Goal: Task Accomplishment & Management: Manage account settings

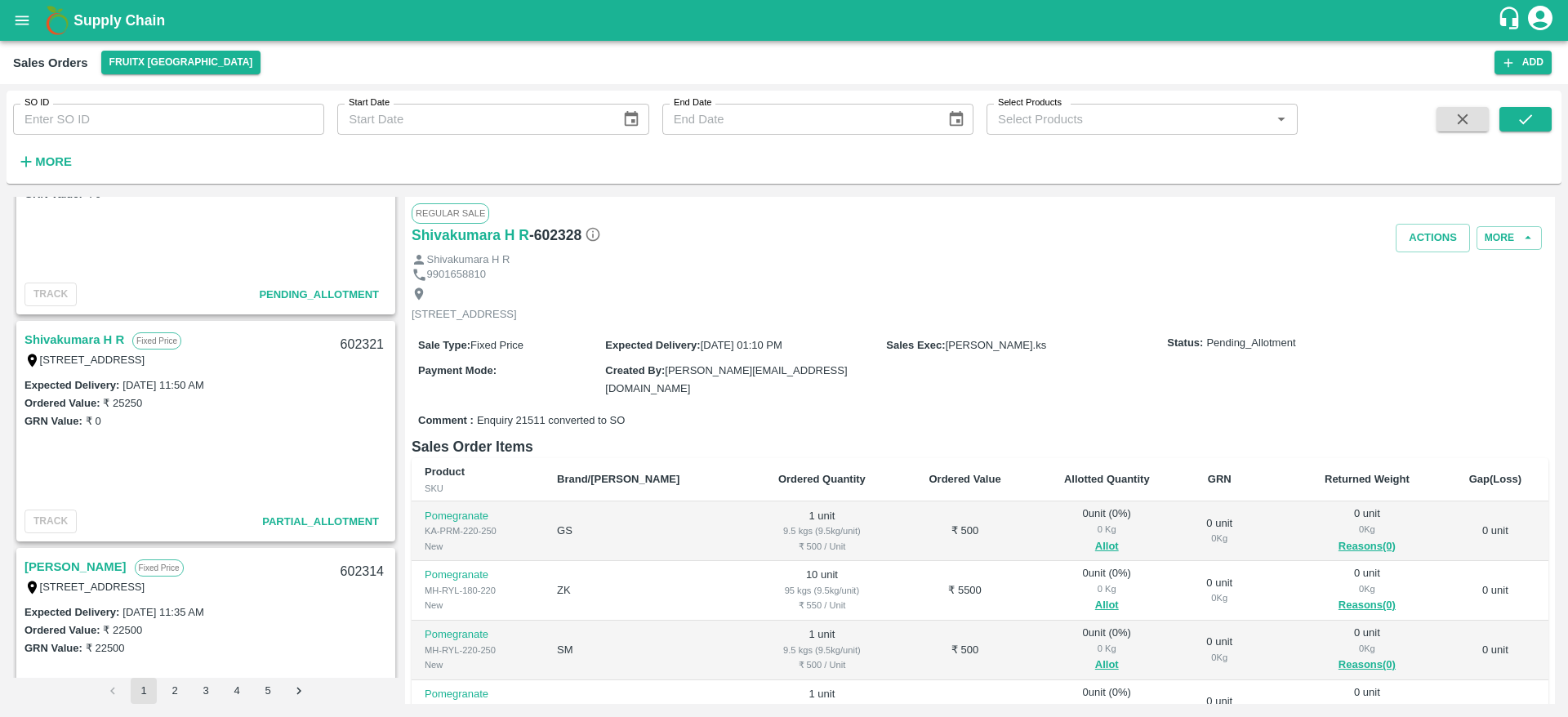
scroll to position [272, 0]
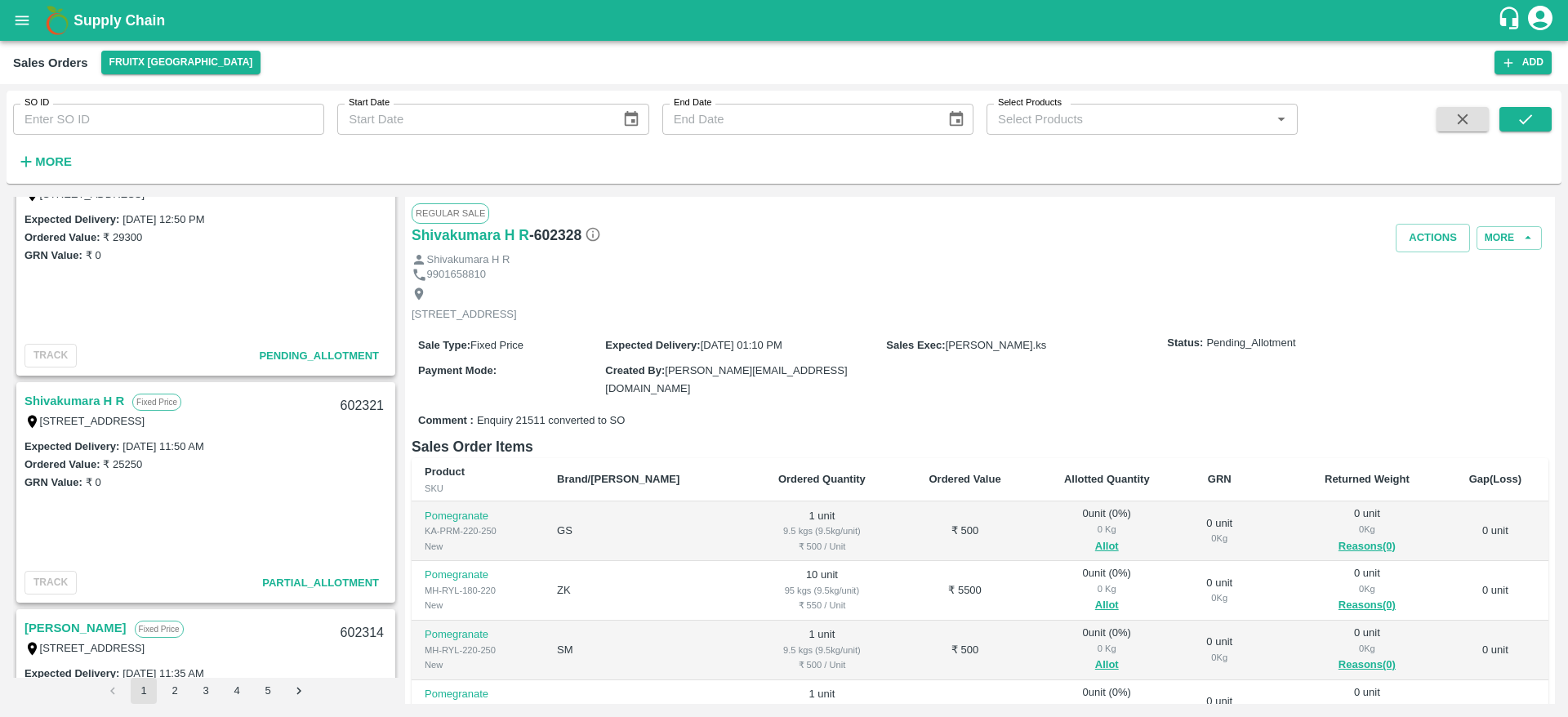
click at [92, 399] on link "Shivakumara H R" at bounding box center [73, 401] width 99 height 22
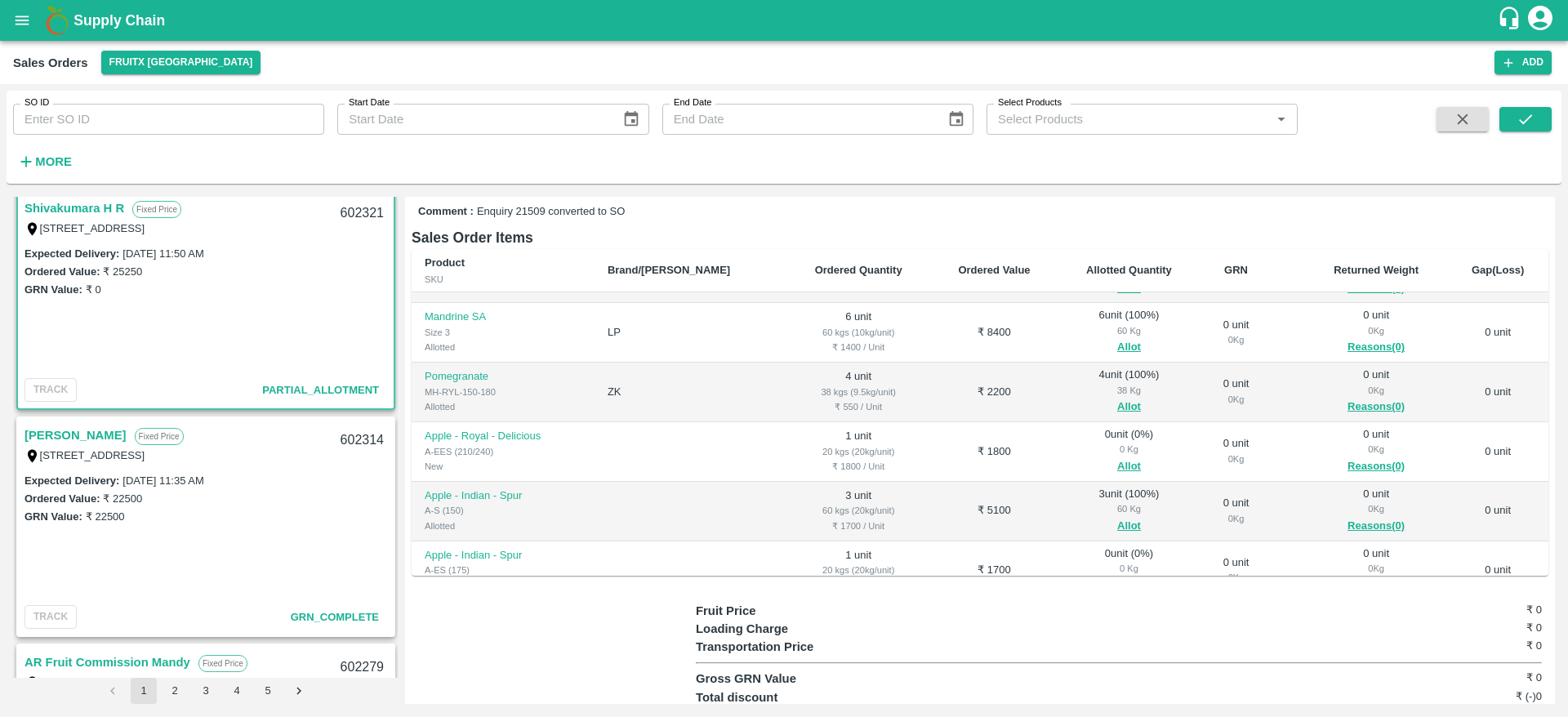
scroll to position [51, 0]
click at [1118, 465] on button "Allot" at bounding box center [1129, 465] width 23 height 19
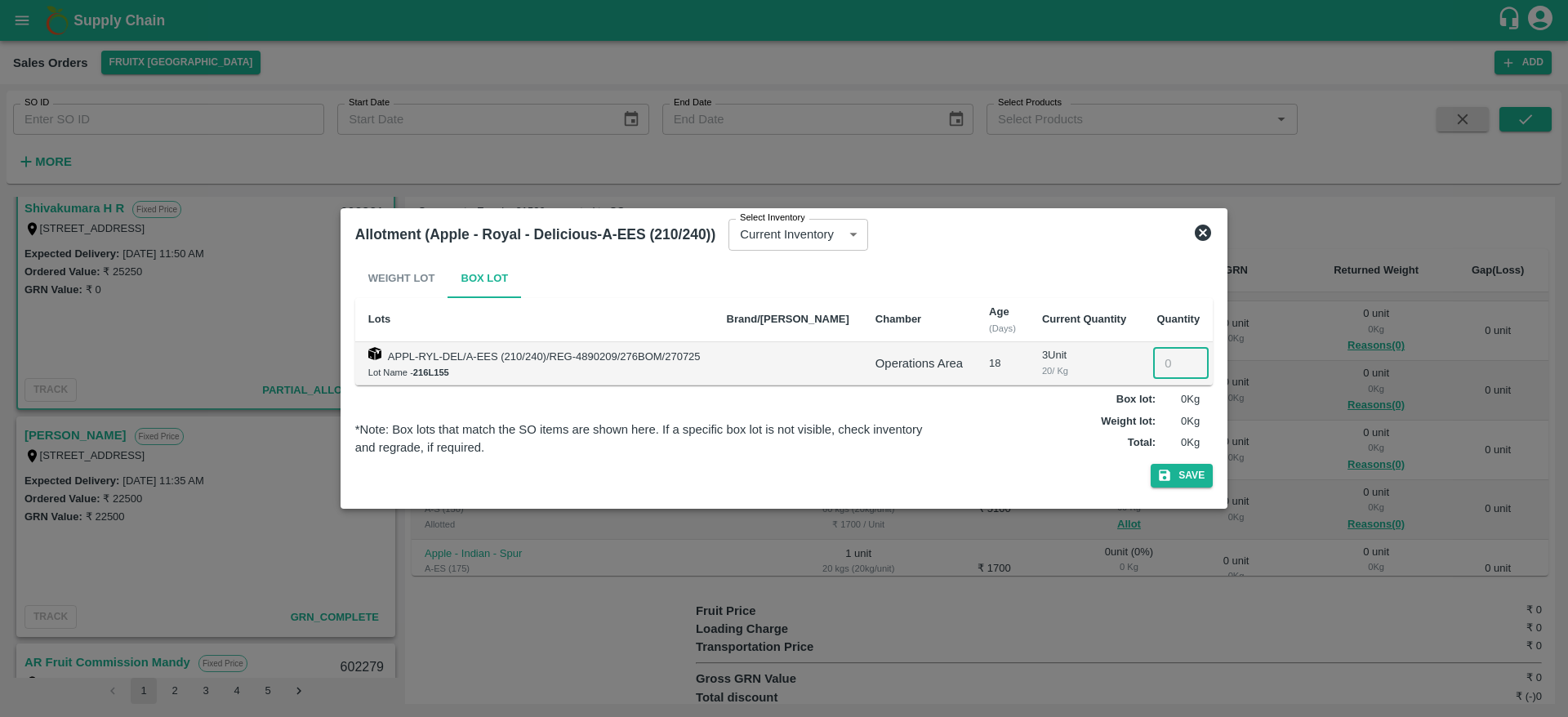
click at [1153, 358] on input "number" at bounding box center [1181, 364] width 55 height 31
type input "1"
click at [1151, 464] on button "Save" at bounding box center [1182, 475] width 62 height 23
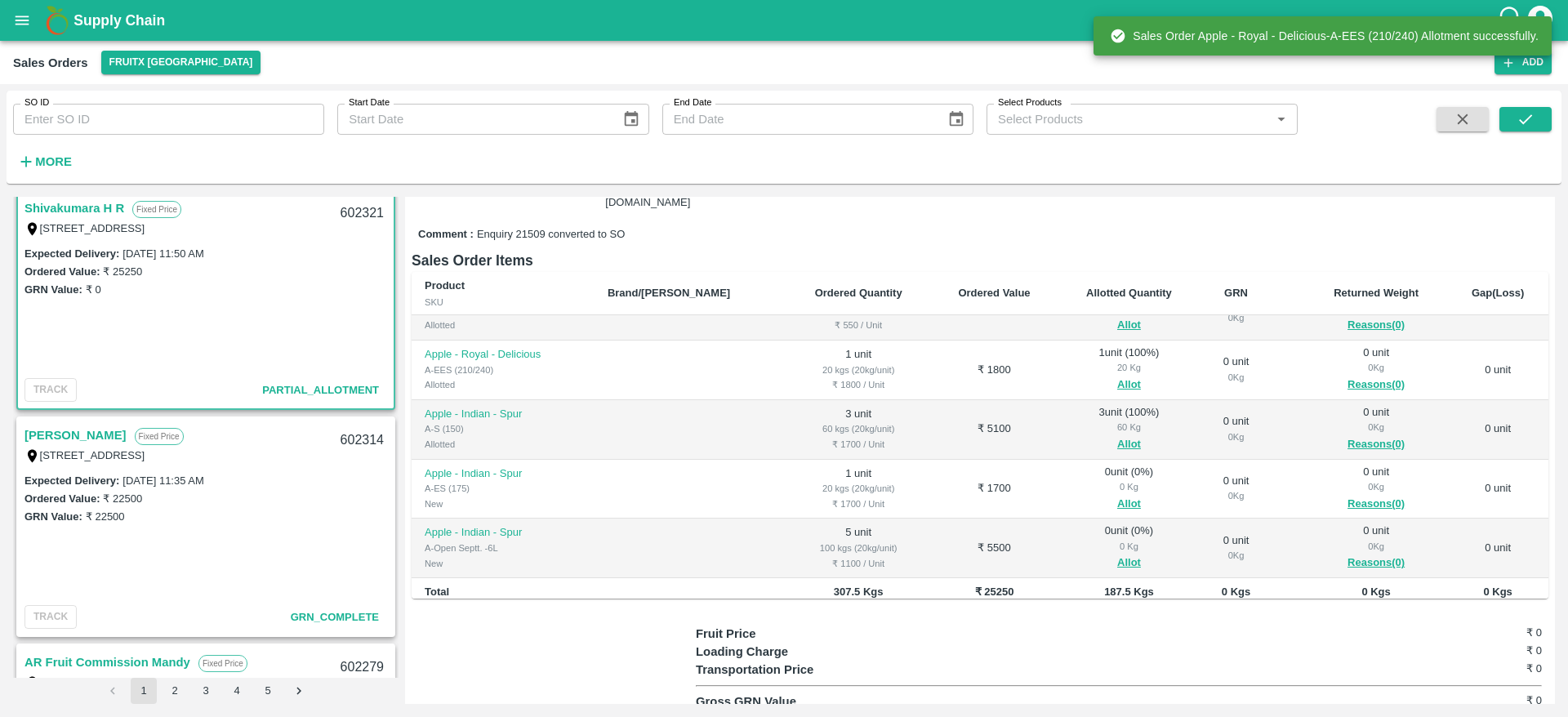
scroll to position [162, 0]
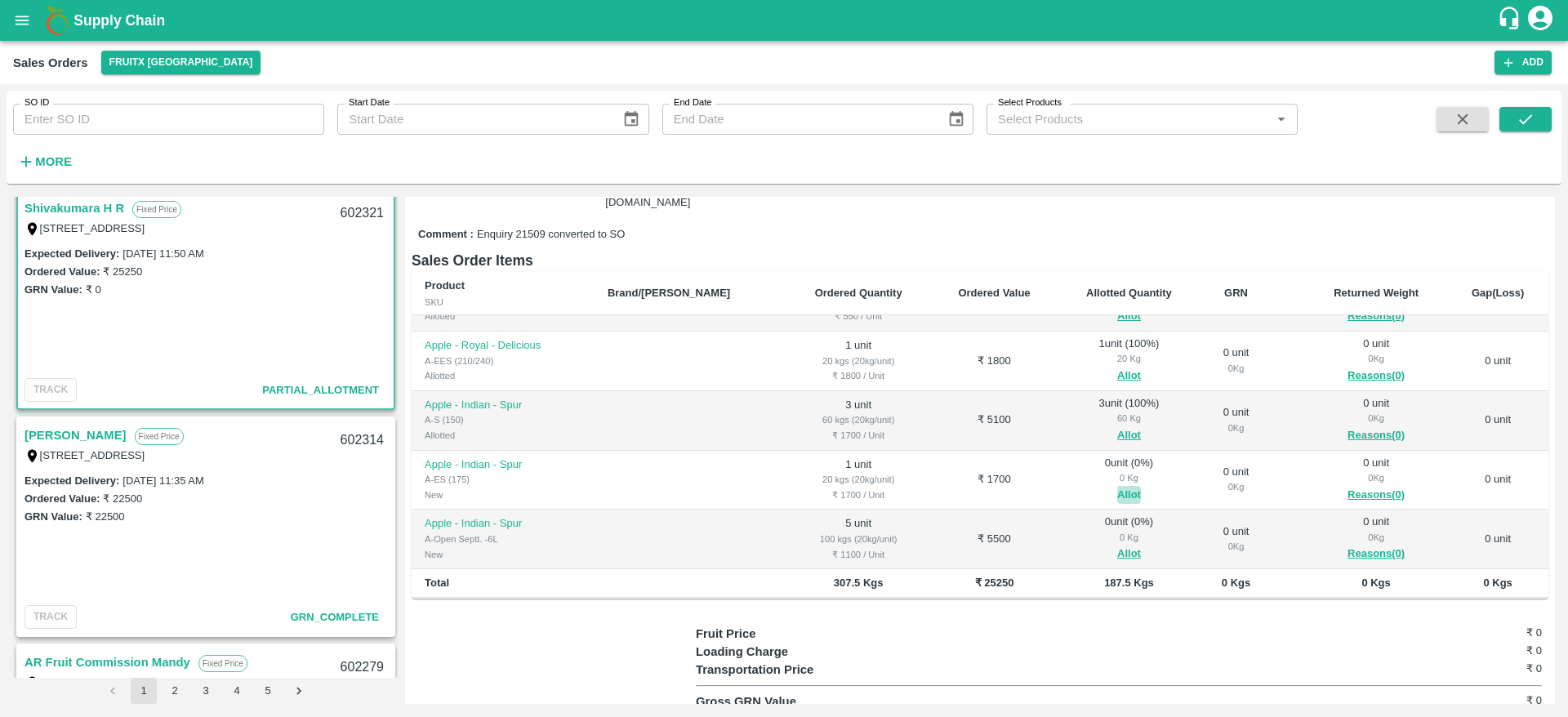
click at [1118, 495] on button "Allot" at bounding box center [1129, 495] width 23 height 19
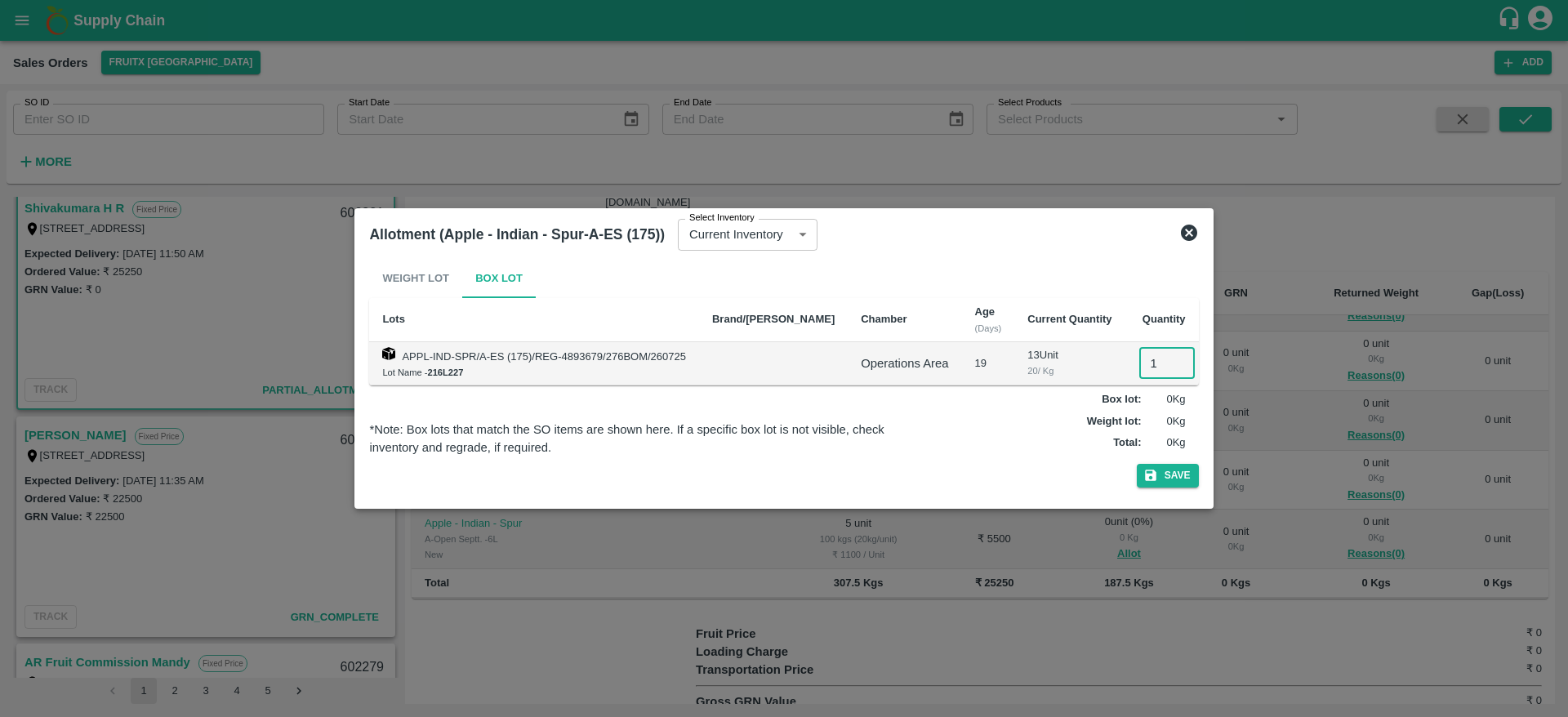
click at [1148, 373] on input "1" at bounding box center [1167, 364] width 55 height 31
type input "1"
click at [1137, 464] on button "Save" at bounding box center [1168, 475] width 62 height 23
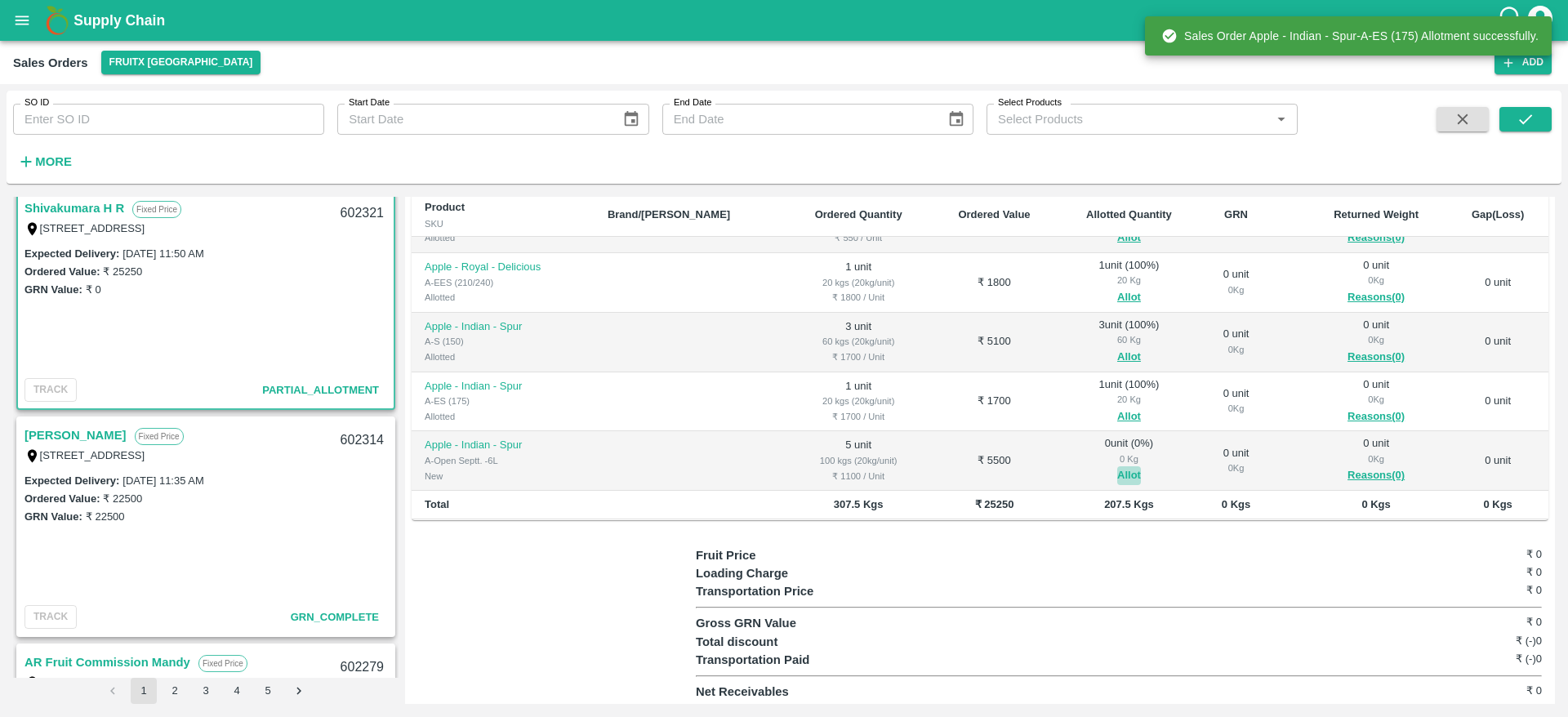
click at [1118, 473] on button "Allot" at bounding box center [1129, 476] width 23 height 19
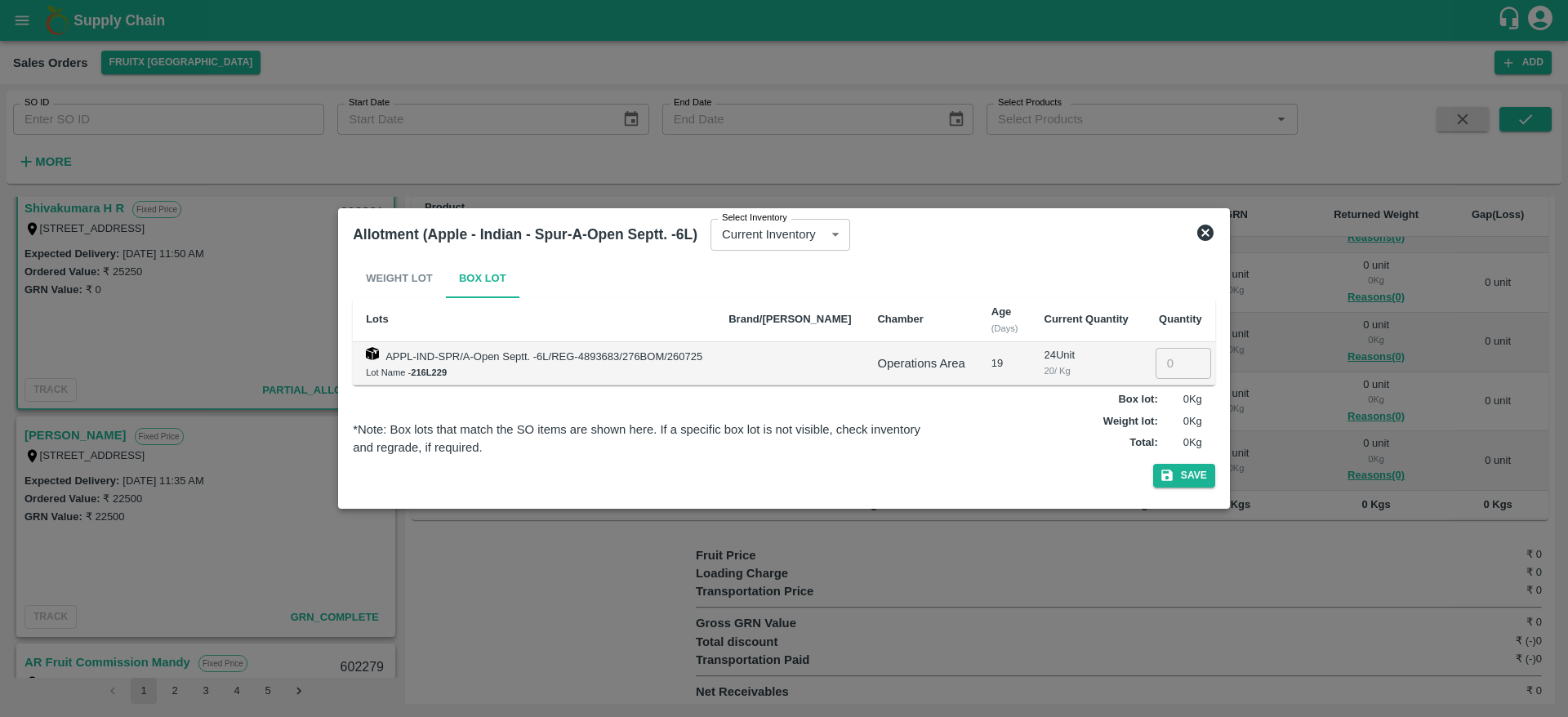
click at [1156, 355] on input "number" at bounding box center [1183, 364] width 55 height 31
type input "5"
click at [1153, 464] on button "Save" at bounding box center [1184, 475] width 62 height 23
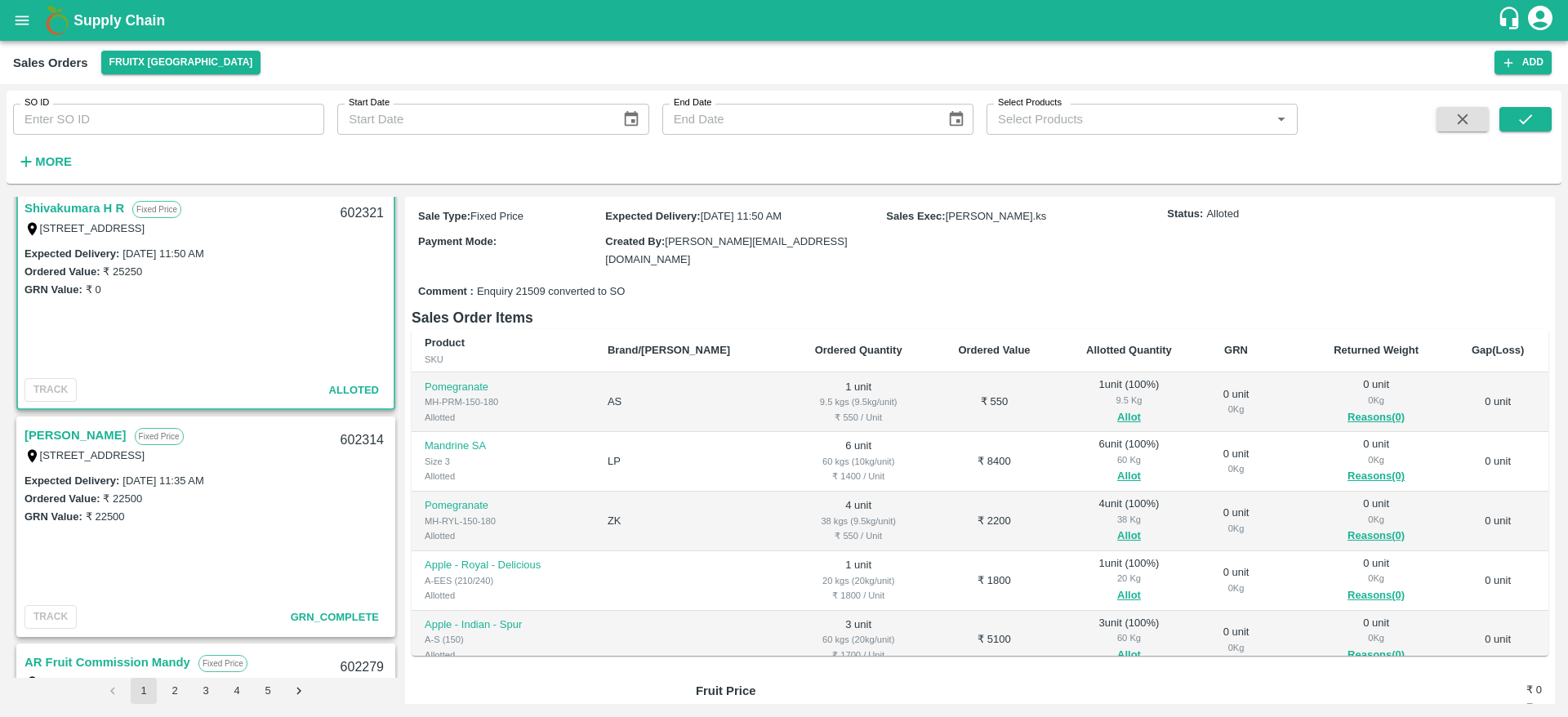
scroll to position [123, 0]
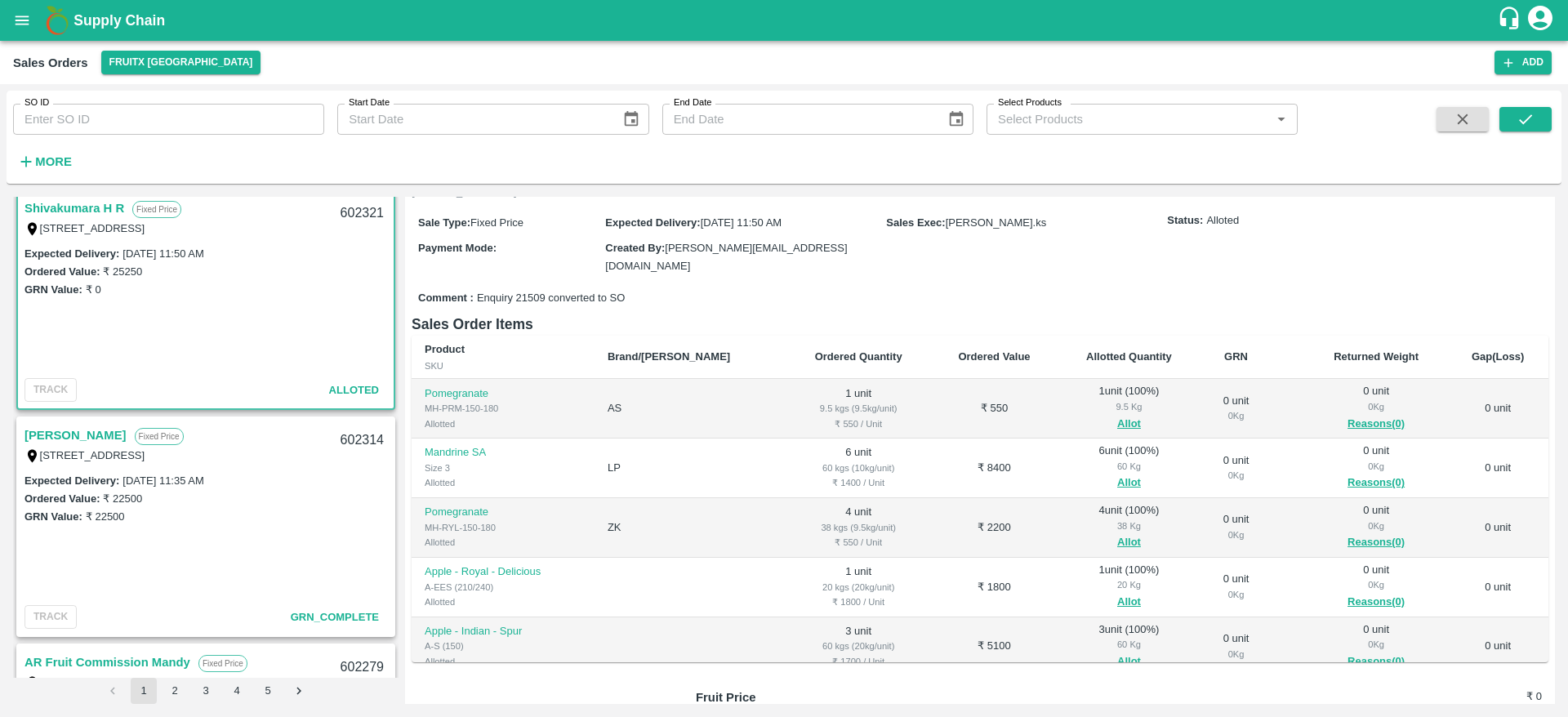
click at [359, 214] on div "602321" at bounding box center [362, 213] width 63 height 38
copy div "602321"
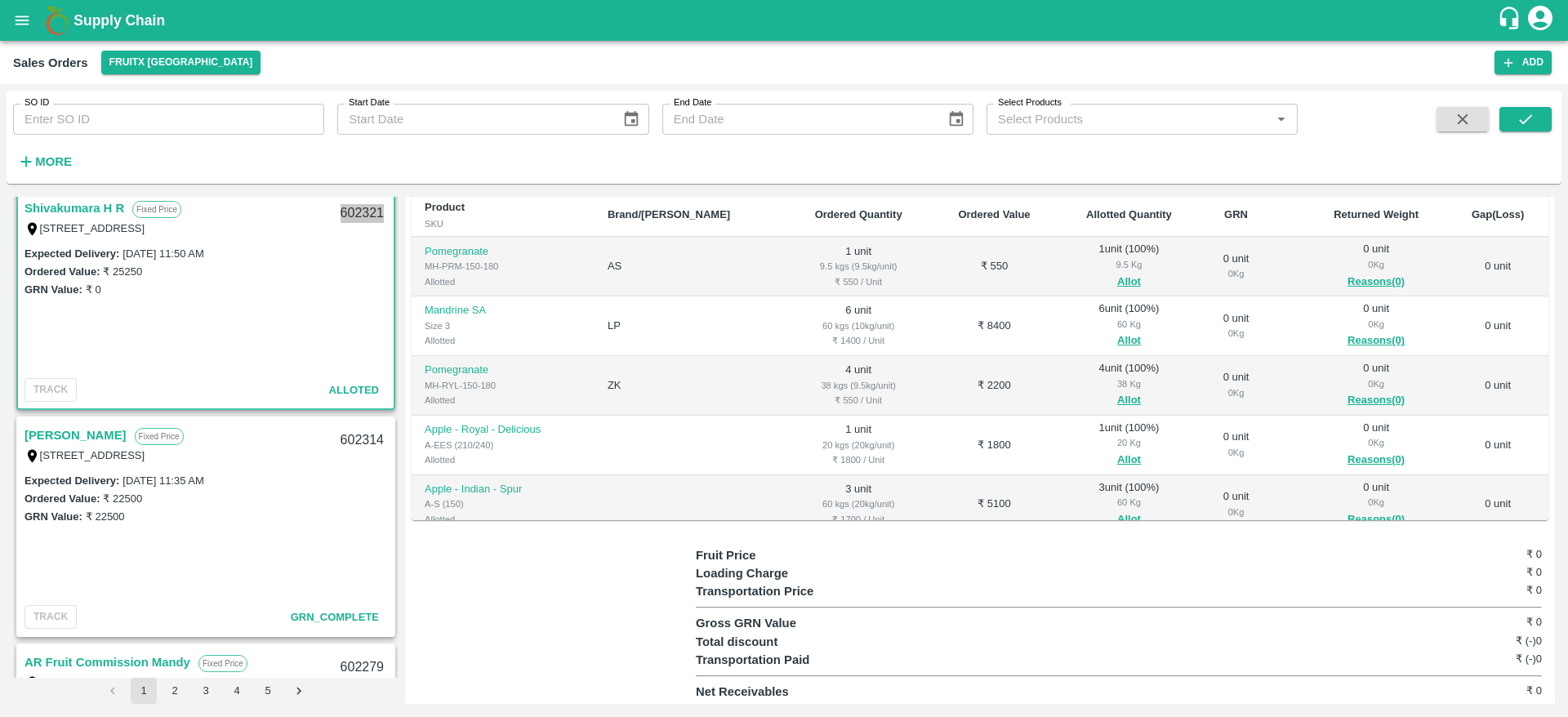
scroll to position [0, 0]
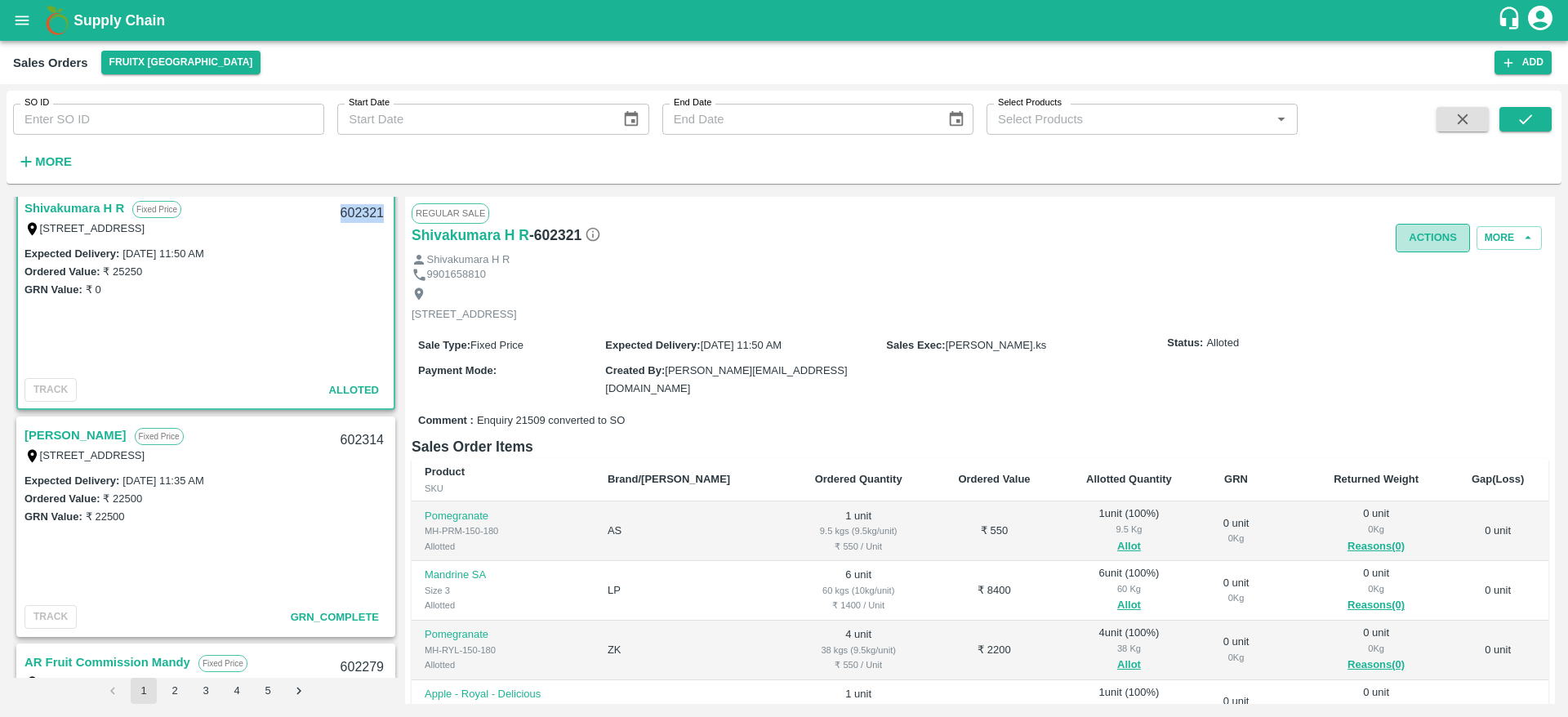
click at [1422, 235] on button "Actions" at bounding box center [1433, 238] width 74 height 29
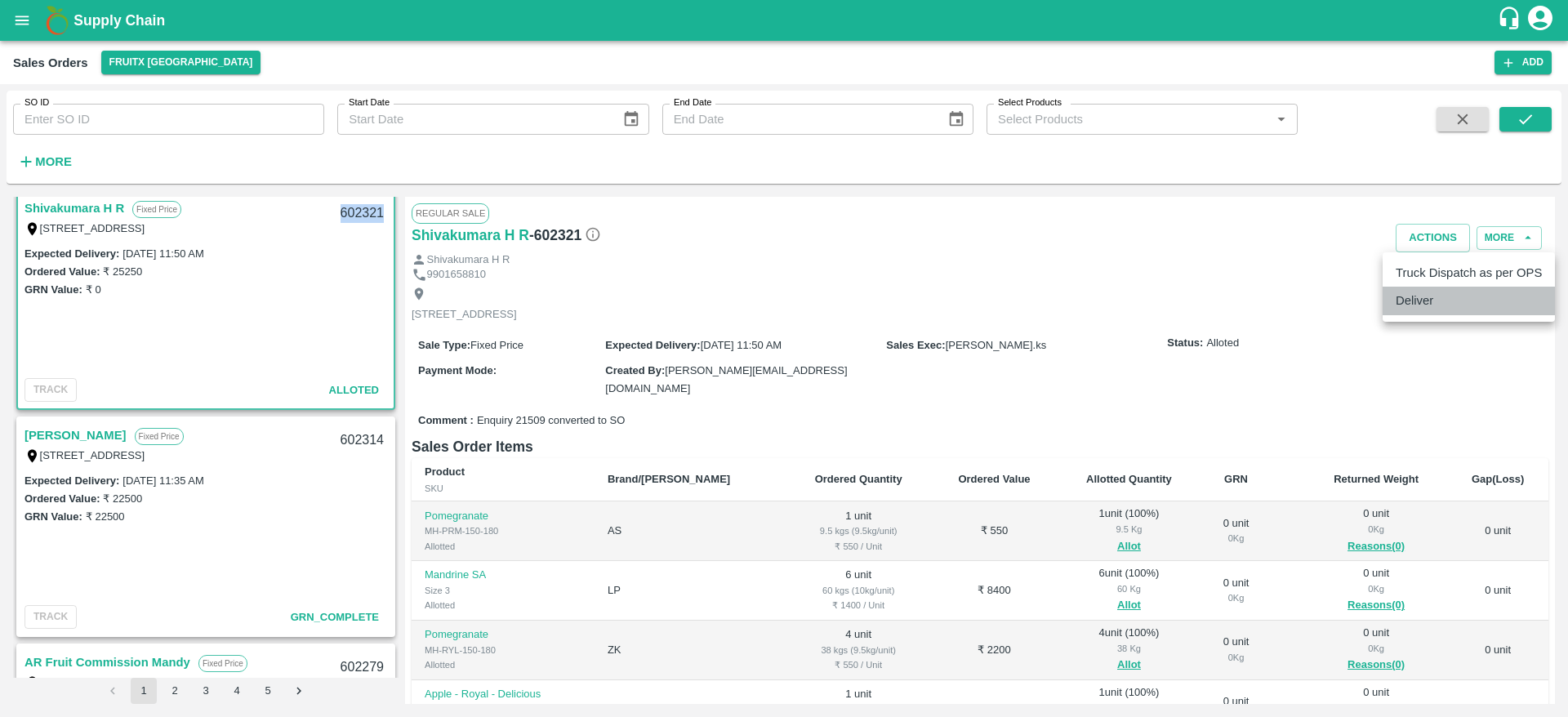
click at [1415, 298] on li "Deliver" at bounding box center [1469, 301] width 172 height 28
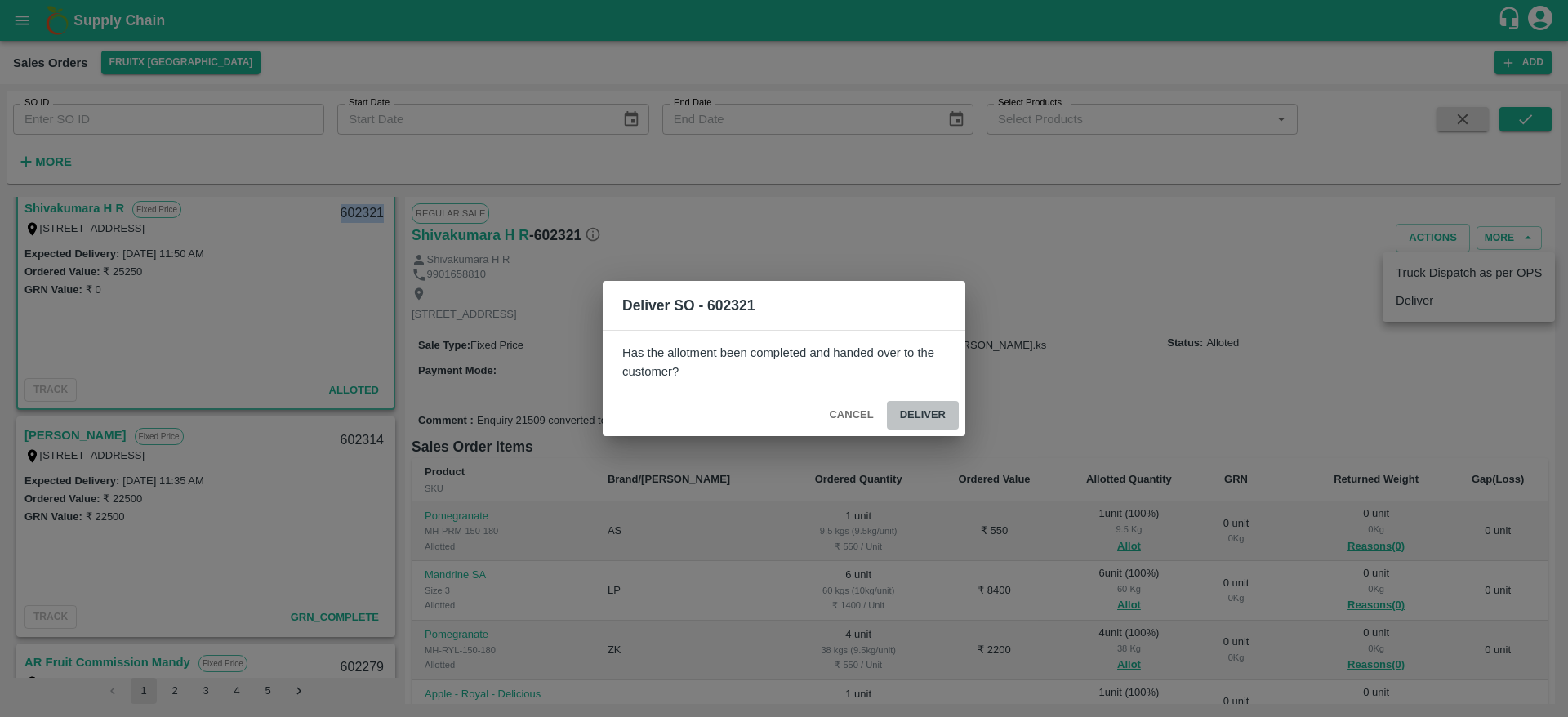
click at [932, 401] on button "Deliver" at bounding box center [922, 415] width 72 height 29
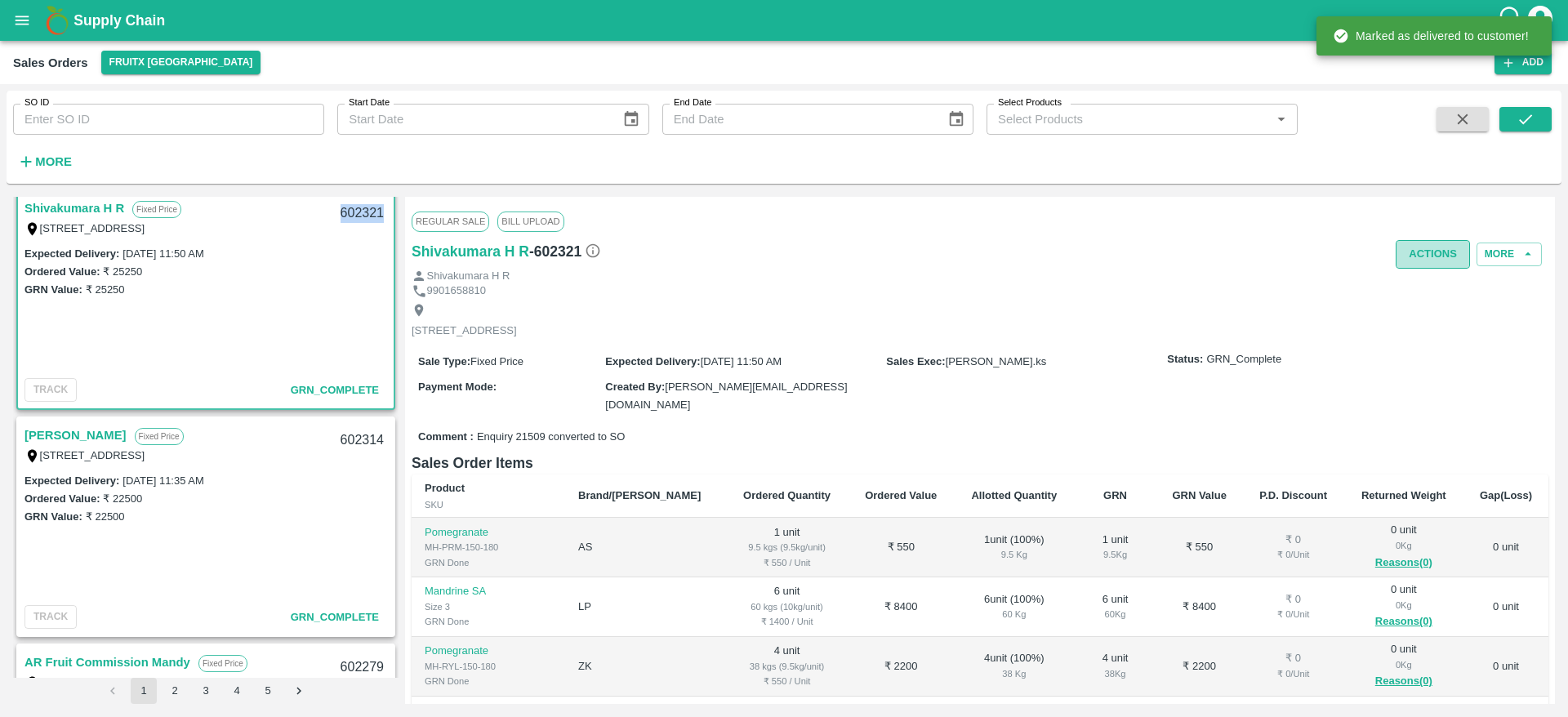
click at [1438, 252] on button "Actions" at bounding box center [1433, 254] width 74 height 29
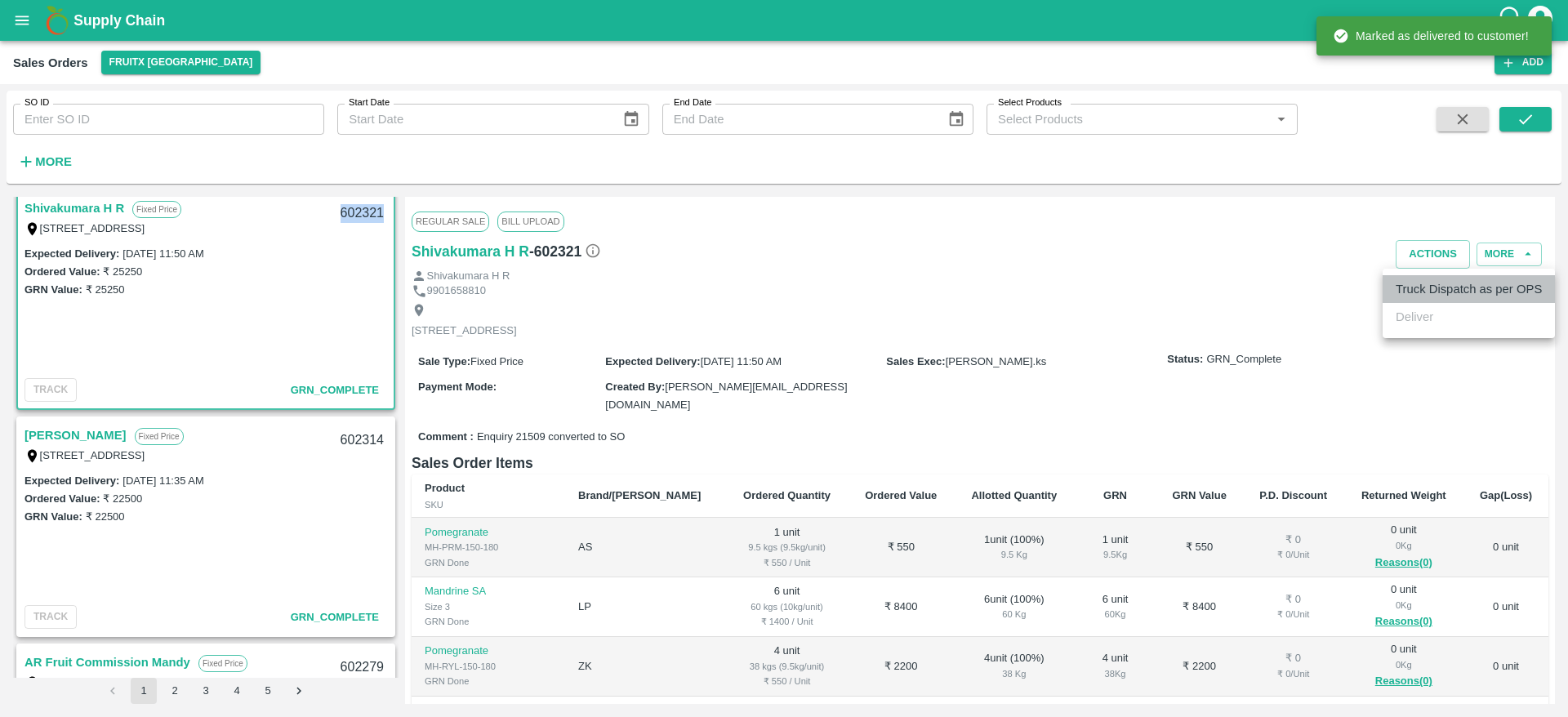
click at [1432, 285] on li "Truck Dispatch as per OPS" at bounding box center [1469, 289] width 172 height 28
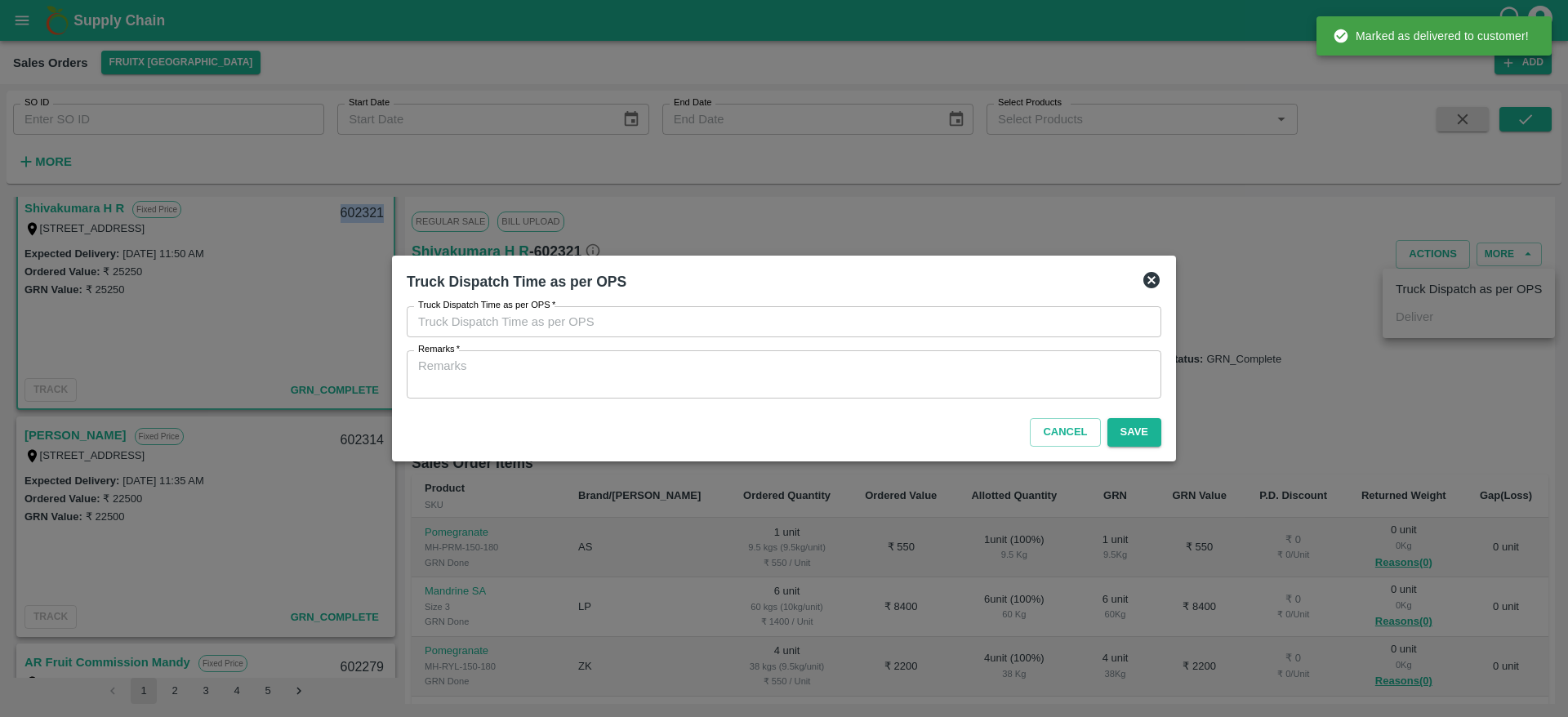
type input "[DATE] 01:14 PM"
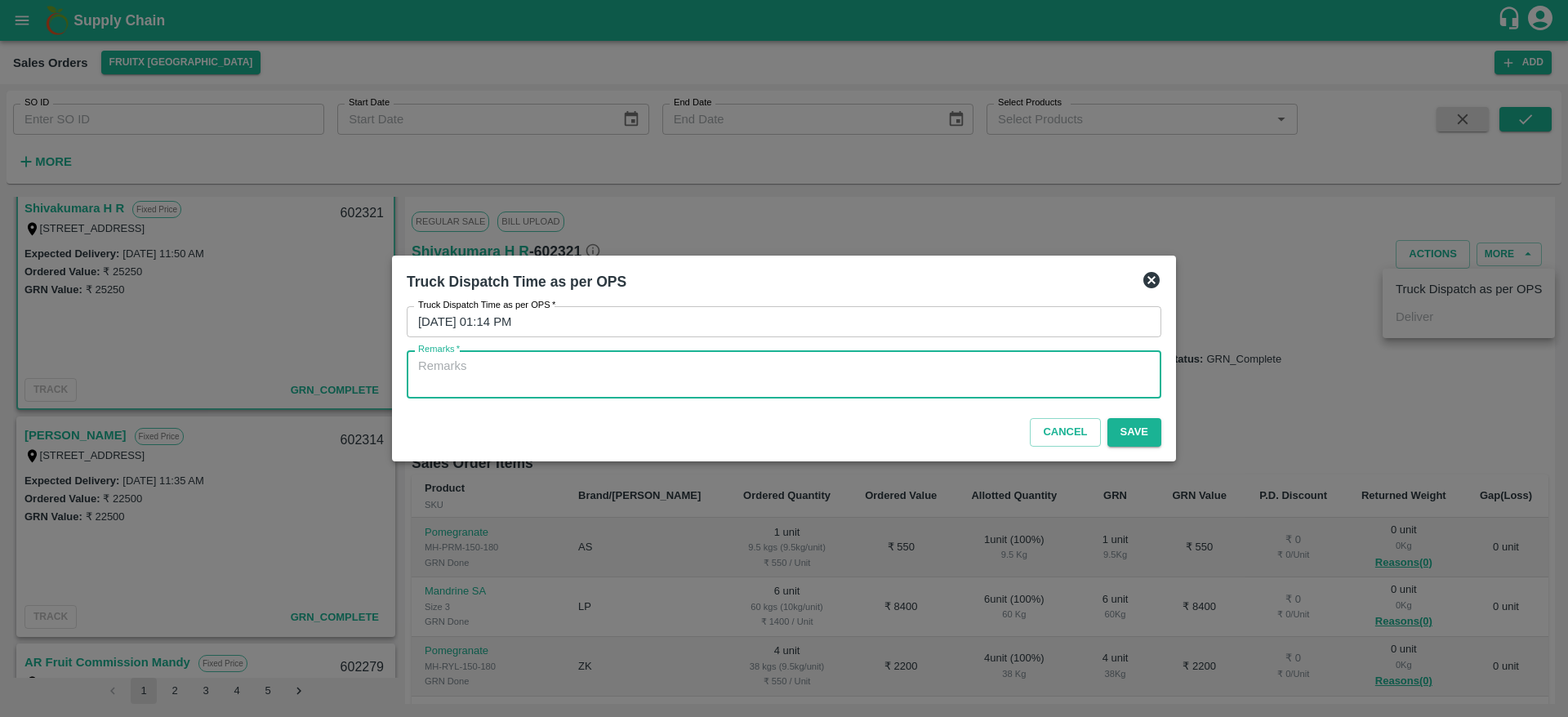
click at [945, 387] on textarea "Remarks   *" at bounding box center [784, 375] width 732 height 35
type textarea "OTD"
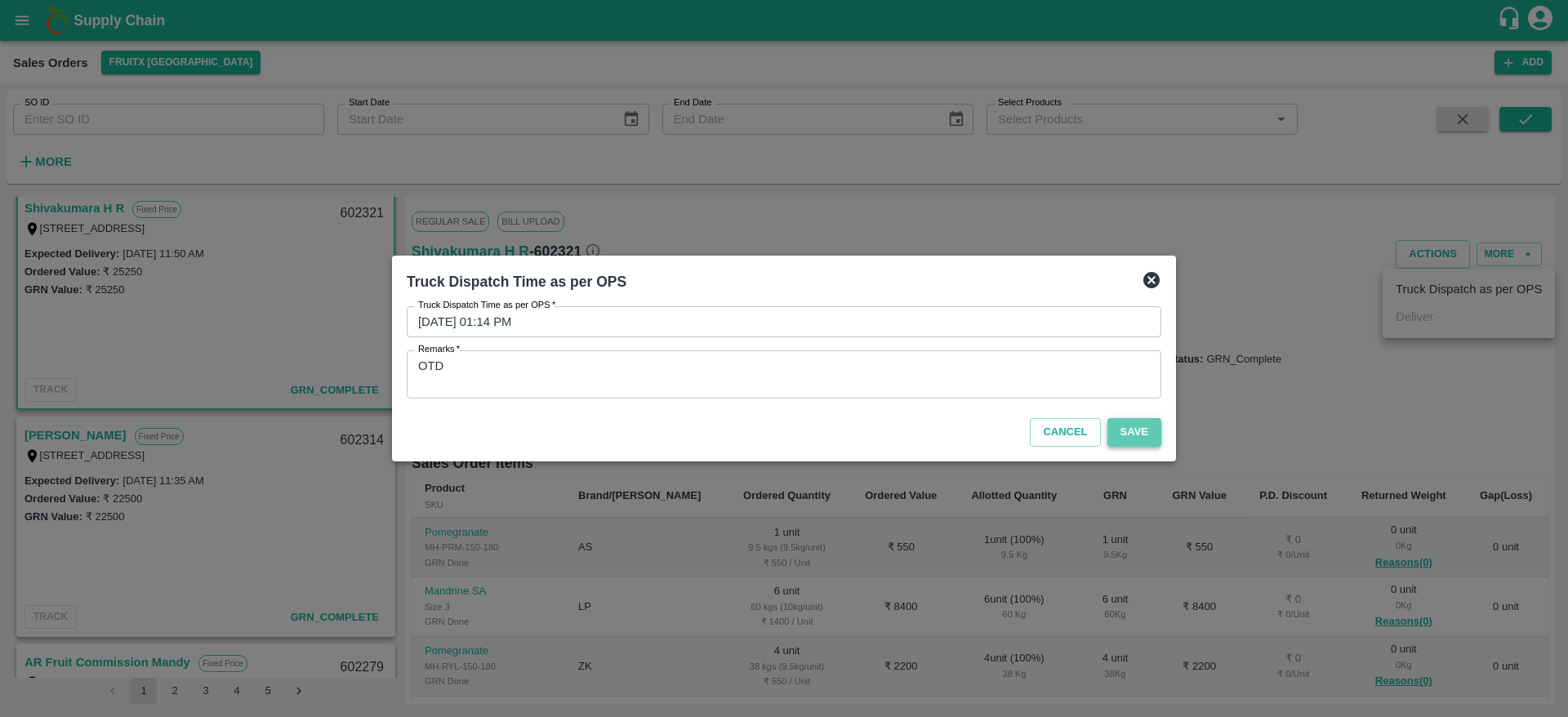
click at [1125, 431] on button "Save" at bounding box center [1134, 432] width 54 height 29
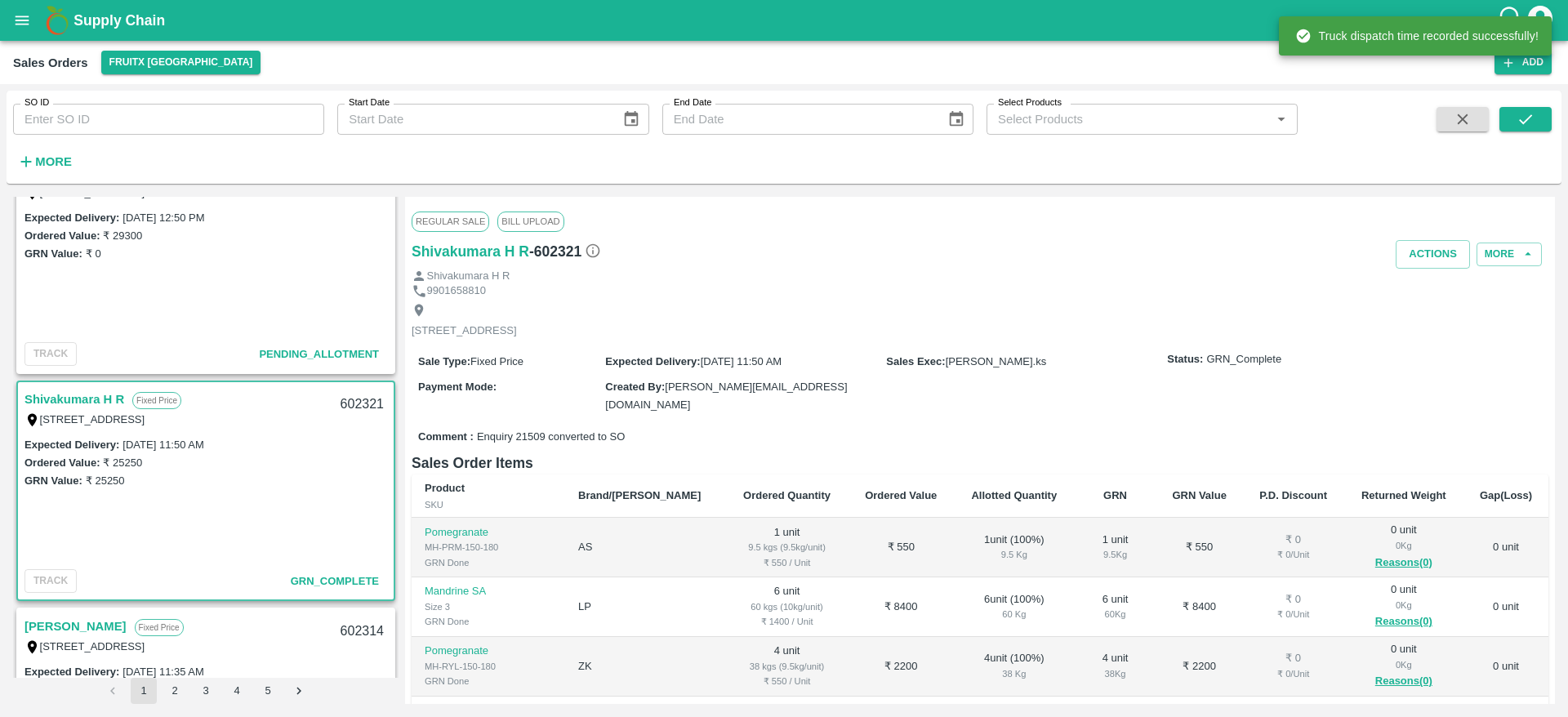
scroll to position [117, 0]
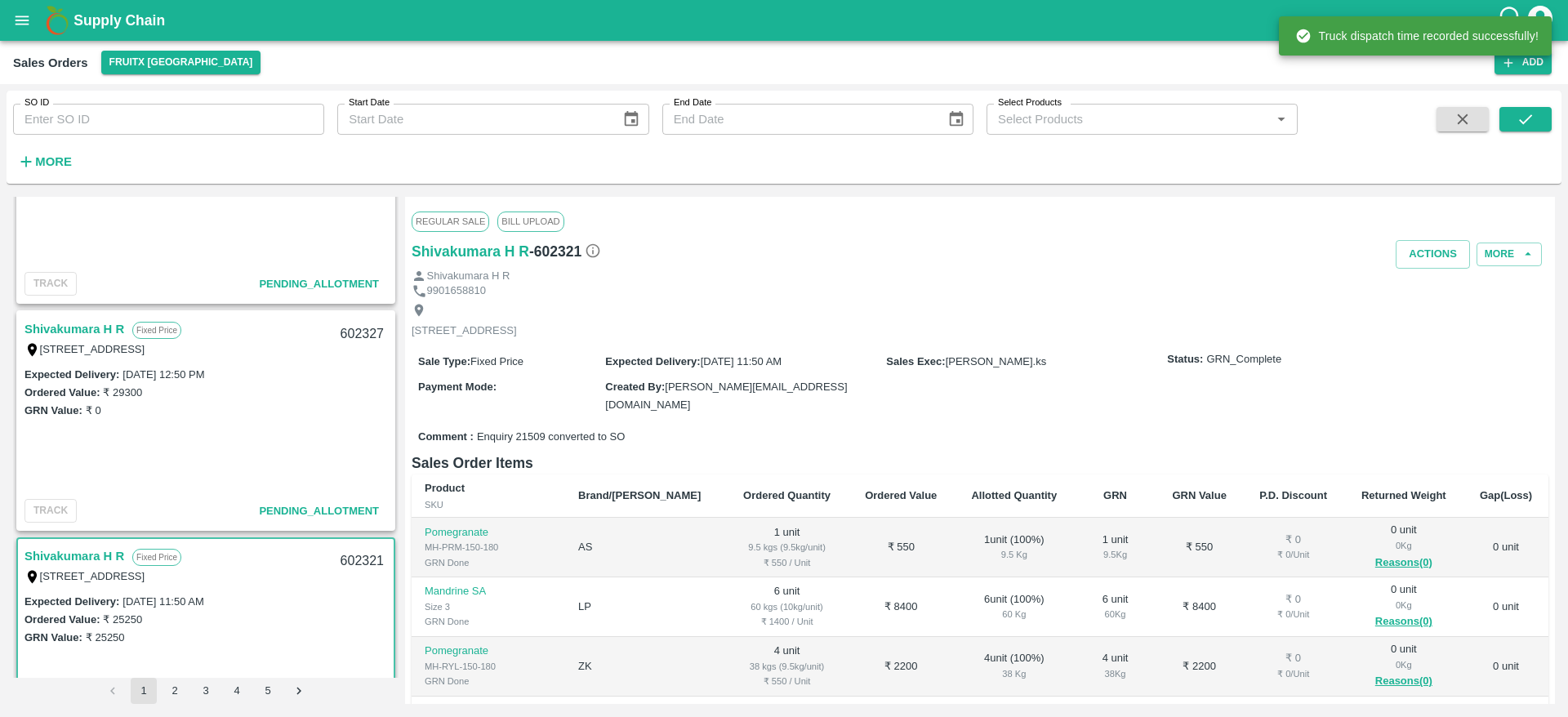
click at [87, 333] on link "Shivakumara H R" at bounding box center [73, 329] width 99 height 22
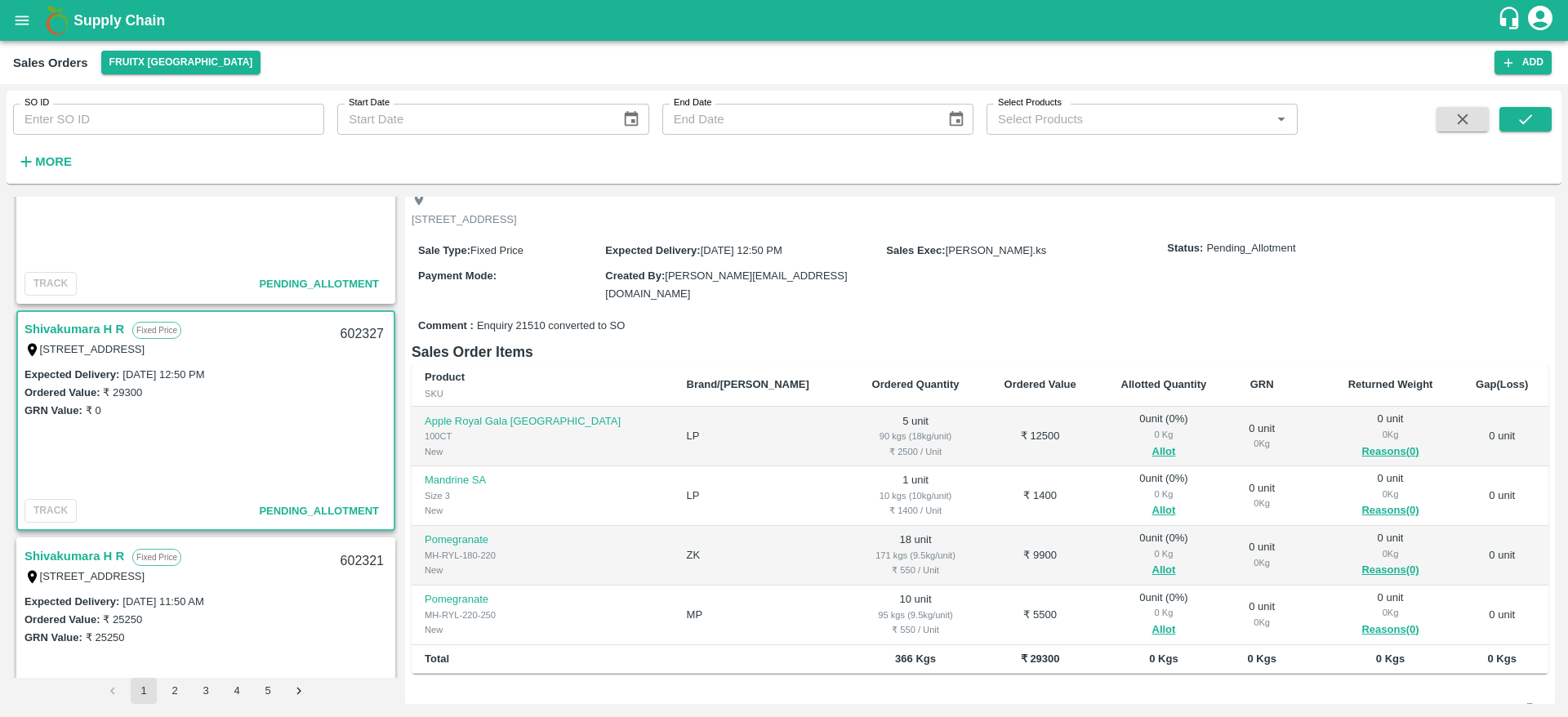
scroll to position [94, 0]
click at [1152, 451] on button "Allot" at bounding box center [1163, 453] width 23 height 19
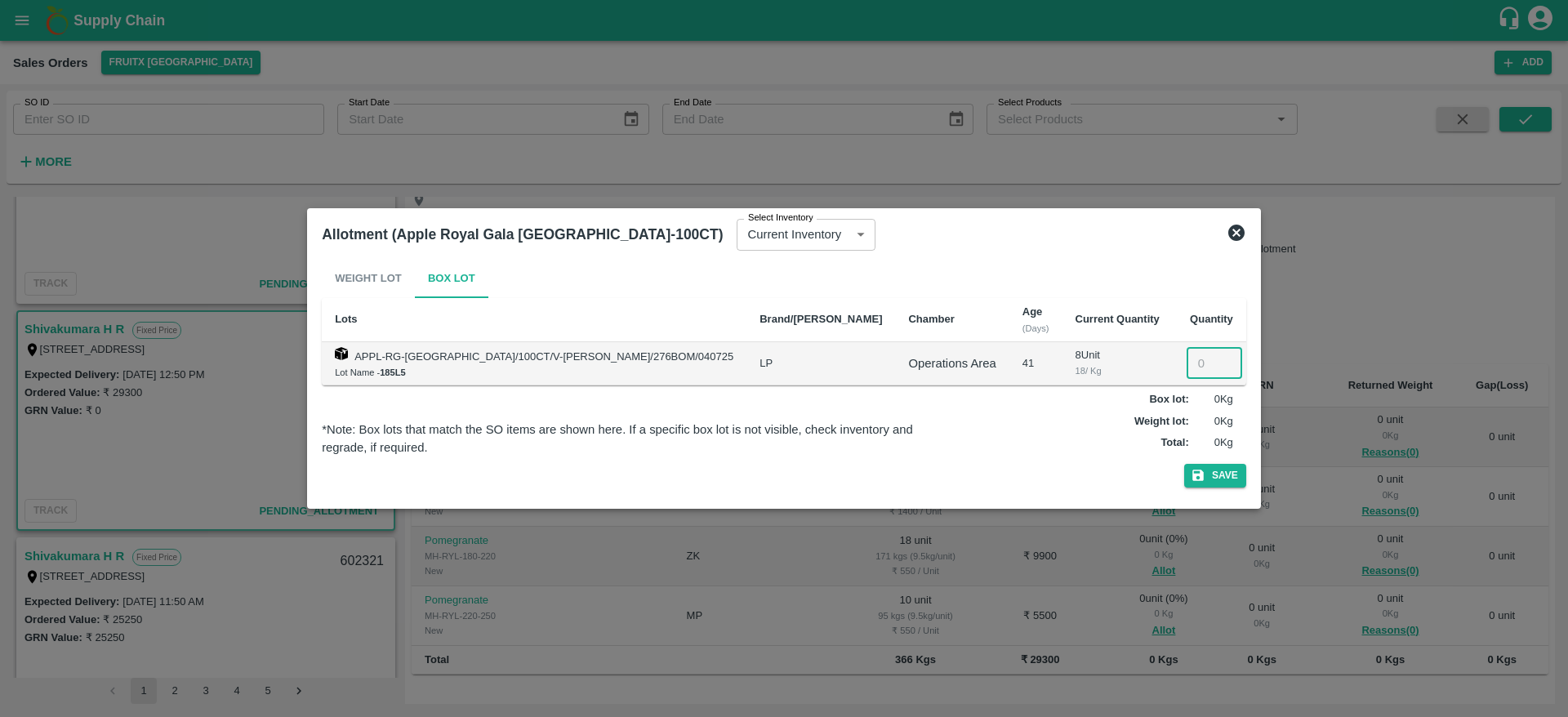
click at [1187, 362] on input "number" at bounding box center [1214, 364] width 55 height 31
type input "5"
click at [1184, 464] on button "Save" at bounding box center [1215, 475] width 62 height 23
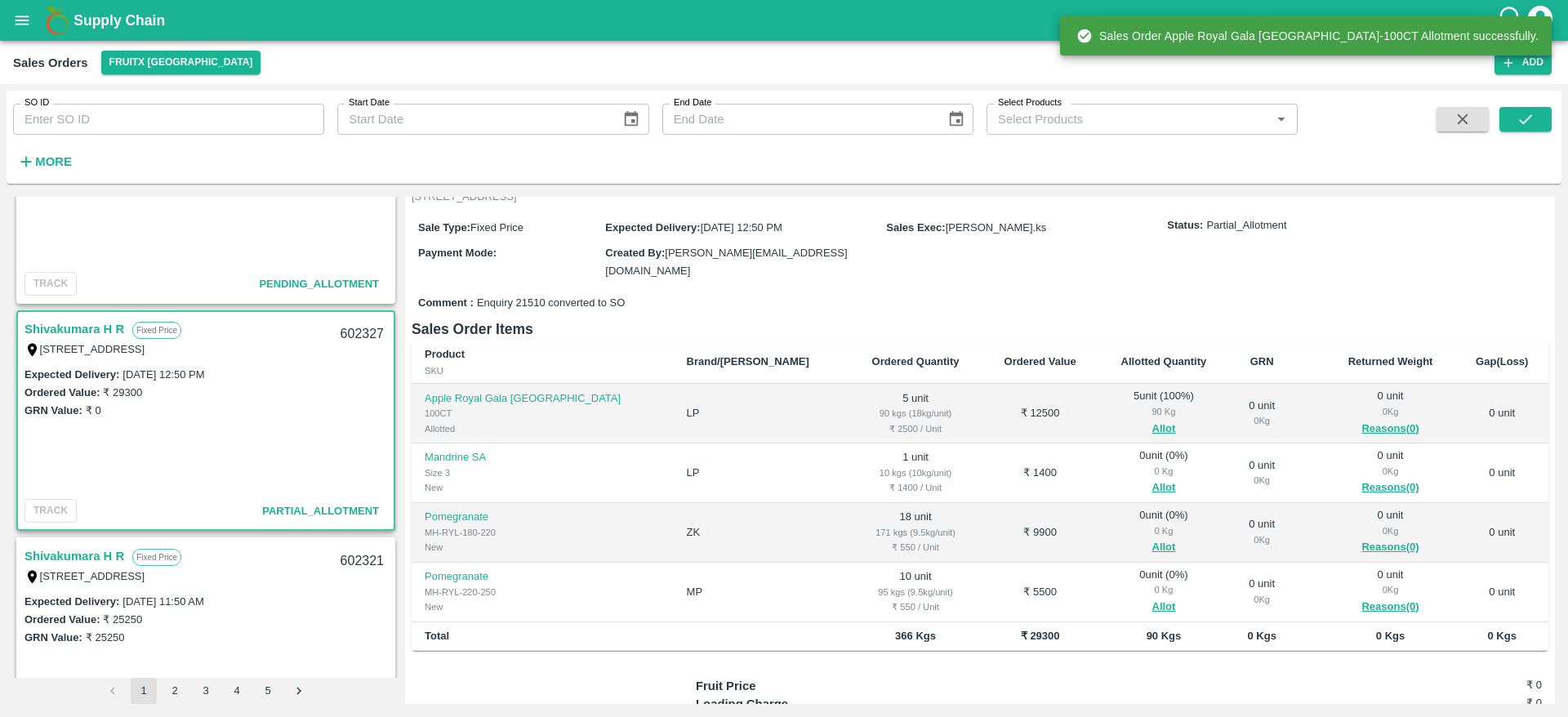
scroll to position [123, 0]
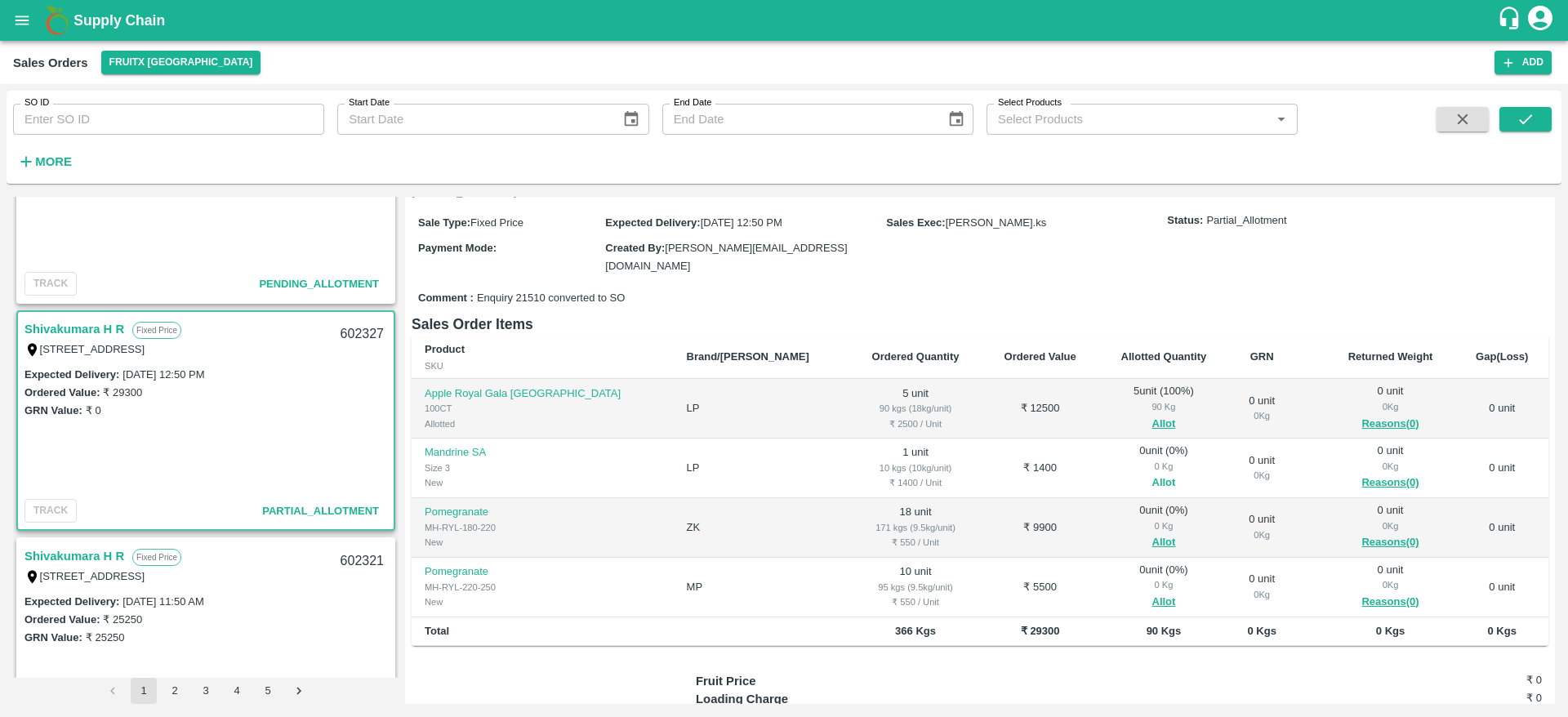
click at [1152, 481] on button "Allot" at bounding box center [1163, 483] width 23 height 19
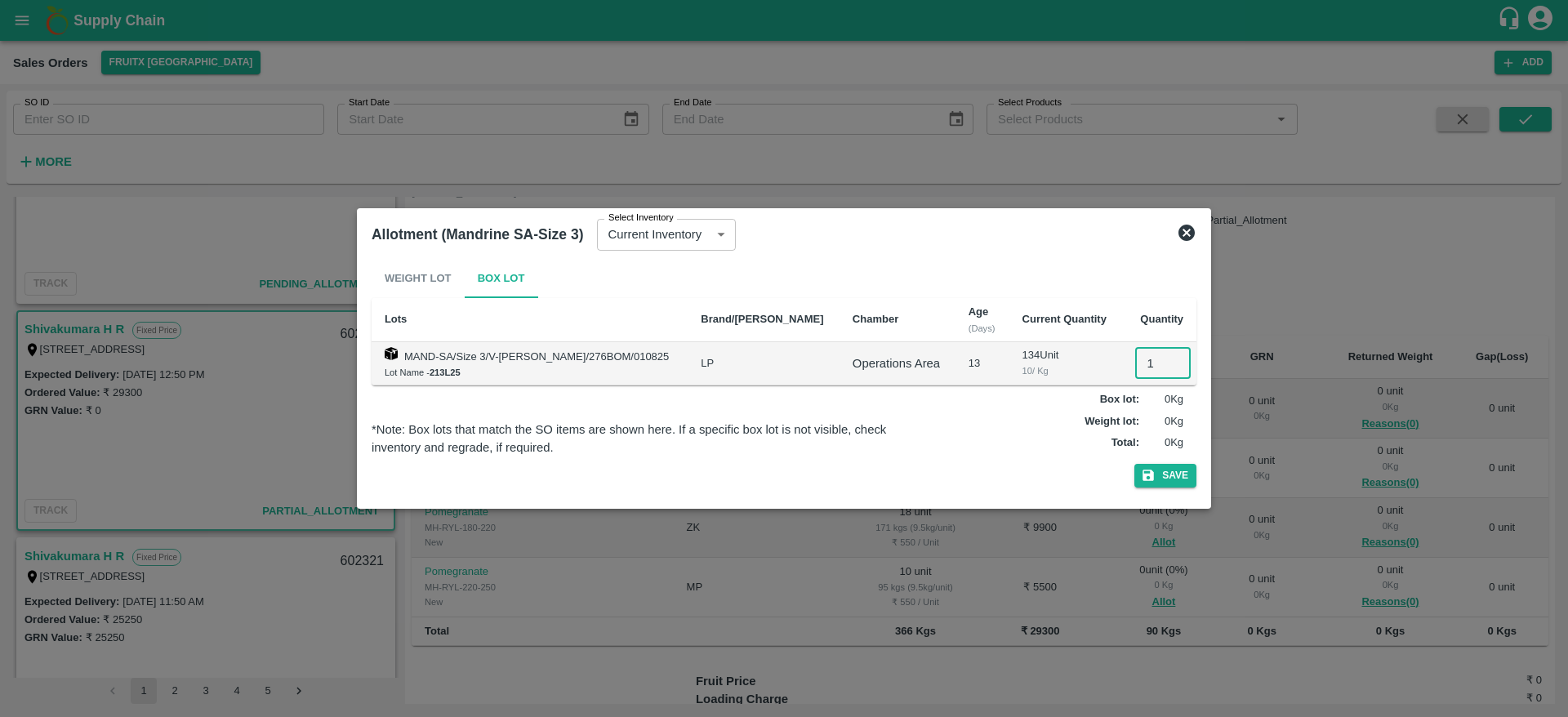
click at [1140, 369] on input "1" at bounding box center [1163, 364] width 55 height 31
type input "1"
click at [1134, 464] on button "Save" at bounding box center [1165, 475] width 62 height 23
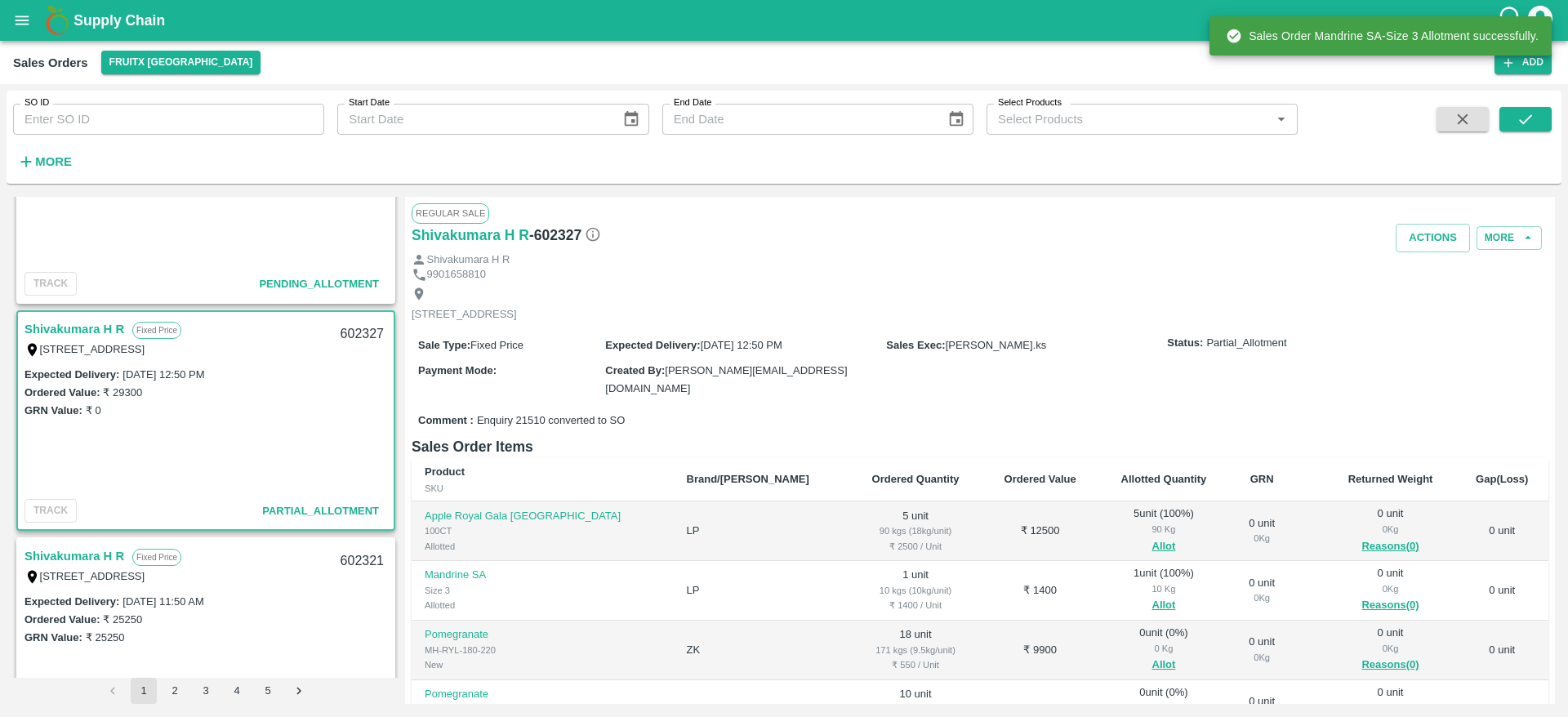
click at [356, 335] on div "602327" at bounding box center [362, 334] width 63 height 38
copy div "602327"
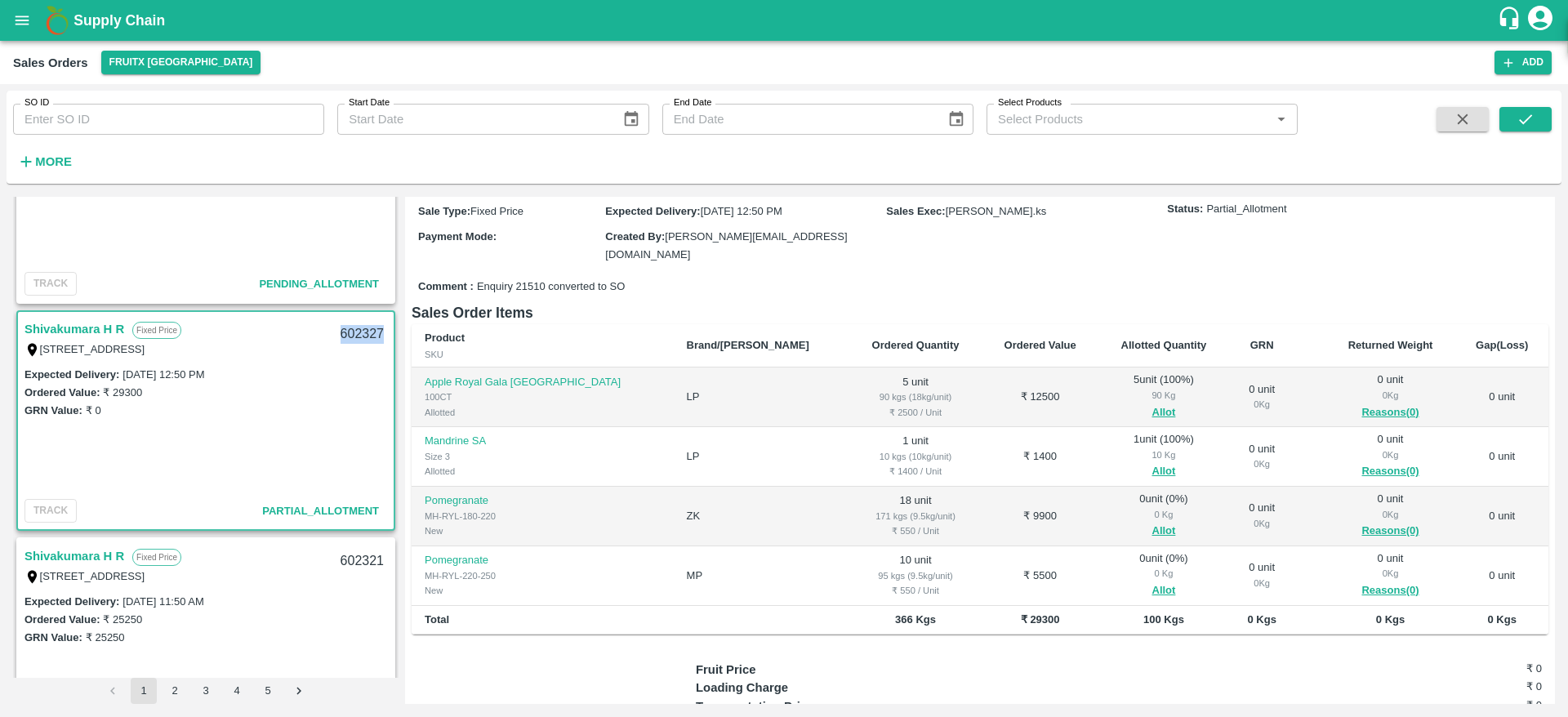
scroll to position [135, 0]
click at [1152, 525] on button "Allot" at bounding box center [1163, 530] width 23 height 19
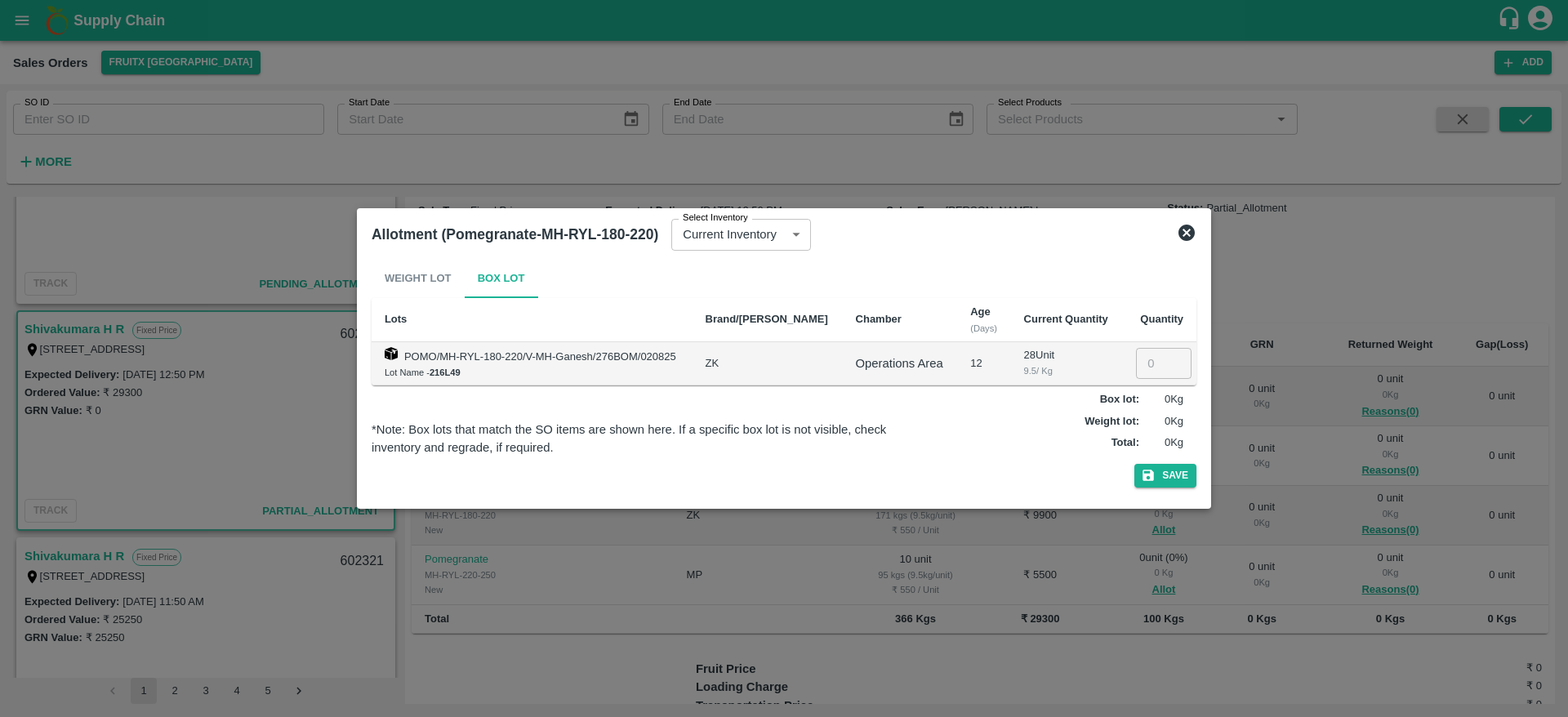
click at [1151, 364] on input "number" at bounding box center [1163, 364] width 55 height 31
type input "18"
click at [1134, 464] on button "Save" at bounding box center [1165, 475] width 62 height 23
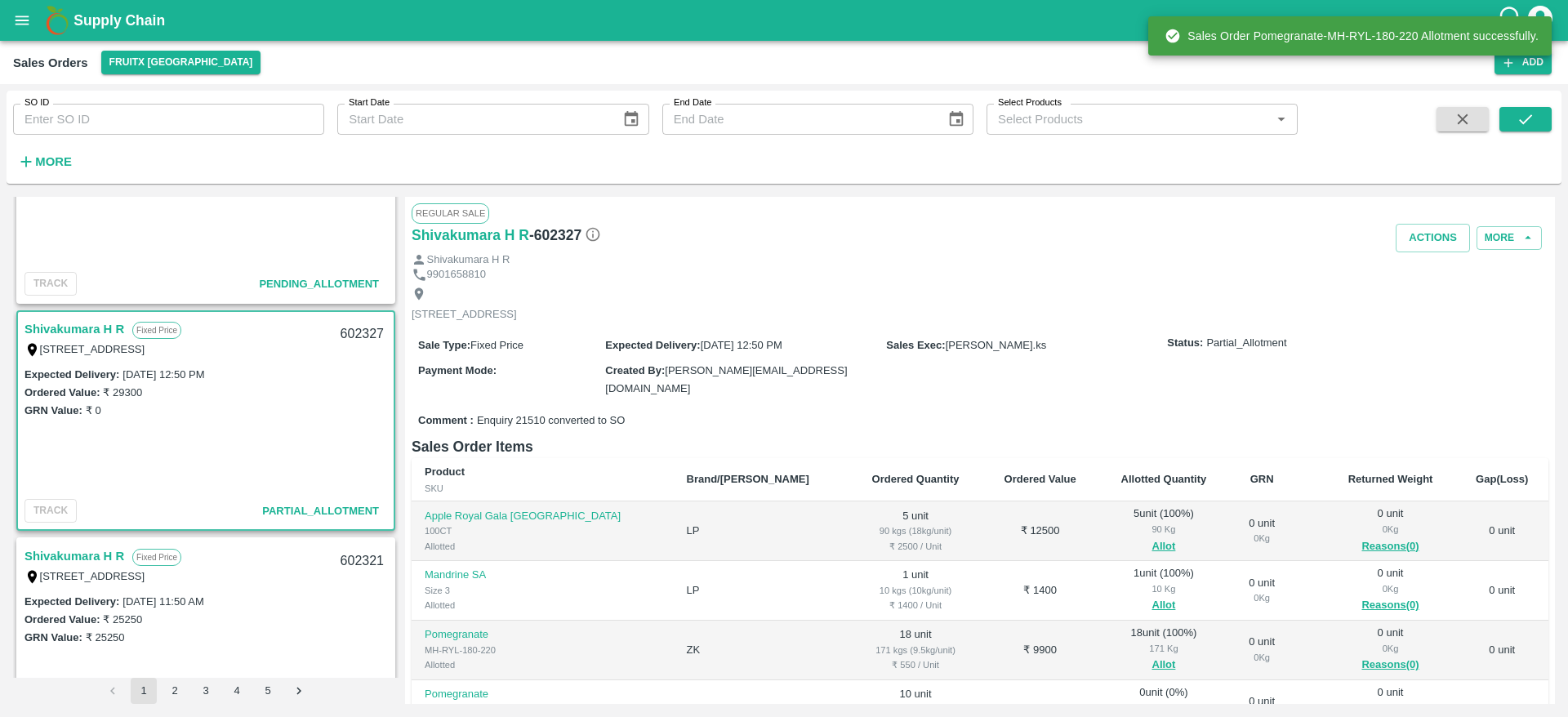
click at [340, 326] on div "602327" at bounding box center [362, 334] width 63 height 38
copy div "602327"
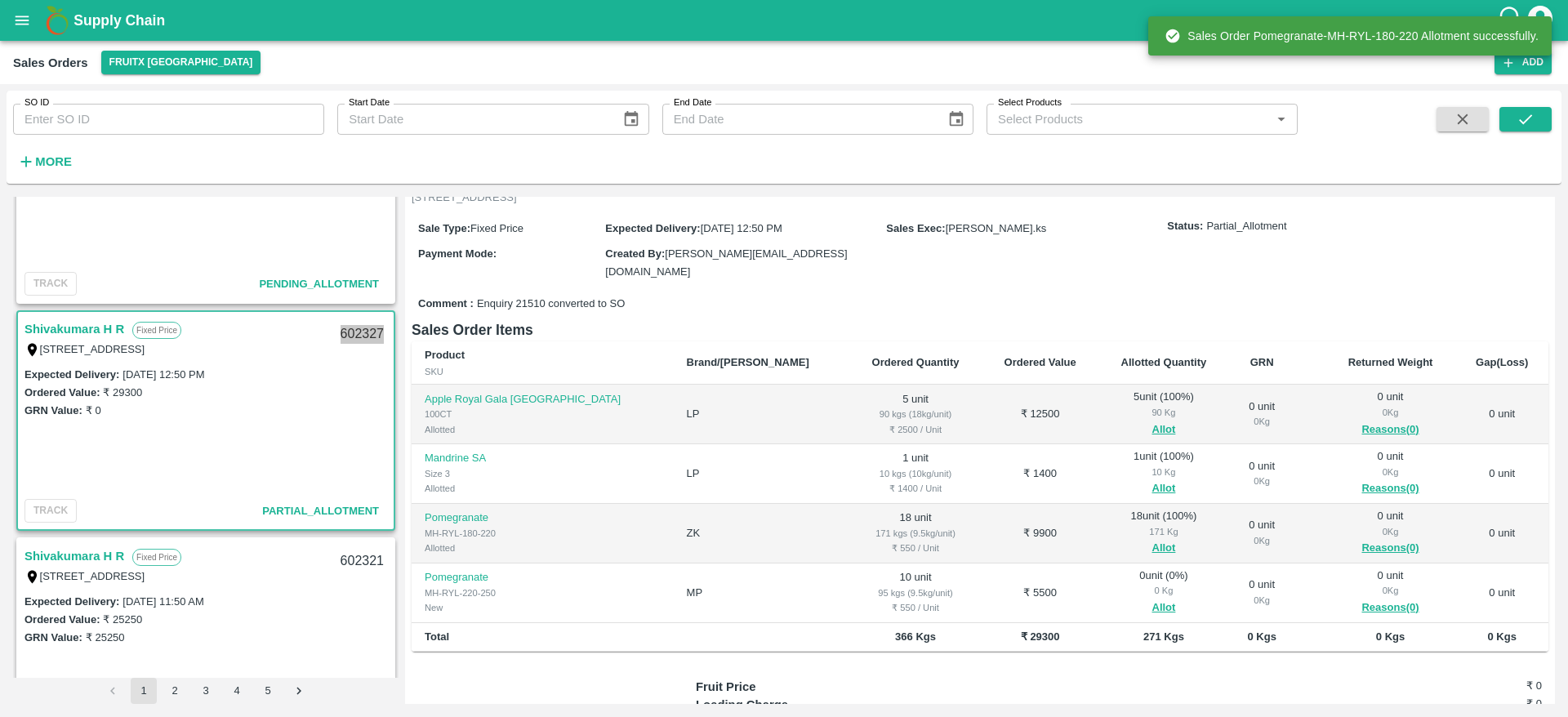
scroll to position [141, 0]
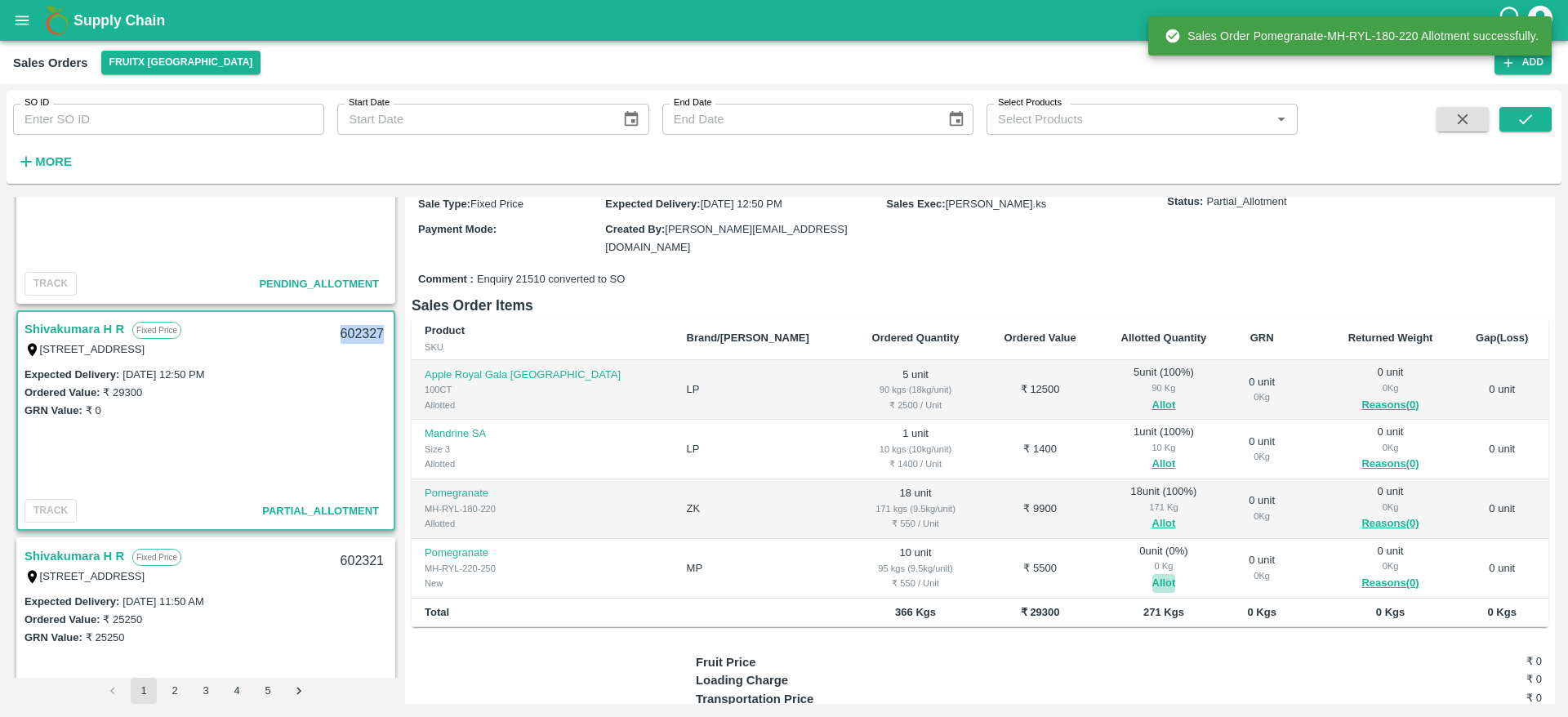
click at [1152, 580] on button "Allot" at bounding box center [1163, 583] width 23 height 19
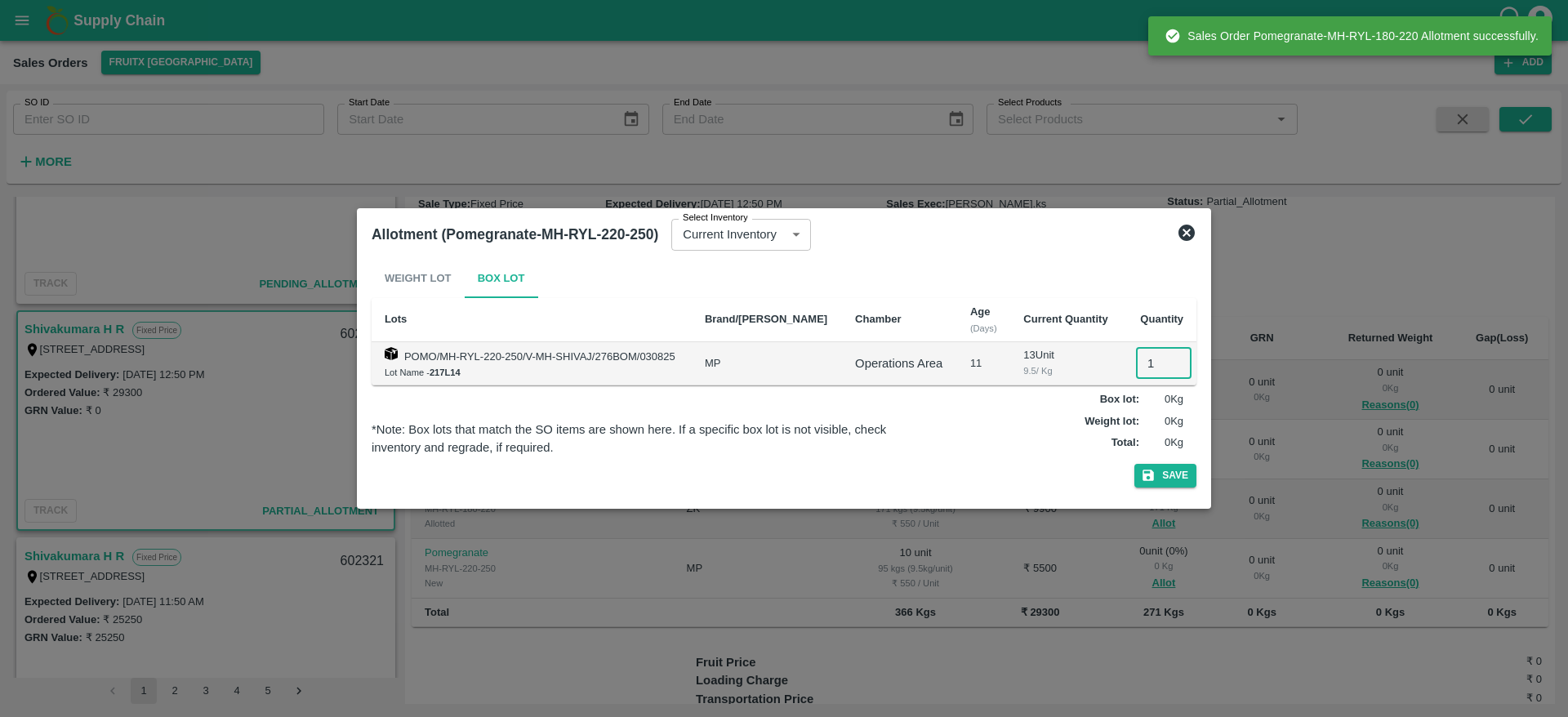
click at [1159, 358] on input "1" at bounding box center [1163, 364] width 55 height 31
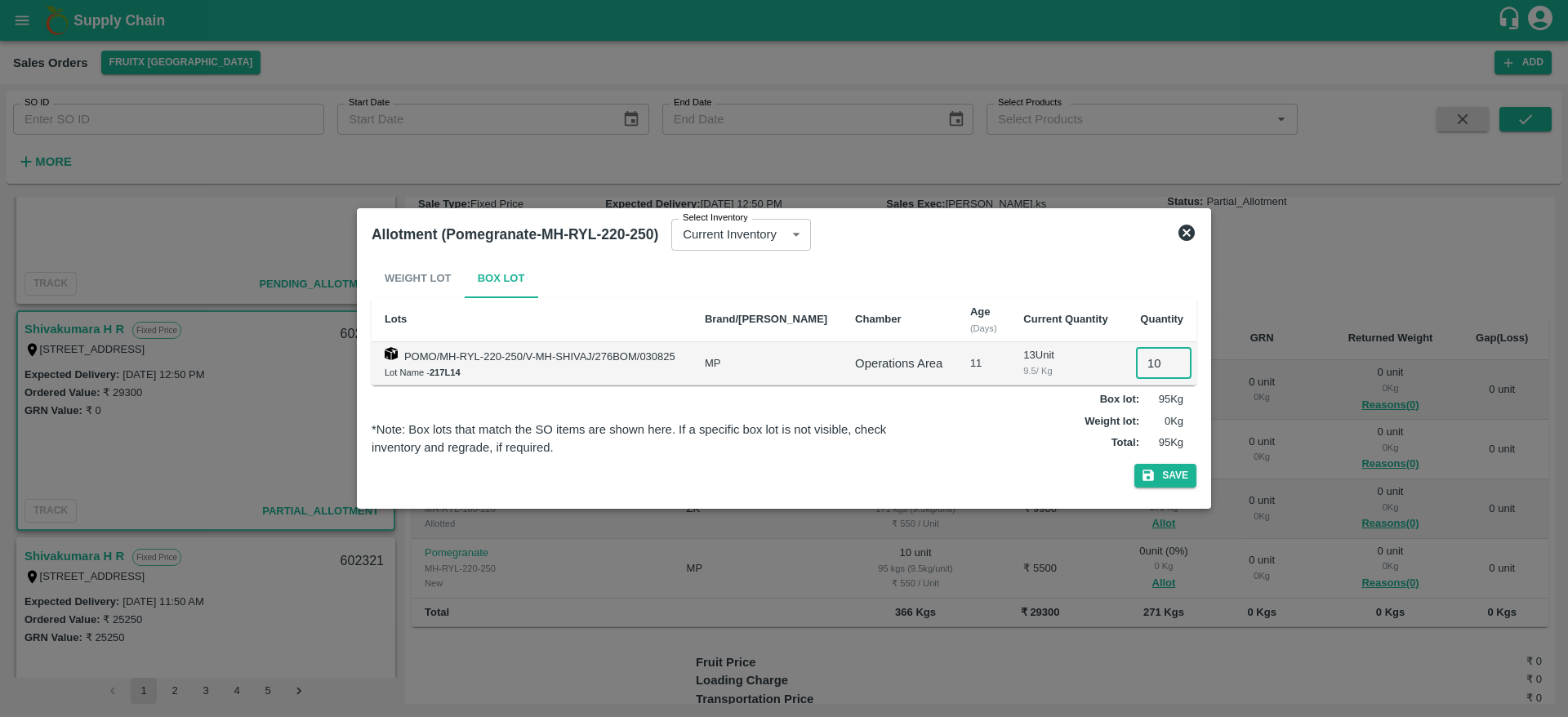
type input "10"
click at [1134, 464] on button "Save" at bounding box center [1165, 475] width 62 height 23
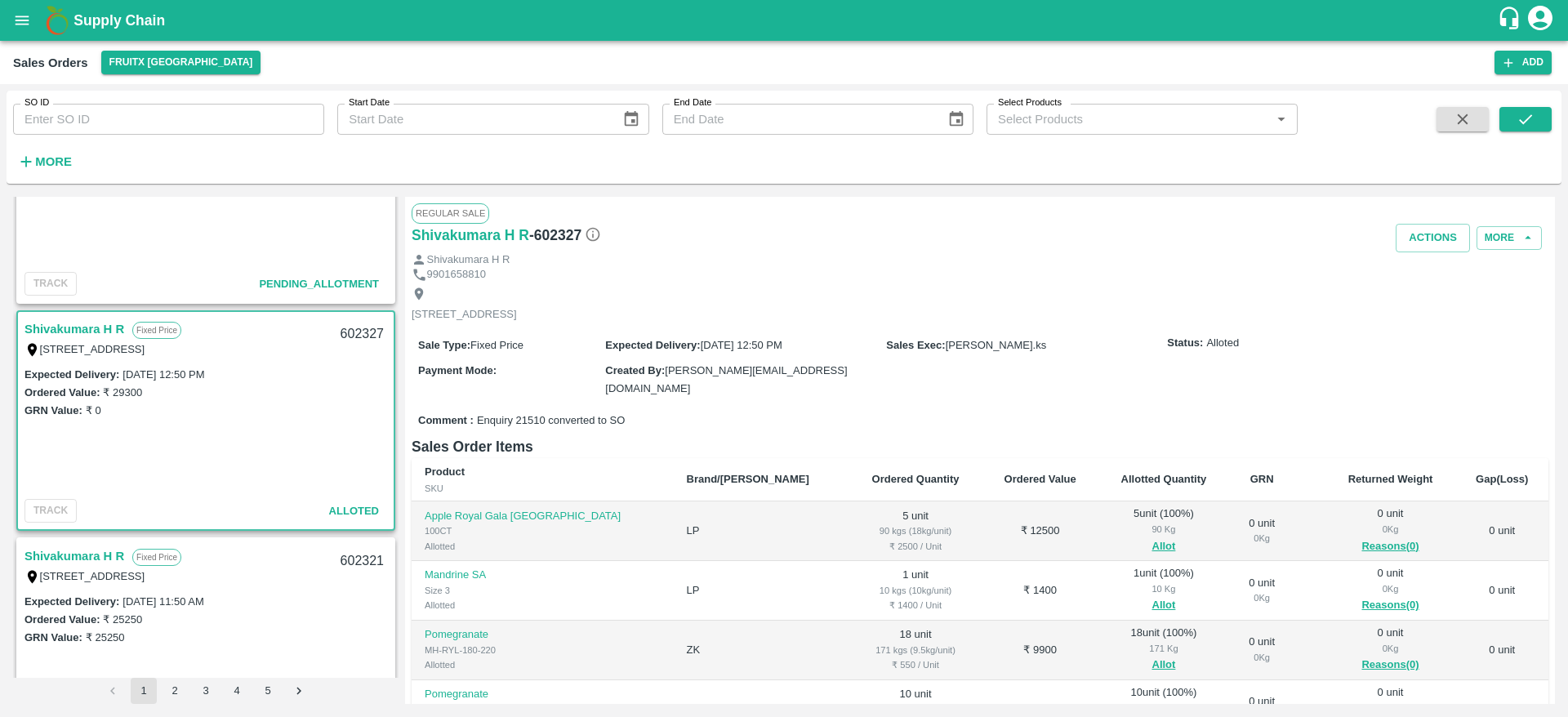
click at [361, 337] on div "602327" at bounding box center [362, 334] width 63 height 38
copy div "602327"
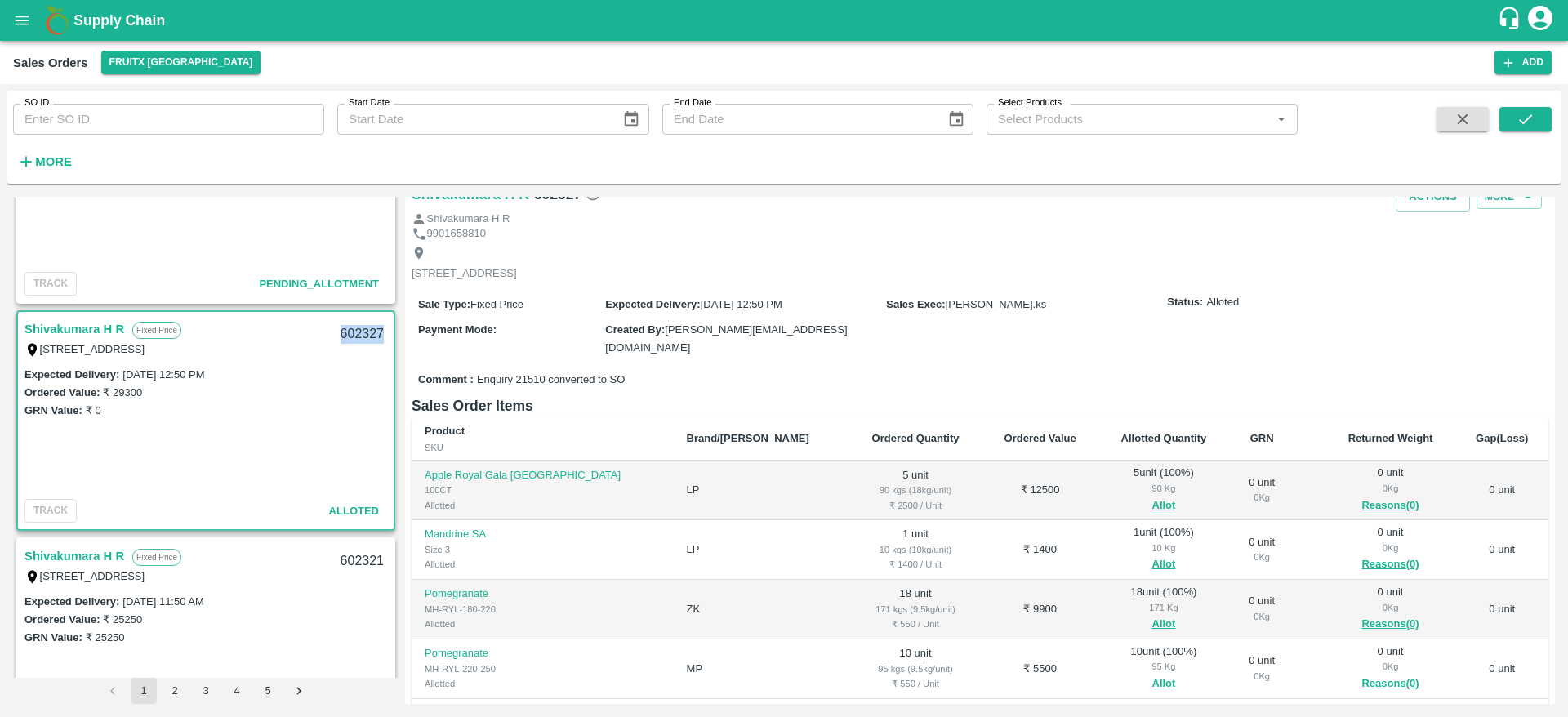
scroll to position [0, 0]
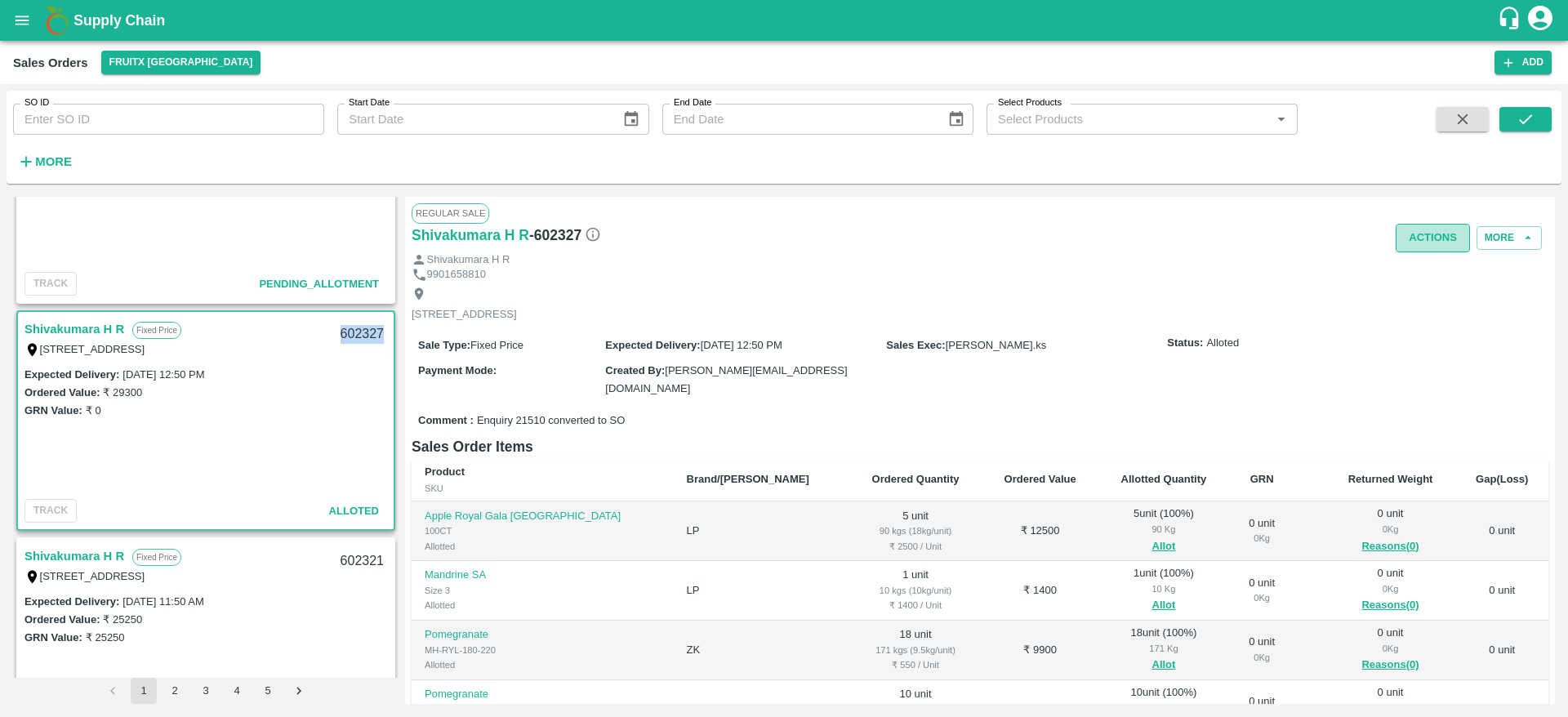
click at [1414, 244] on button "Actions" at bounding box center [1433, 238] width 74 height 29
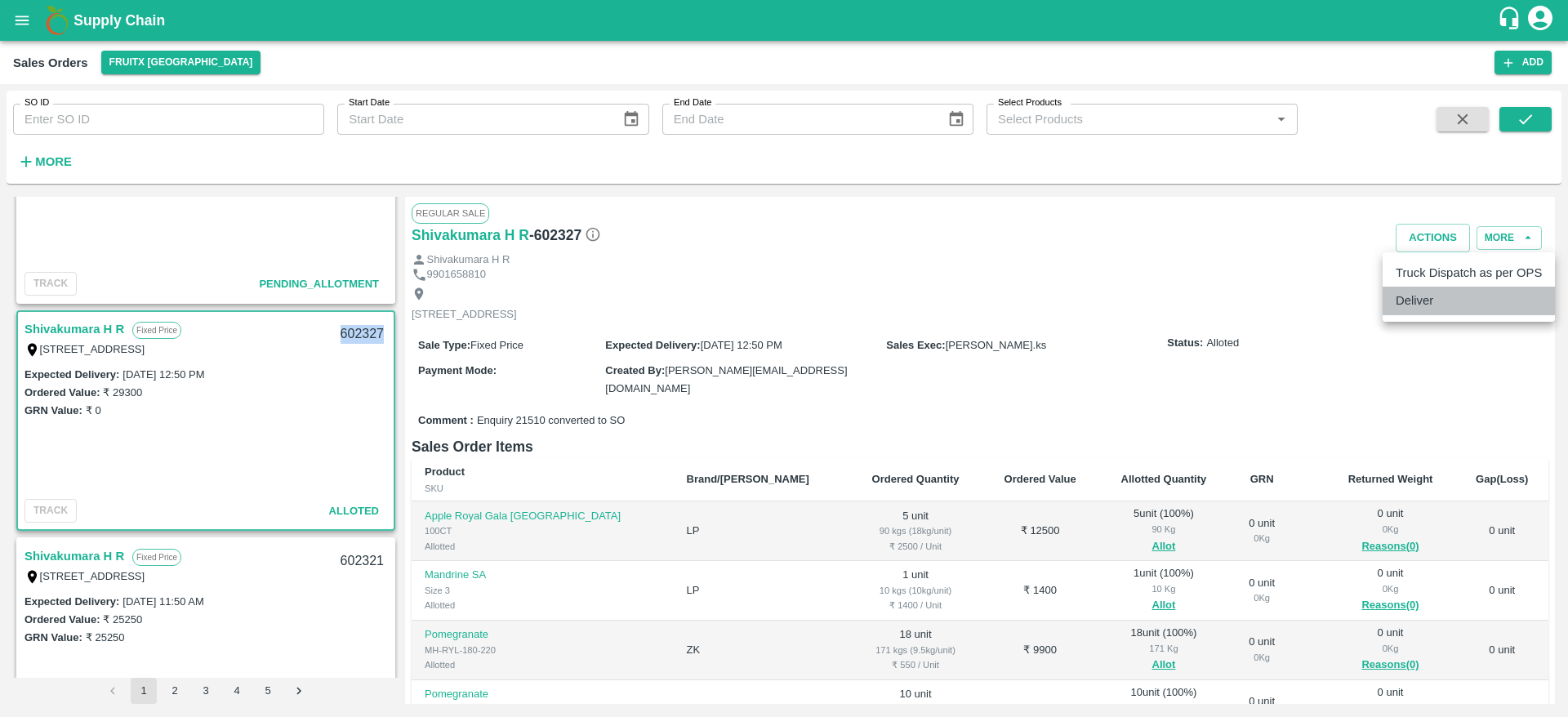
click at [1420, 291] on li "Deliver" at bounding box center [1469, 301] width 172 height 28
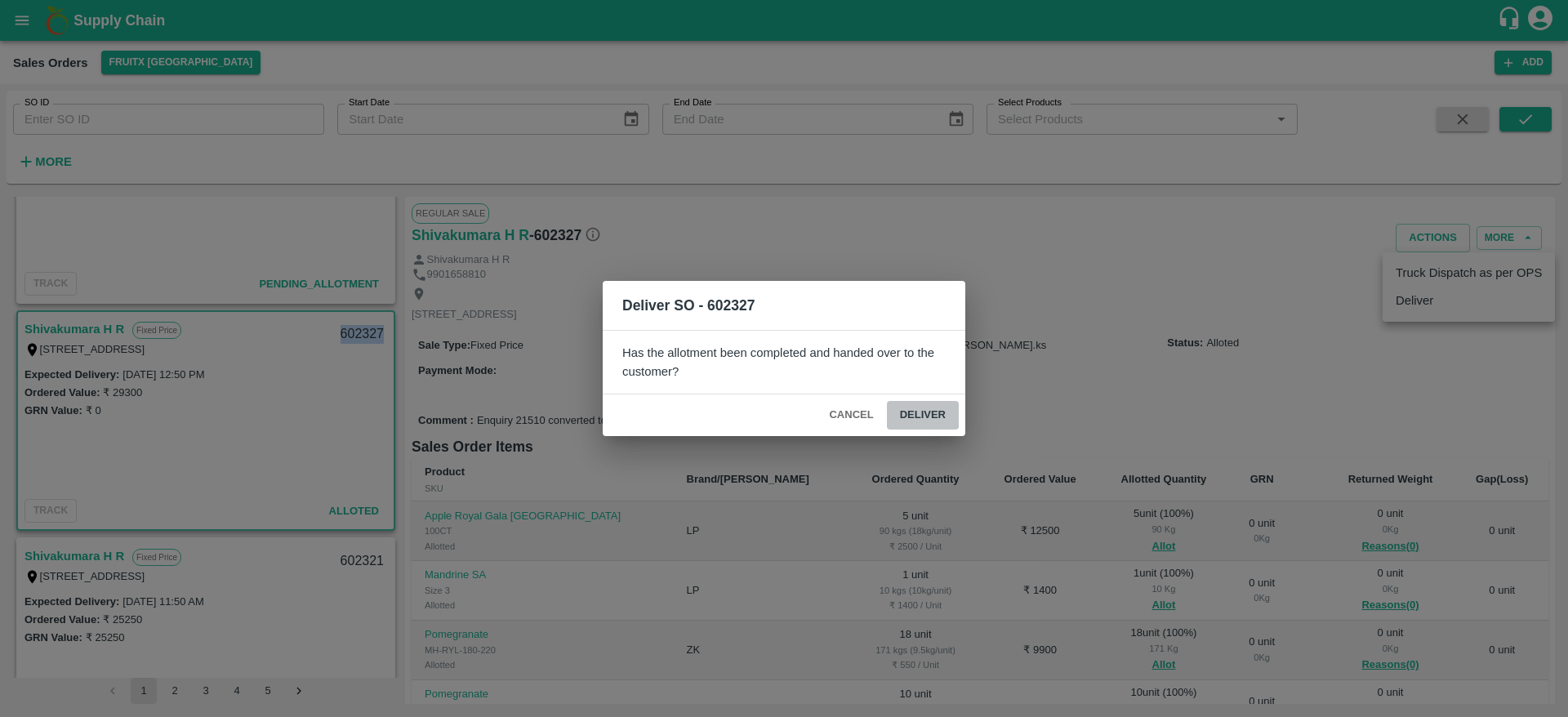
click at [935, 409] on button "Deliver" at bounding box center [922, 415] width 72 height 29
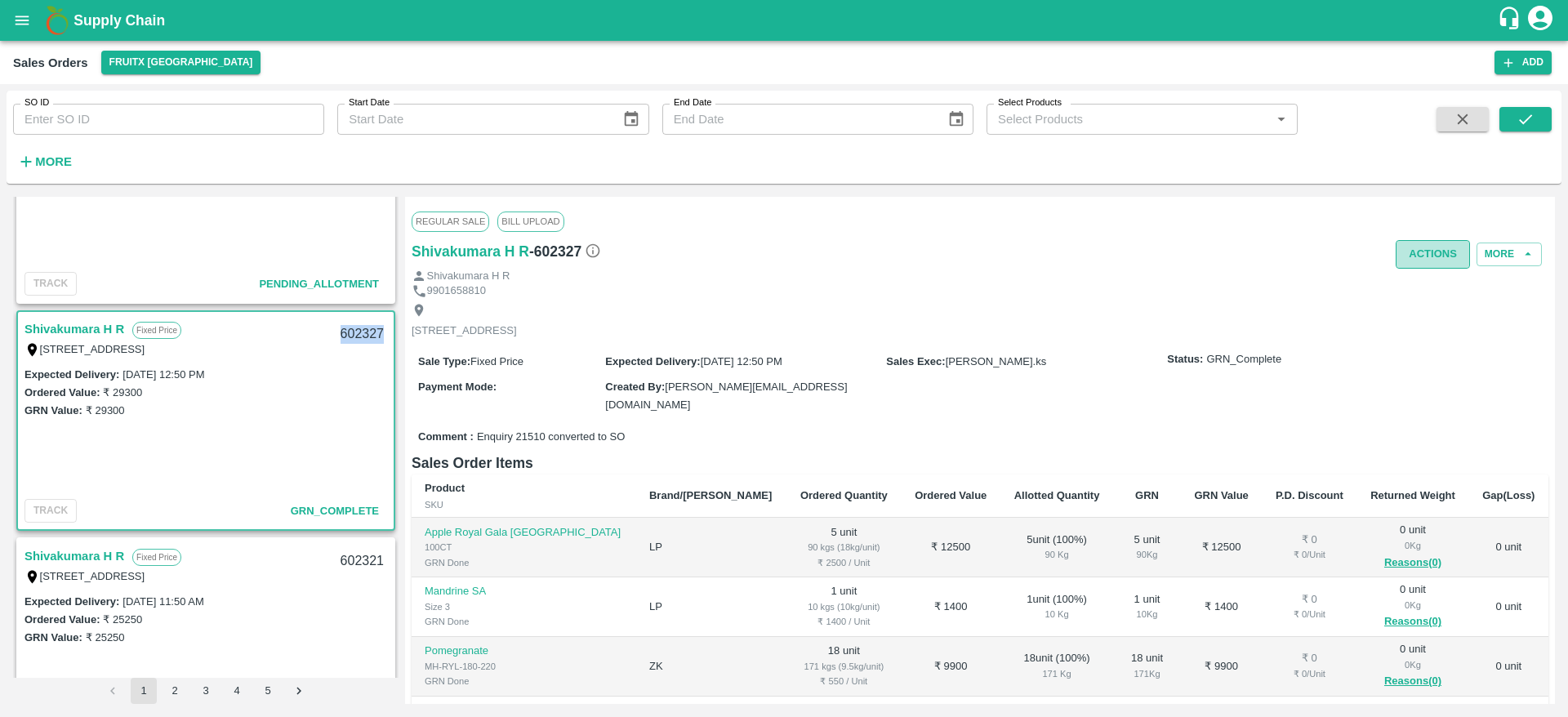
click at [1416, 257] on button "Actions" at bounding box center [1433, 254] width 74 height 29
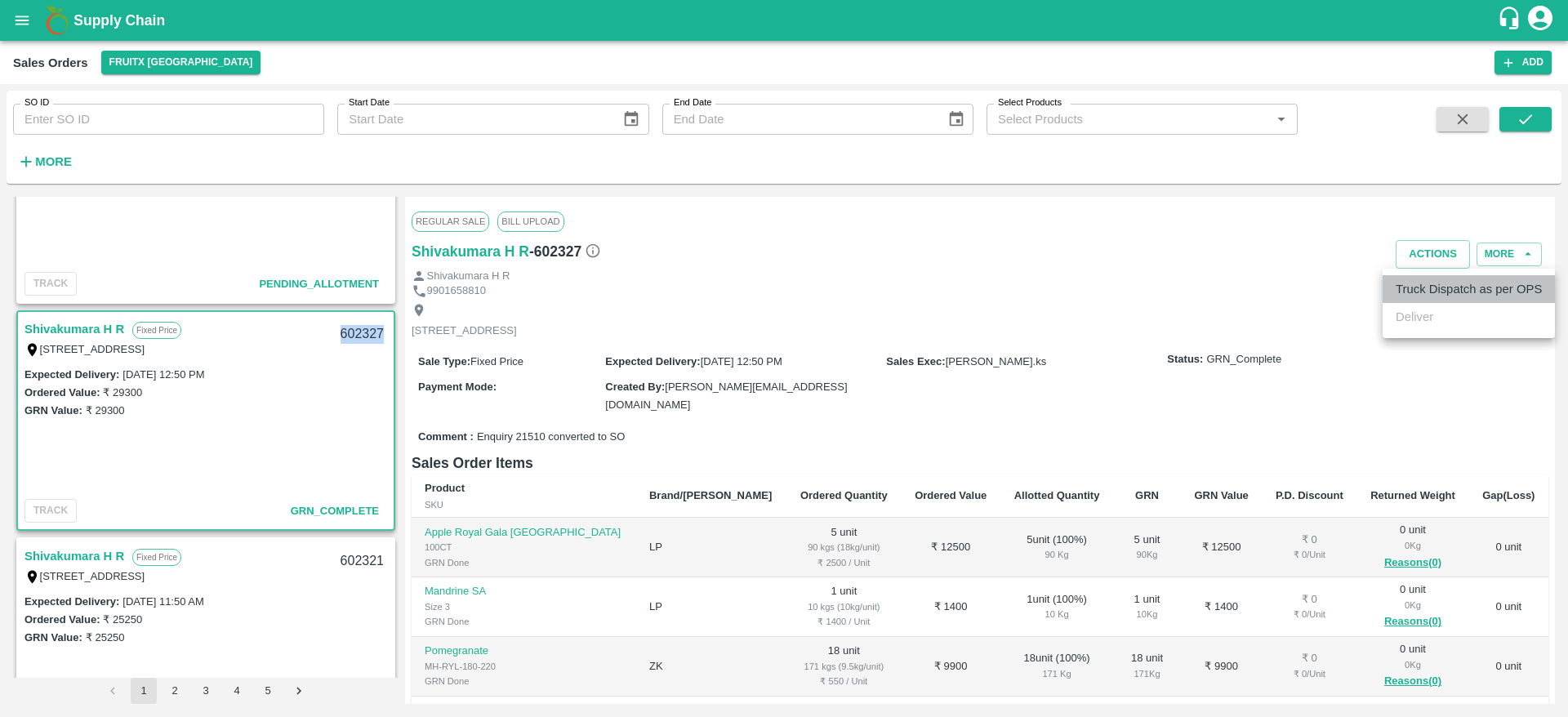
click at [1427, 275] on li "Truck Dispatch as per OPS" at bounding box center [1469, 289] width 172 height 28
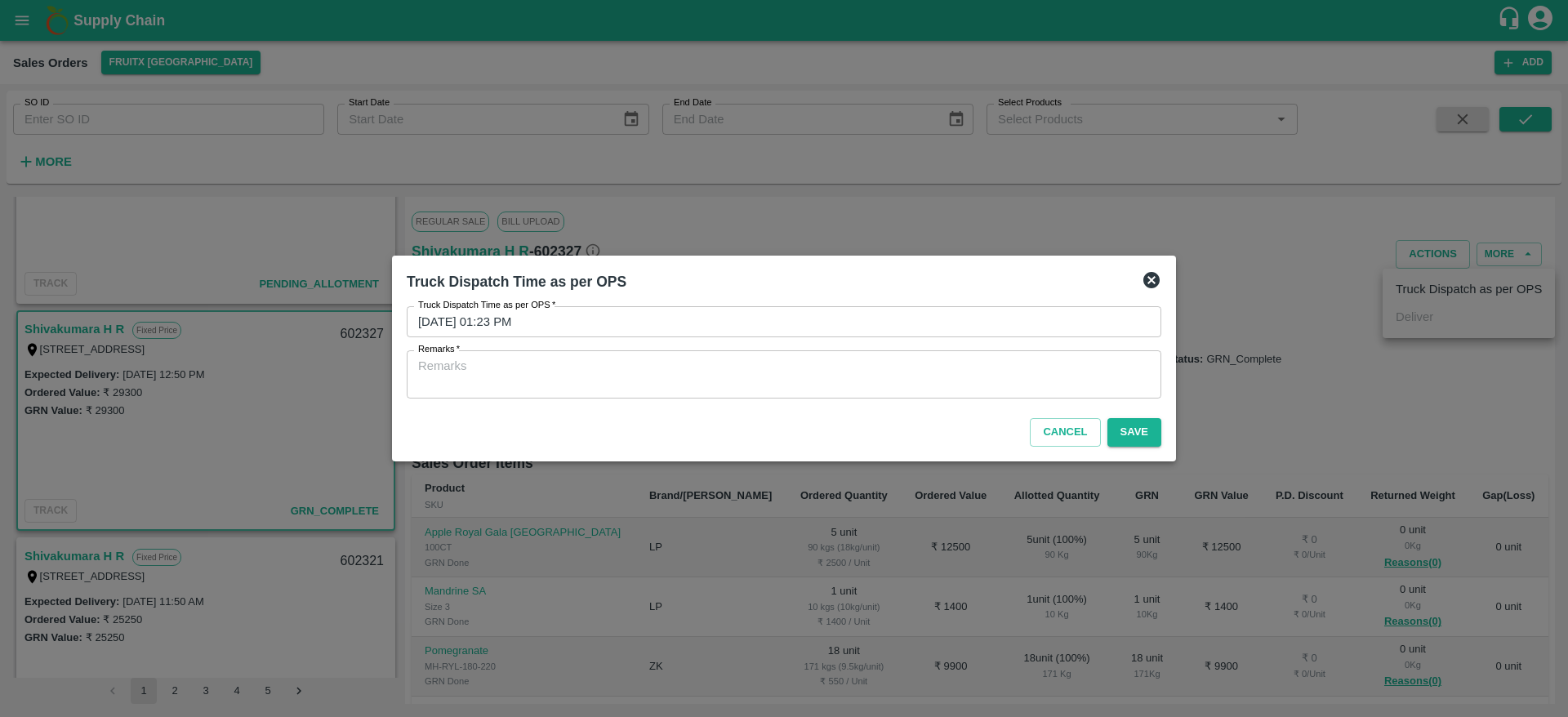
click at [1080, 372] on textarea "Remarks   *" at bounding box center [784, 375] width 732 height 35
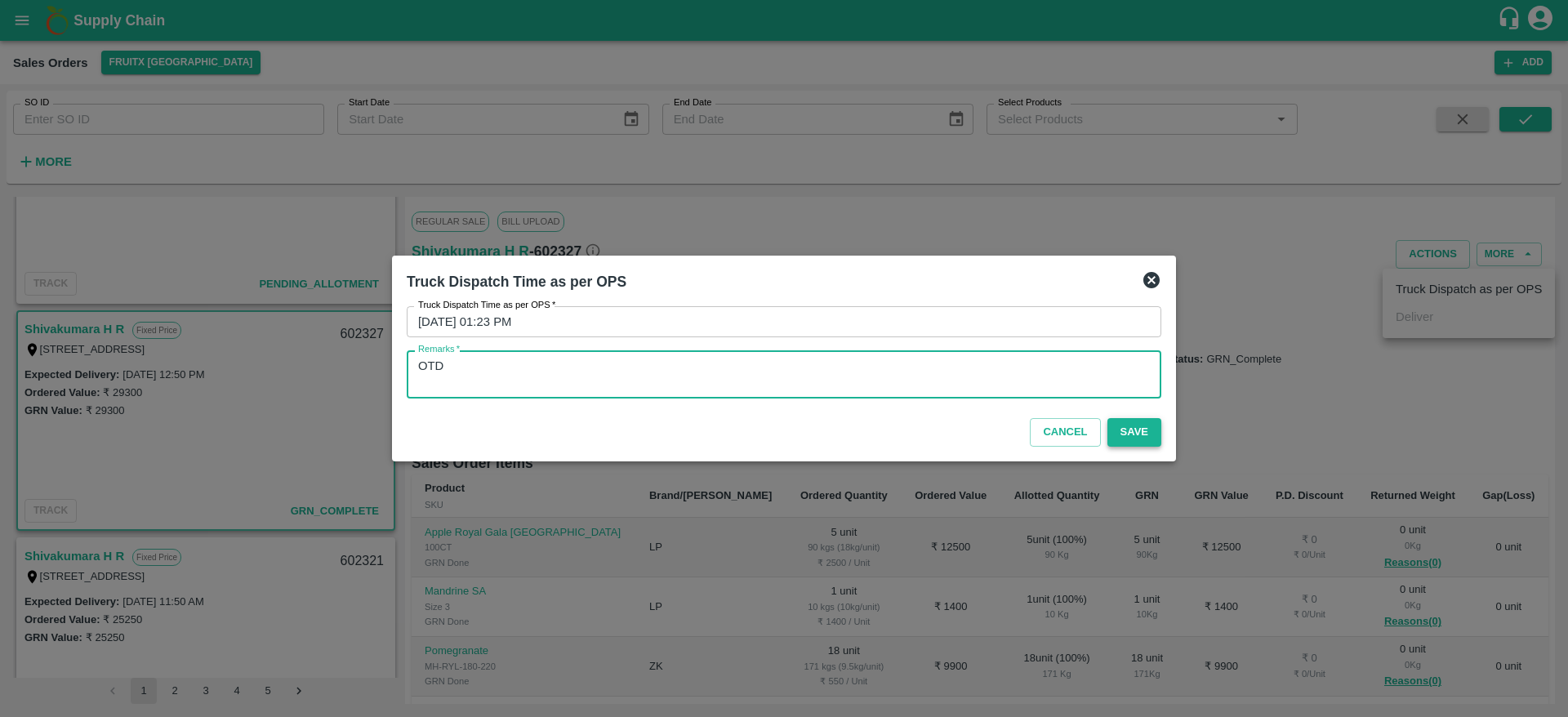
type textarea "OTD"
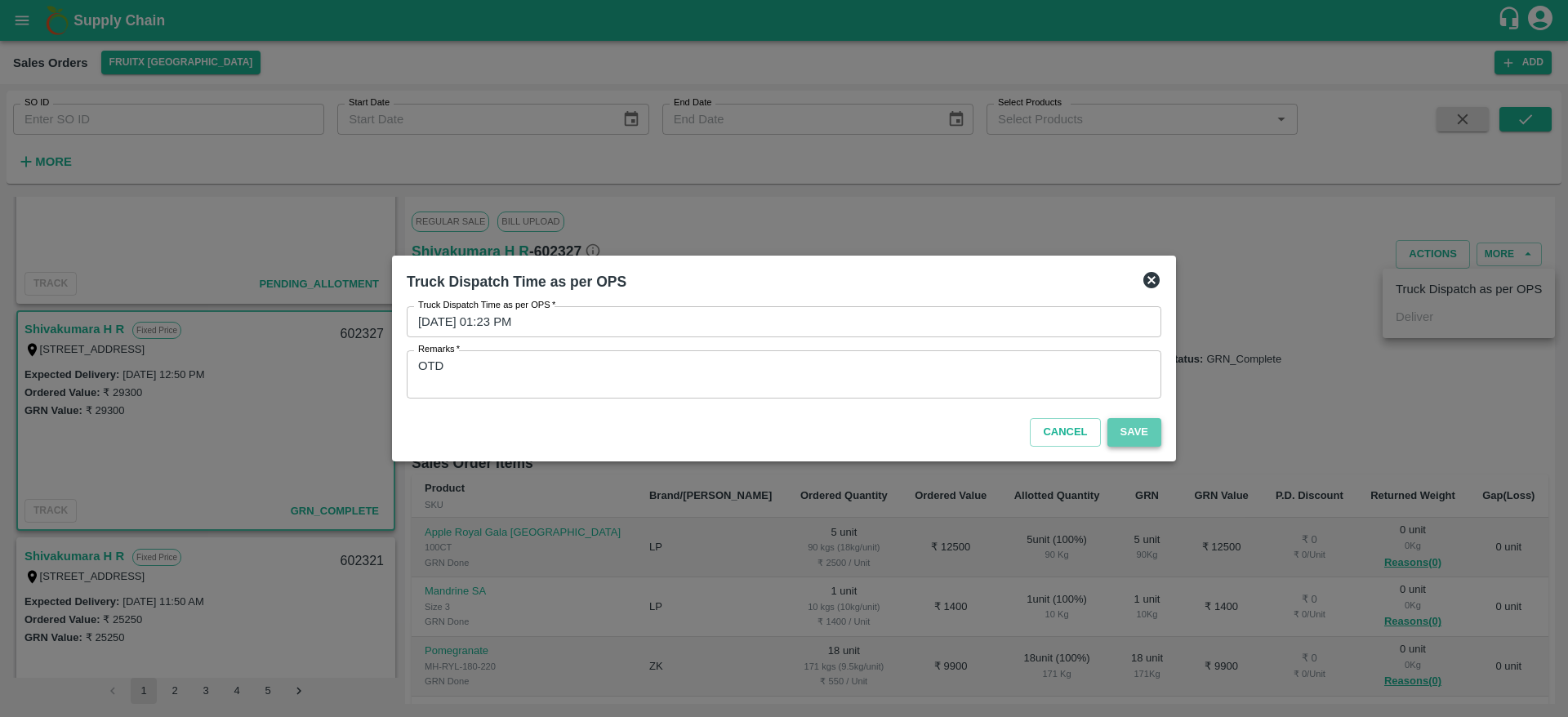
click at [1149, 434] on button "Save" at bounding box center [1134, 432] width 54 height 29
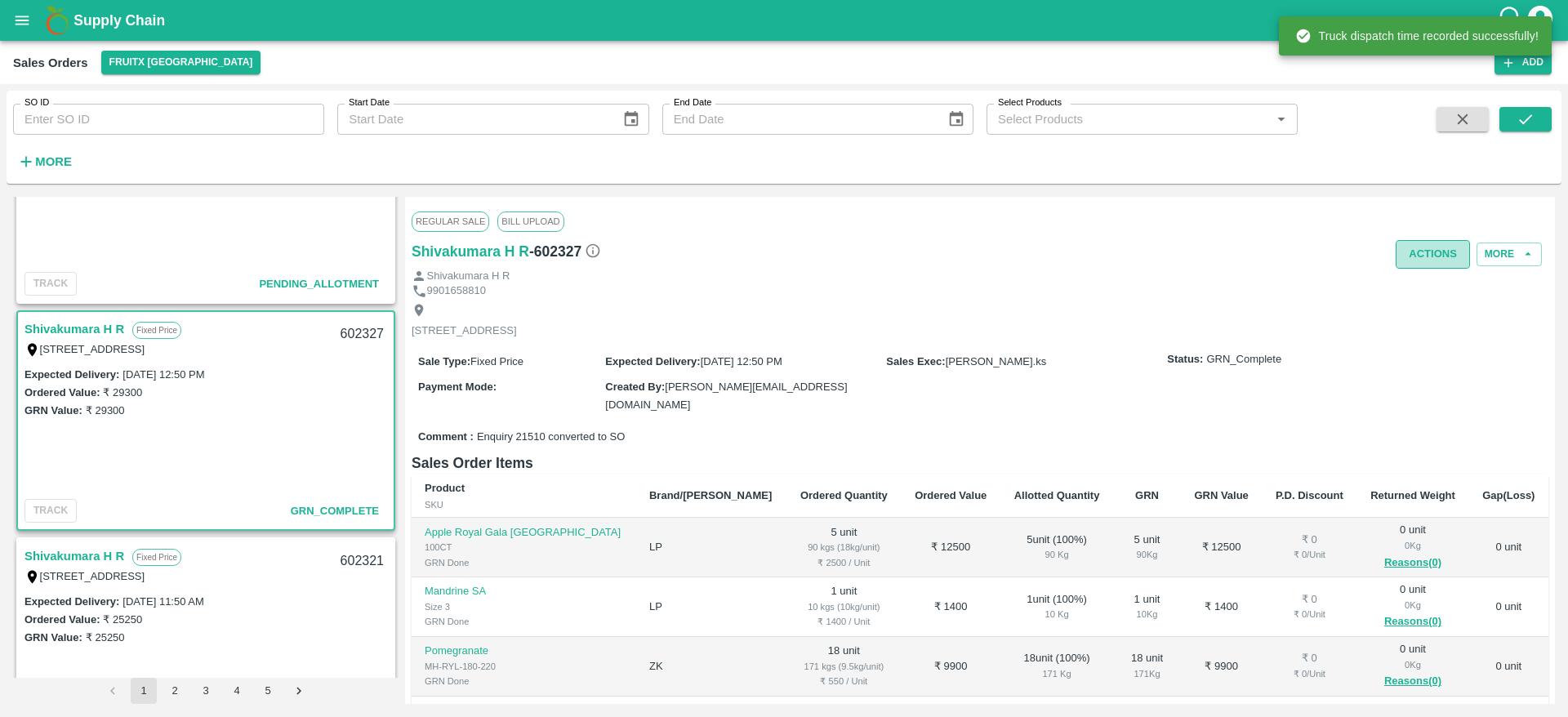
click at [1425, 253] on button "Actions" at bounding box center [1433, 254] width 74 height 29
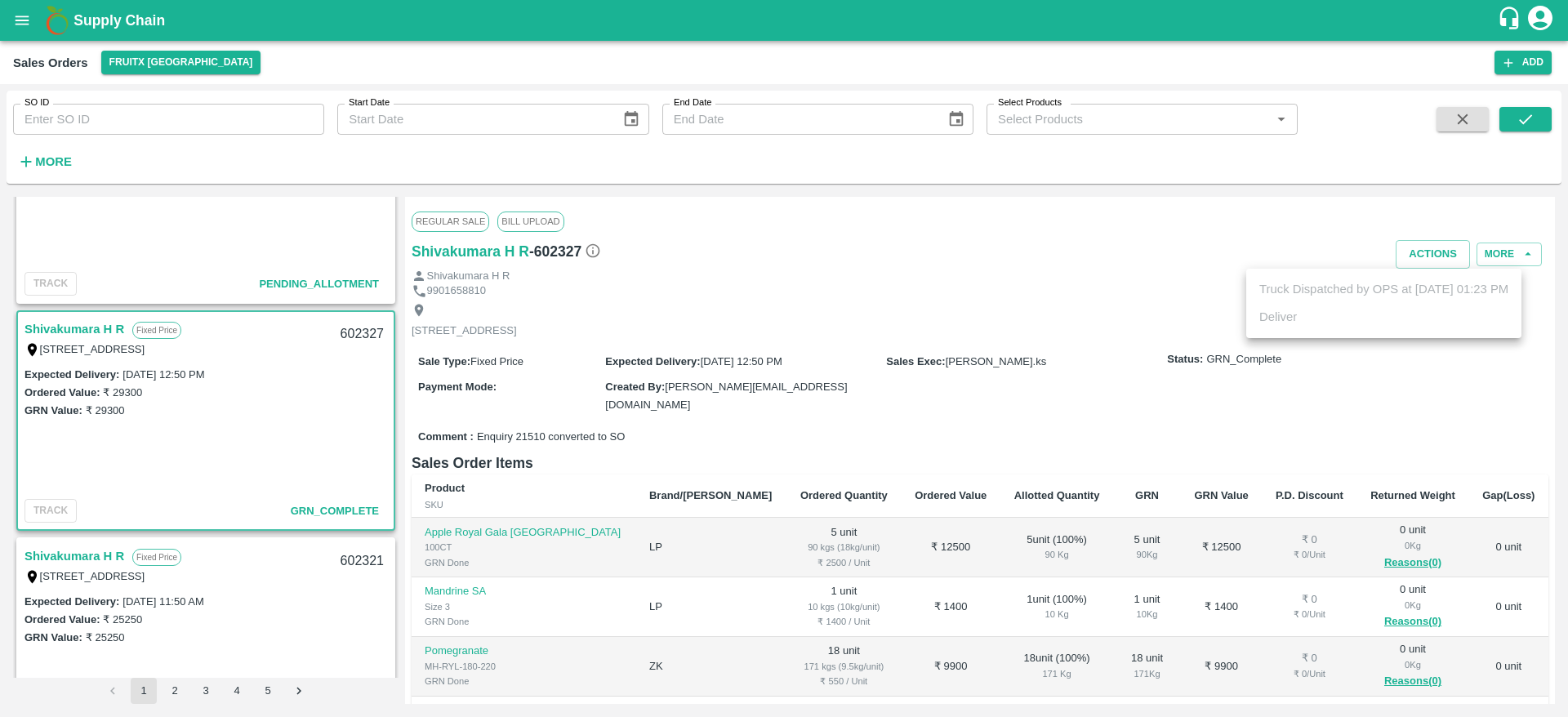
click at [1163, 445] on div at bounding box center [784, 358] width 1568 height 717
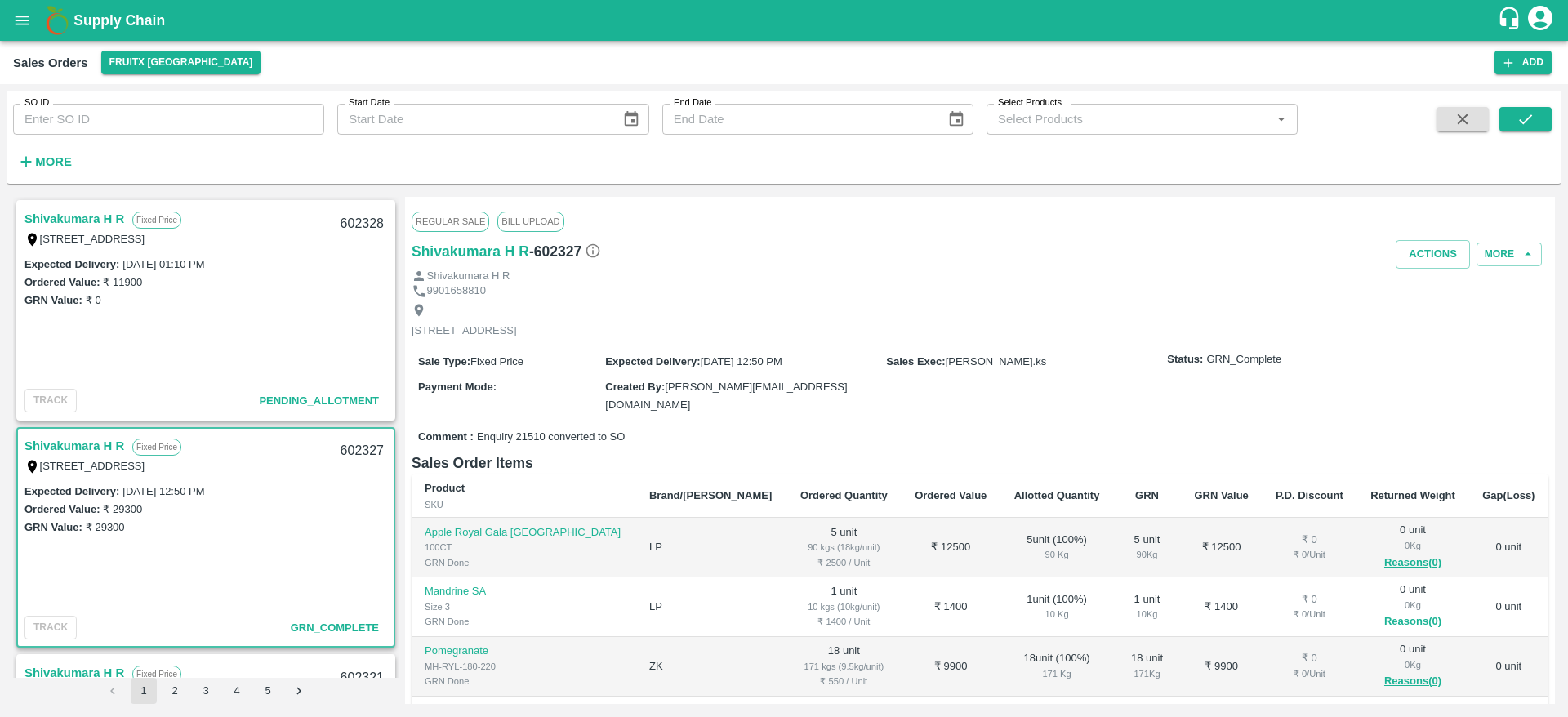
click at [80, 219] on link "Shivakumara H R" at bounding box center [73, 219] width 99 height 22
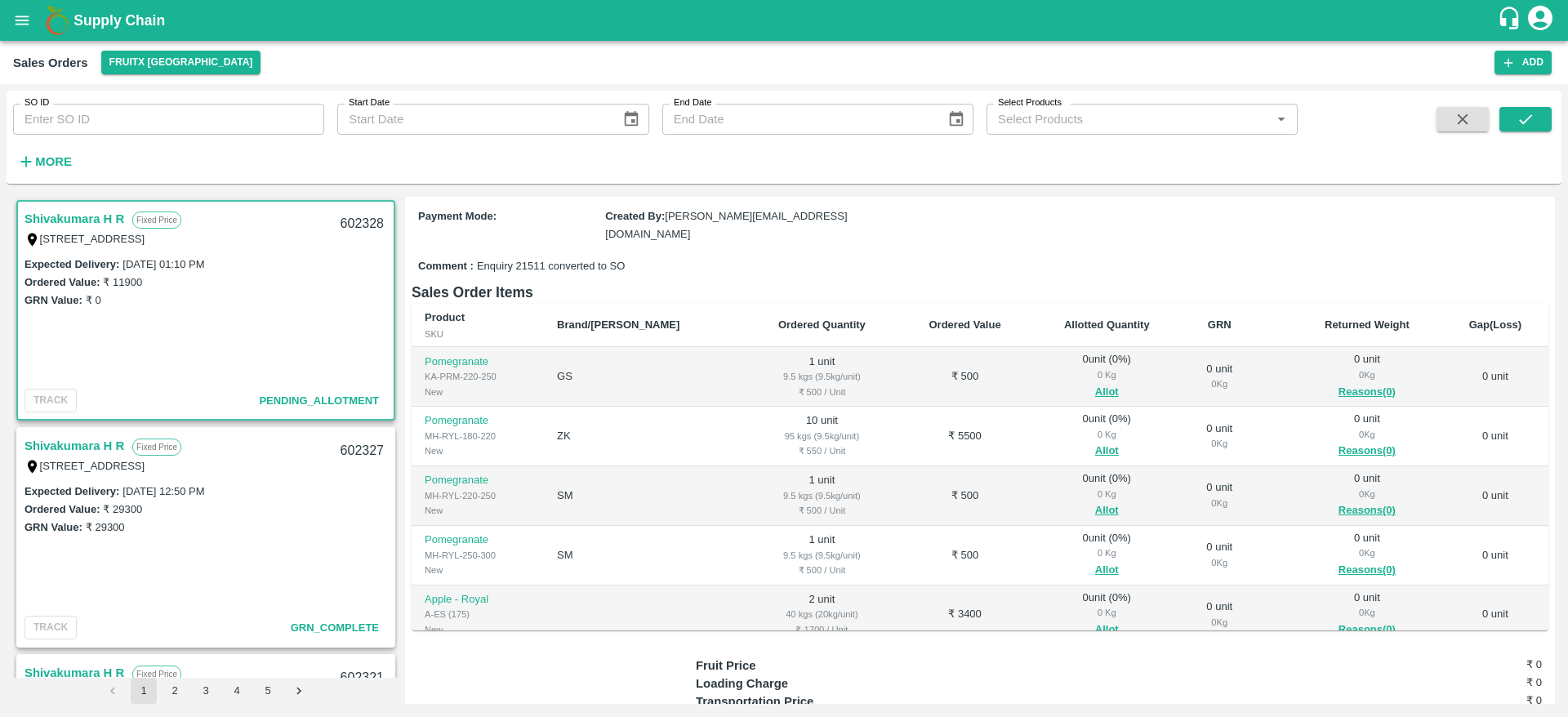
scroll to position [93, 0]
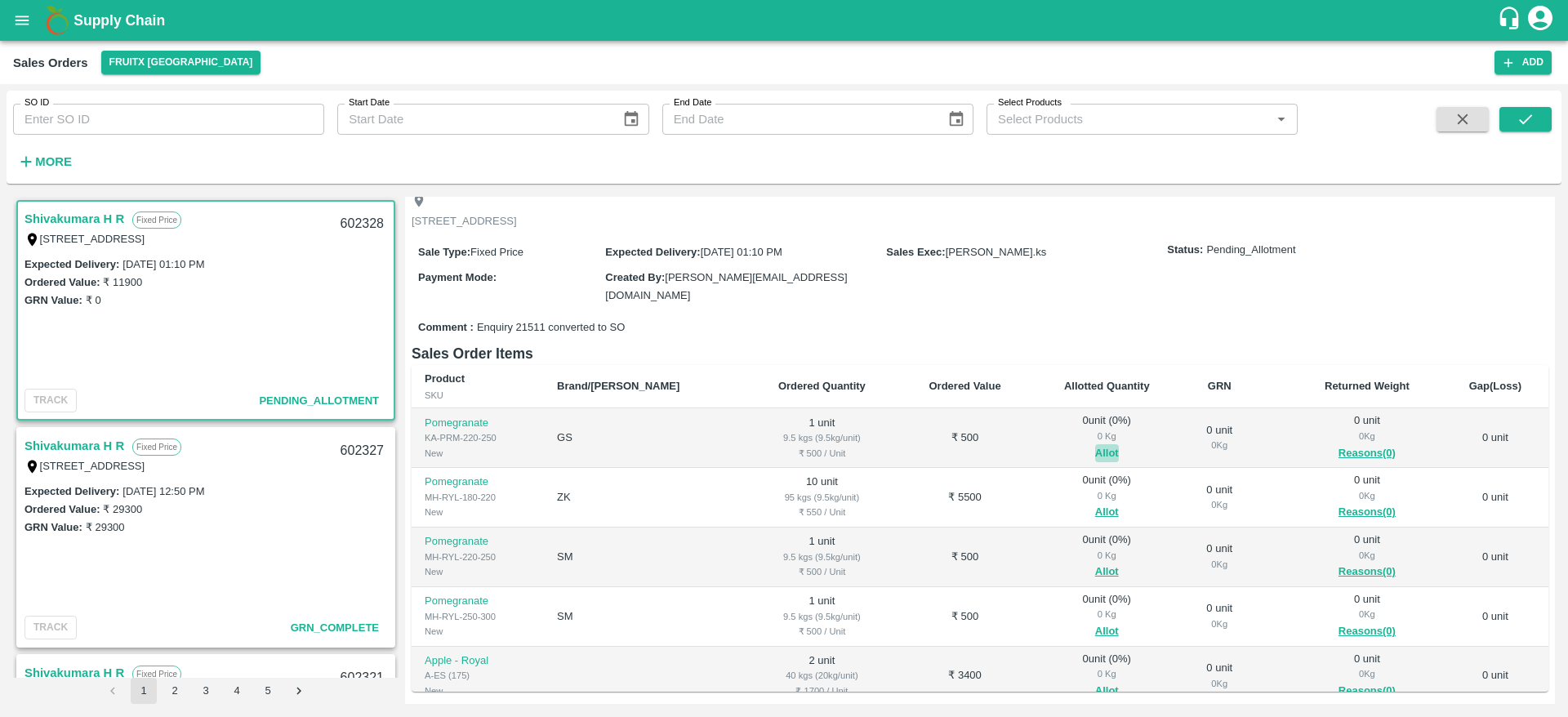
click at [1095, 452] on button "Allot" at bounding box center [1106, 454] width 23 height 19
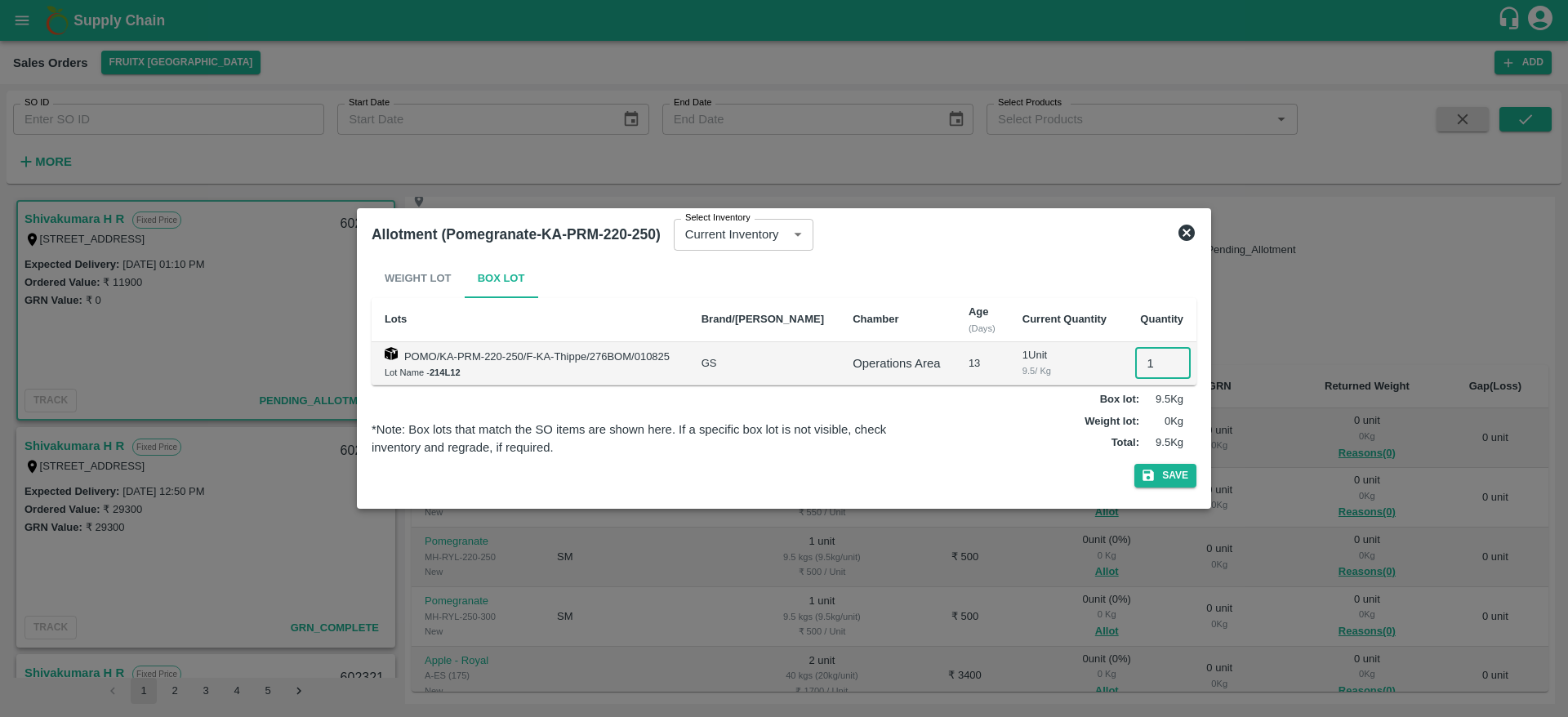
click at [1147, 358] on input "1" at bounding box center [1163, 364] width 55 height 31
type input "1"
click at [1134, 464] on button "Save" at bounding box center [1165, 475] width 62 height 23
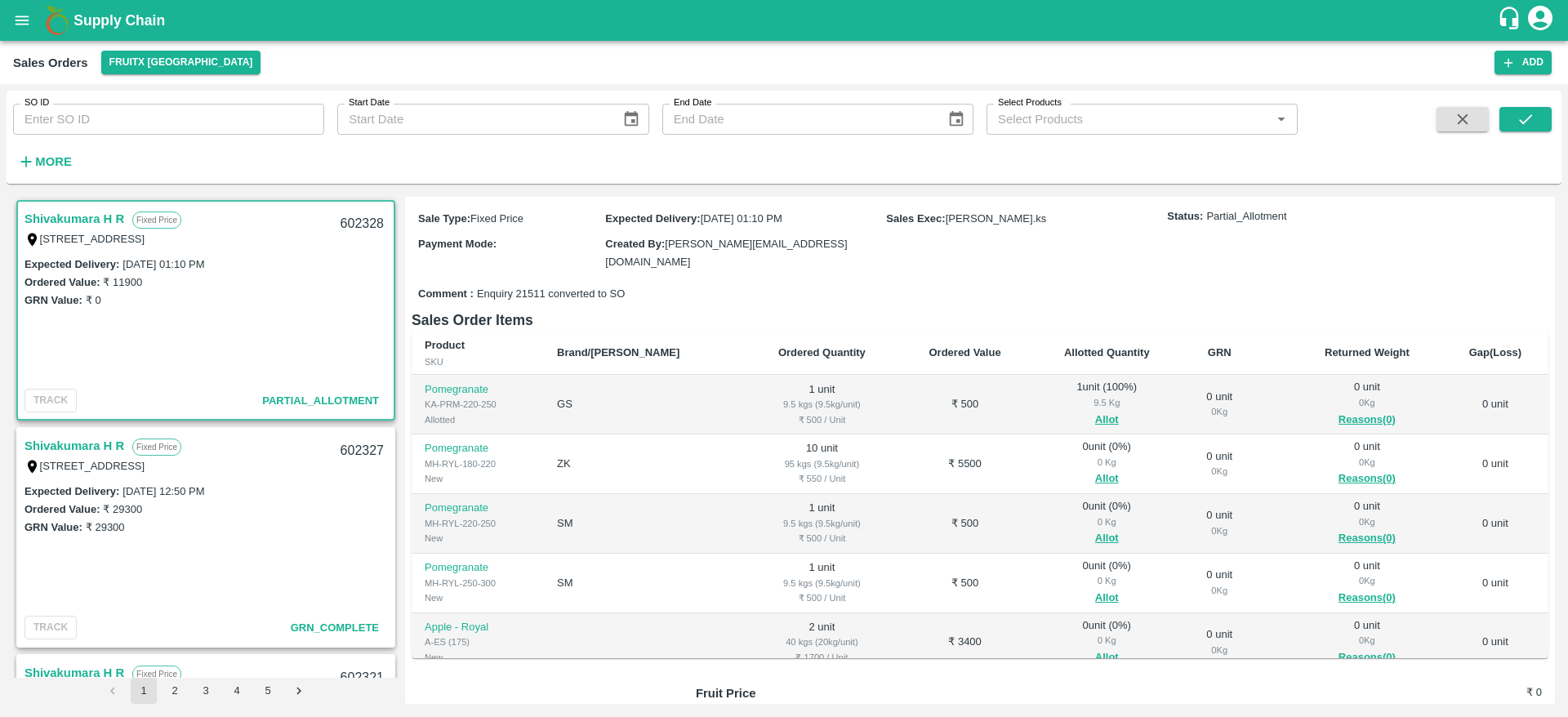
scroll to position [127, 0]
click at [1095, 481] on button "Allot" at bounding box center [1106, 478] width 23 height 19
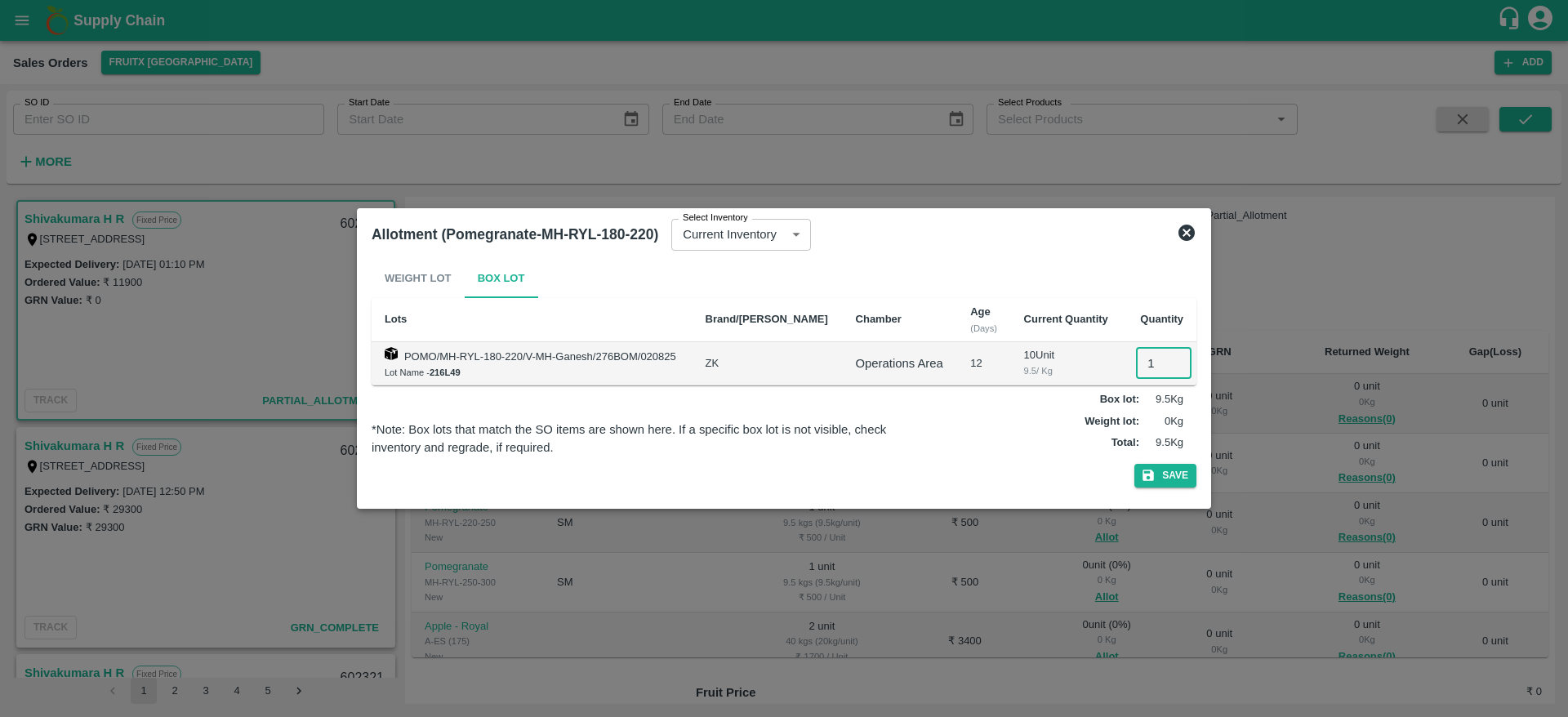
click at [1138, 359] on input "1" at bounding box center [1163, 364] width 55 height 31
type input "10"
click at [1134, 464] on button "Save" at bounding box center [1165, 475] width 62 height 23
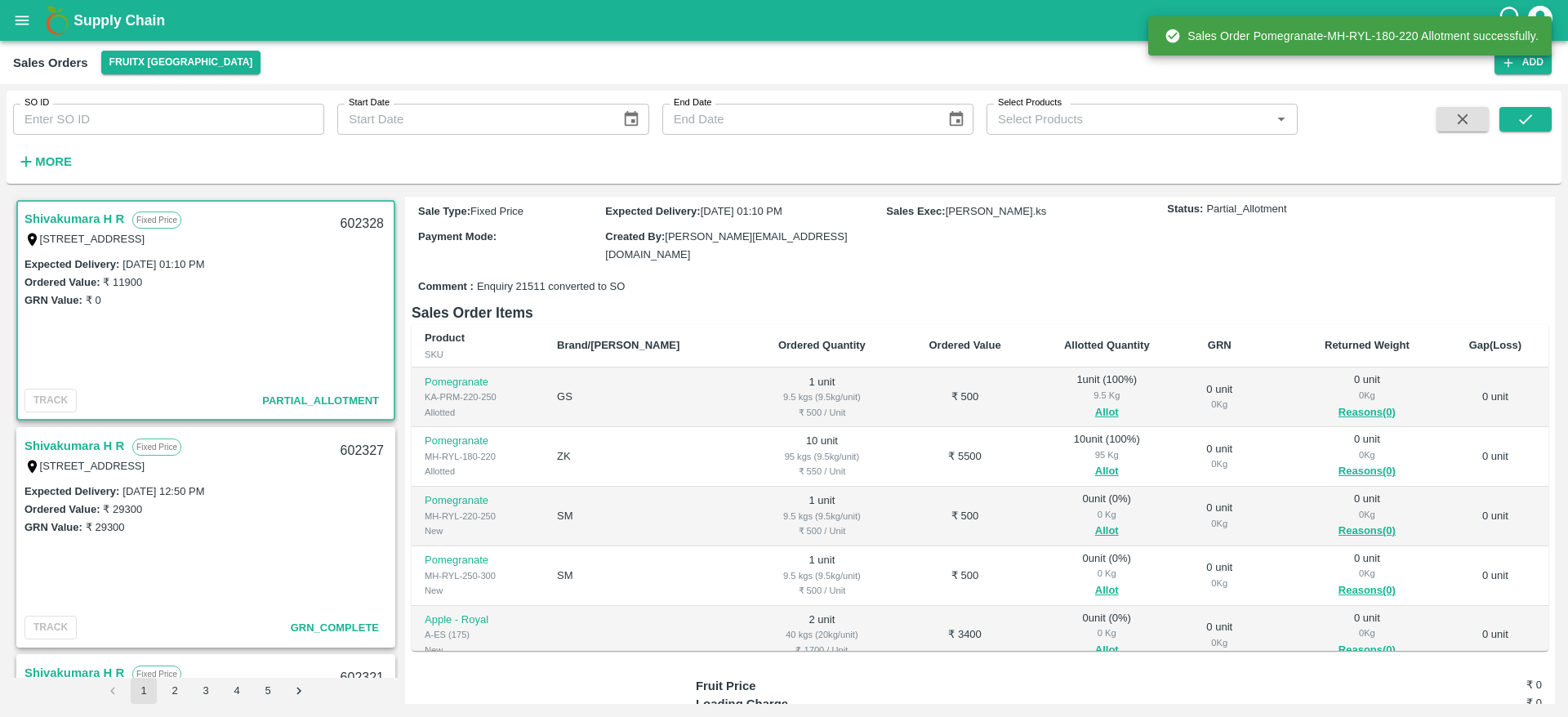
scroll to position [136, 0]
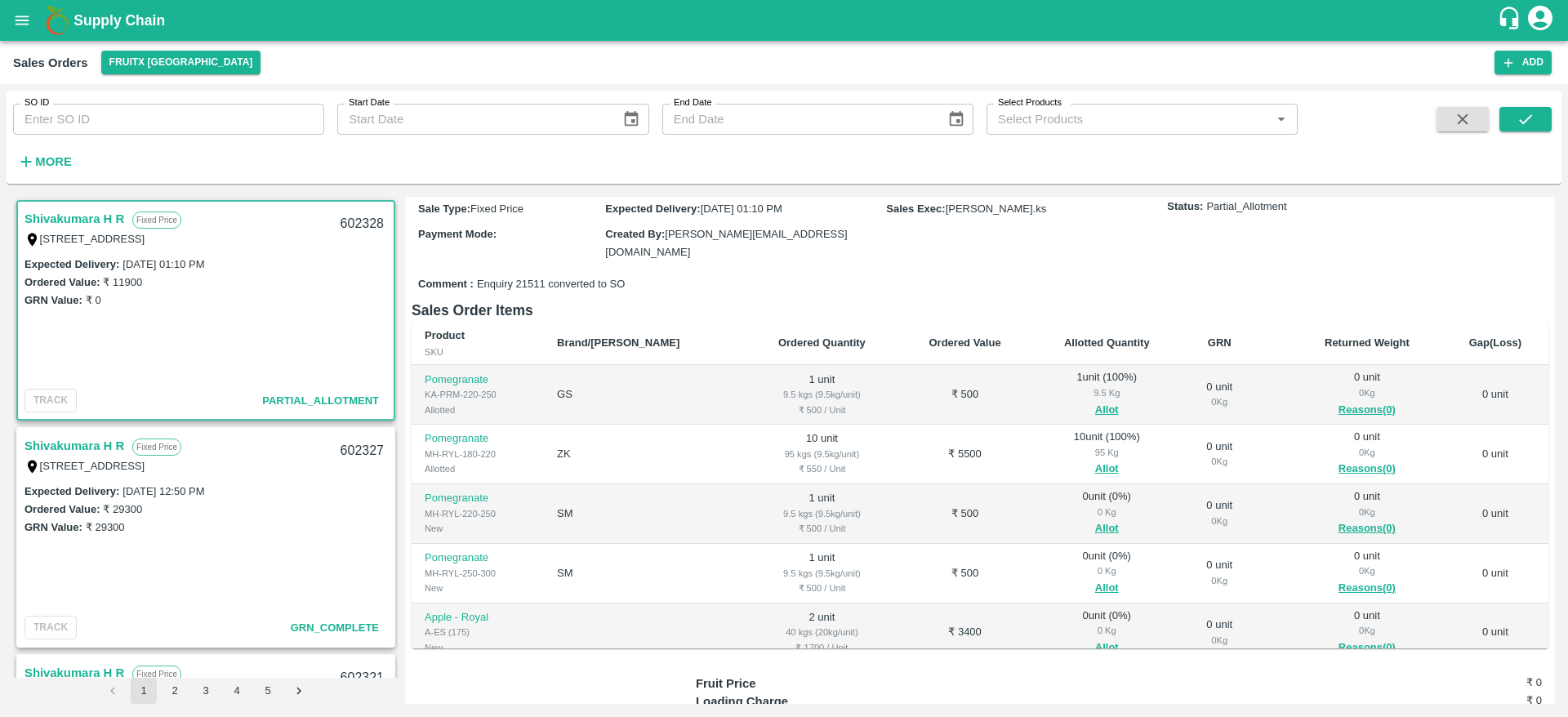
click at [343, 223] on div "602328" at bounding box center [362, 224] width 63 height 38
copy div "602328"
click at [1095, 525] on button "Allot" at bounding box center [1106, 529] width 23 height 19
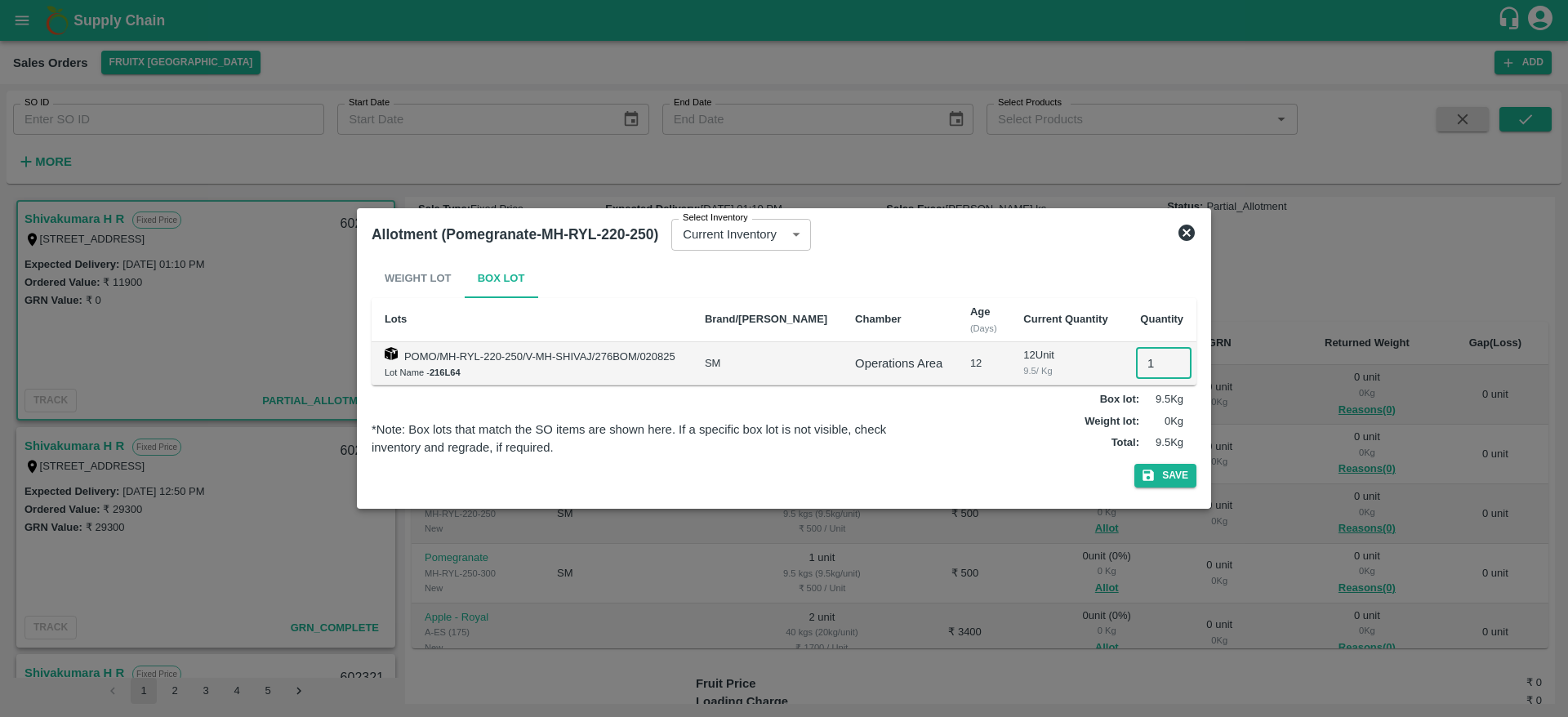
click at [1151, 358] on input "1" at bounding box center [1163, 364] width 55 height 31
type input "1"
click at [1134, 464] on button "Save" at bounding box center [1165, 475] width 62 height 23
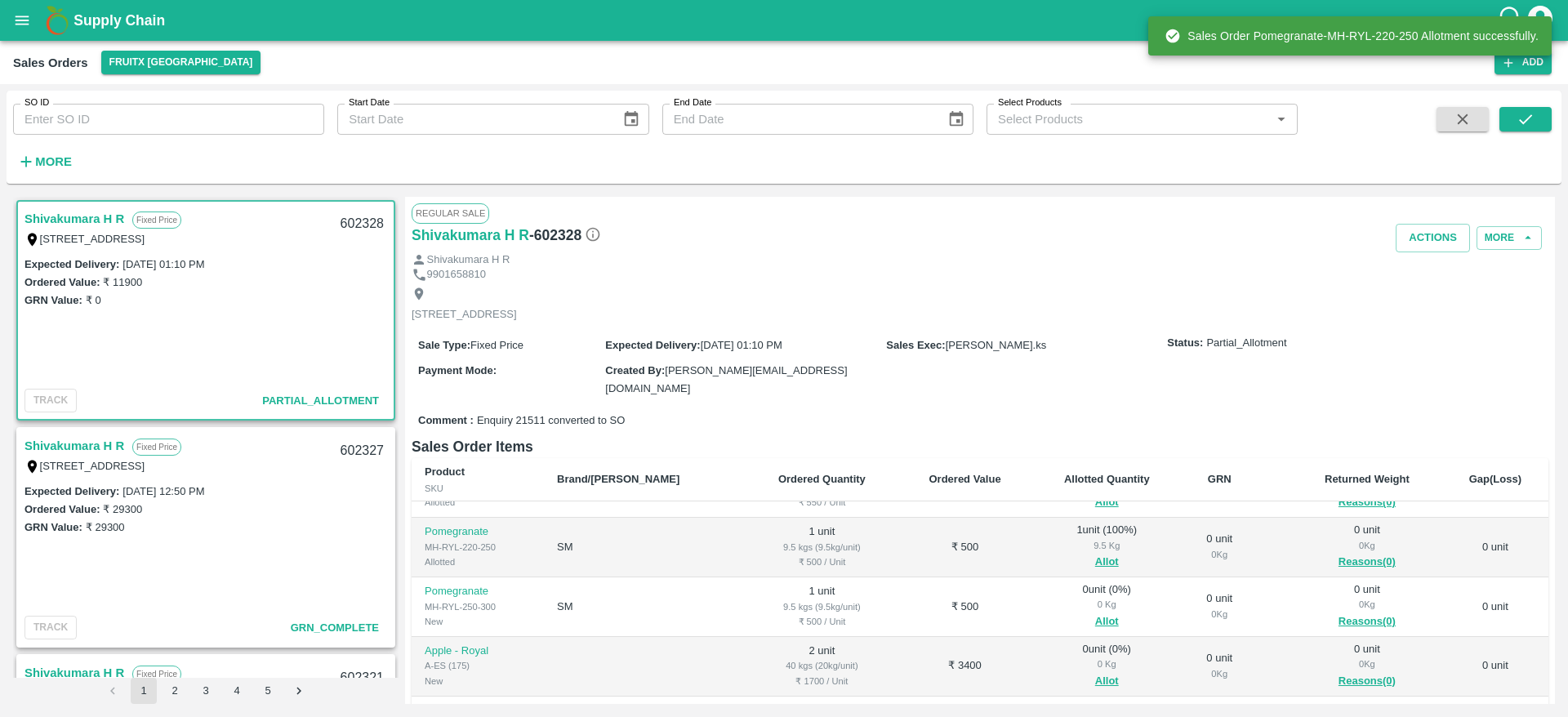
scroll to position [114, 0]
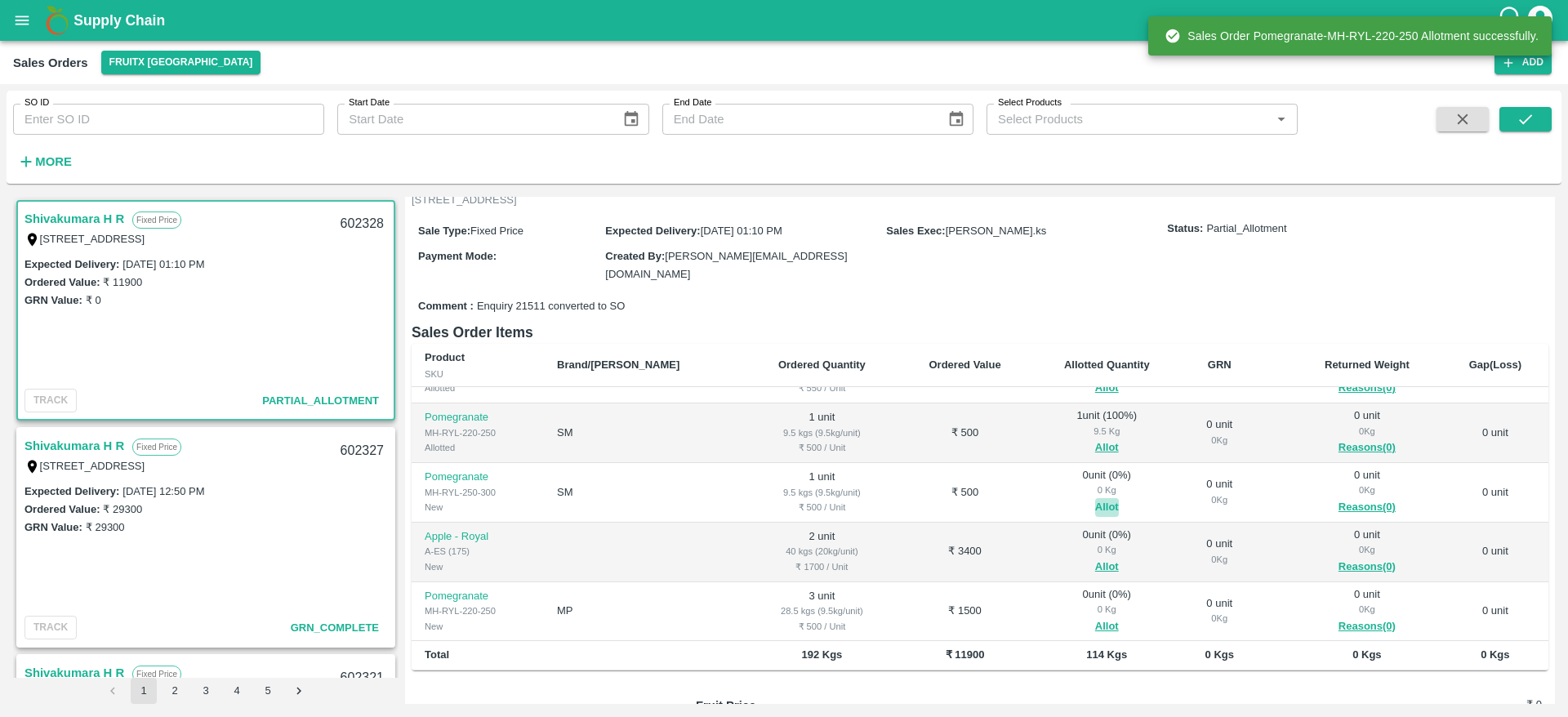
click at [1095, 505] on button "Allot" at bounding box center [1106, 507] width 23 height 19
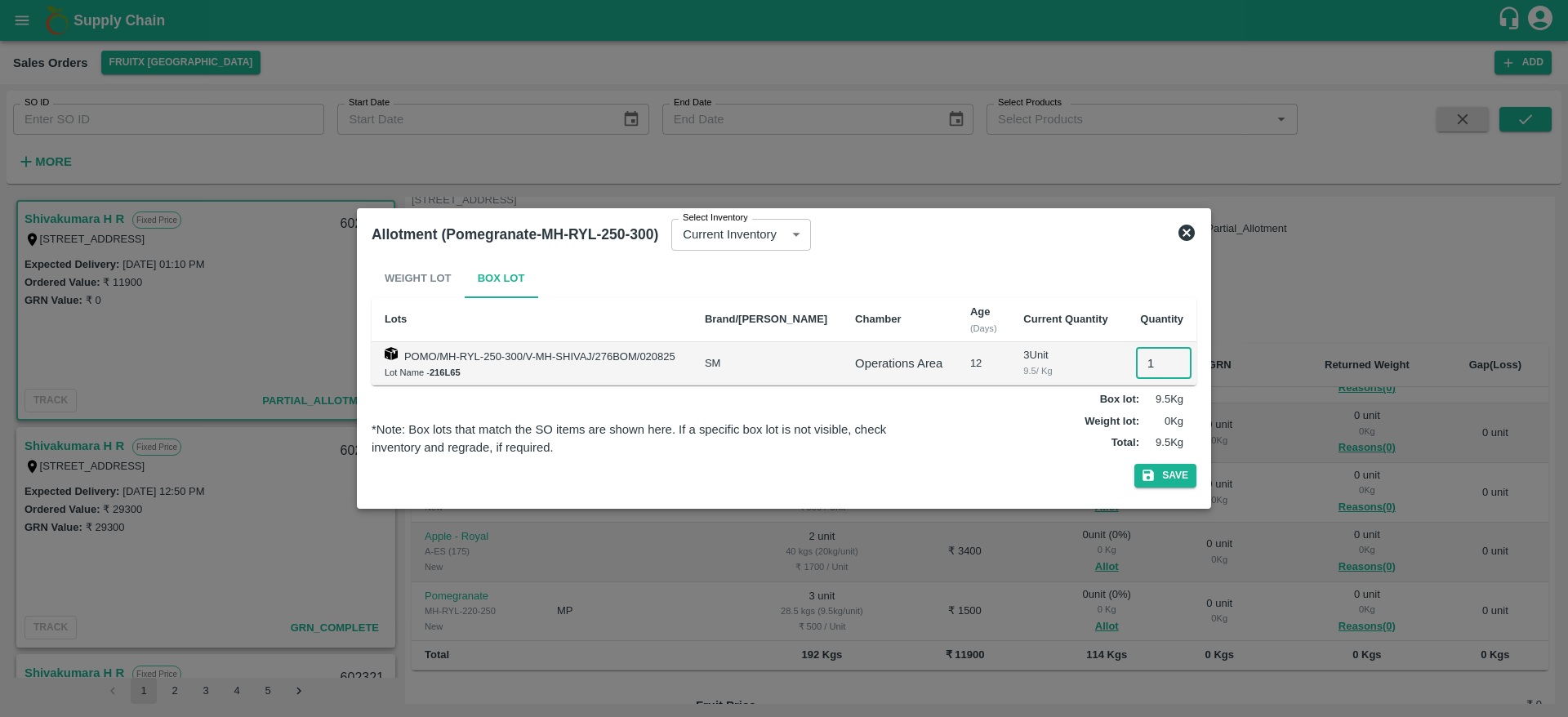
click at [1162, 362] on input "1" at bounding box center [1163, 364] width 55 height 31
type input "1"
click at [1134, 464] on button "Save" at bounding box center [1165, 475] width 62 height 23
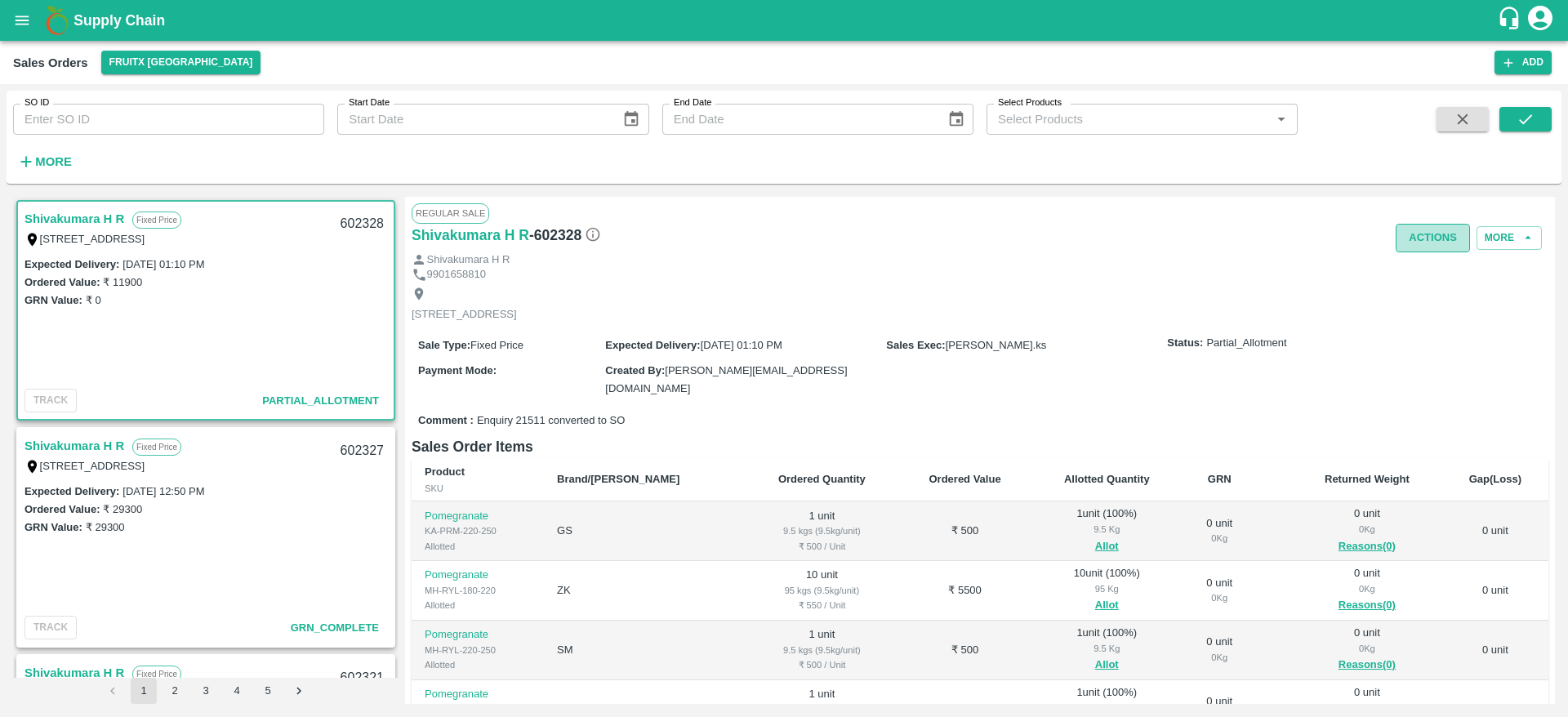
click at [1430, 246] on button "Actions" at bounding box center [1433, 238] width 74 height 29
click at [1185, 282] on div at bounding box center [784, 358] width 1568 height 717
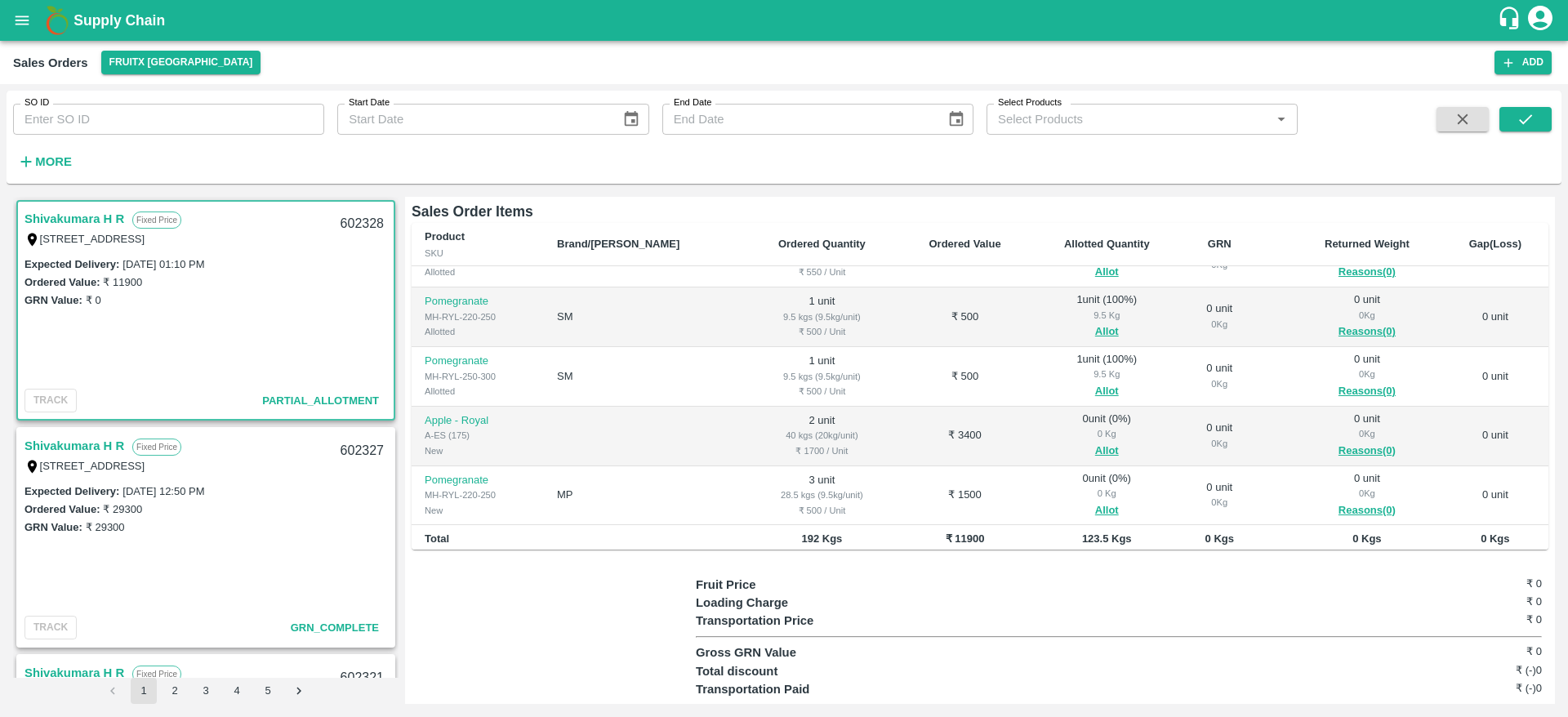
scroll to position [103, 0]
click at [1095, 439] on button "Allot" at bounding box center [1106, 447] width 23 height 19
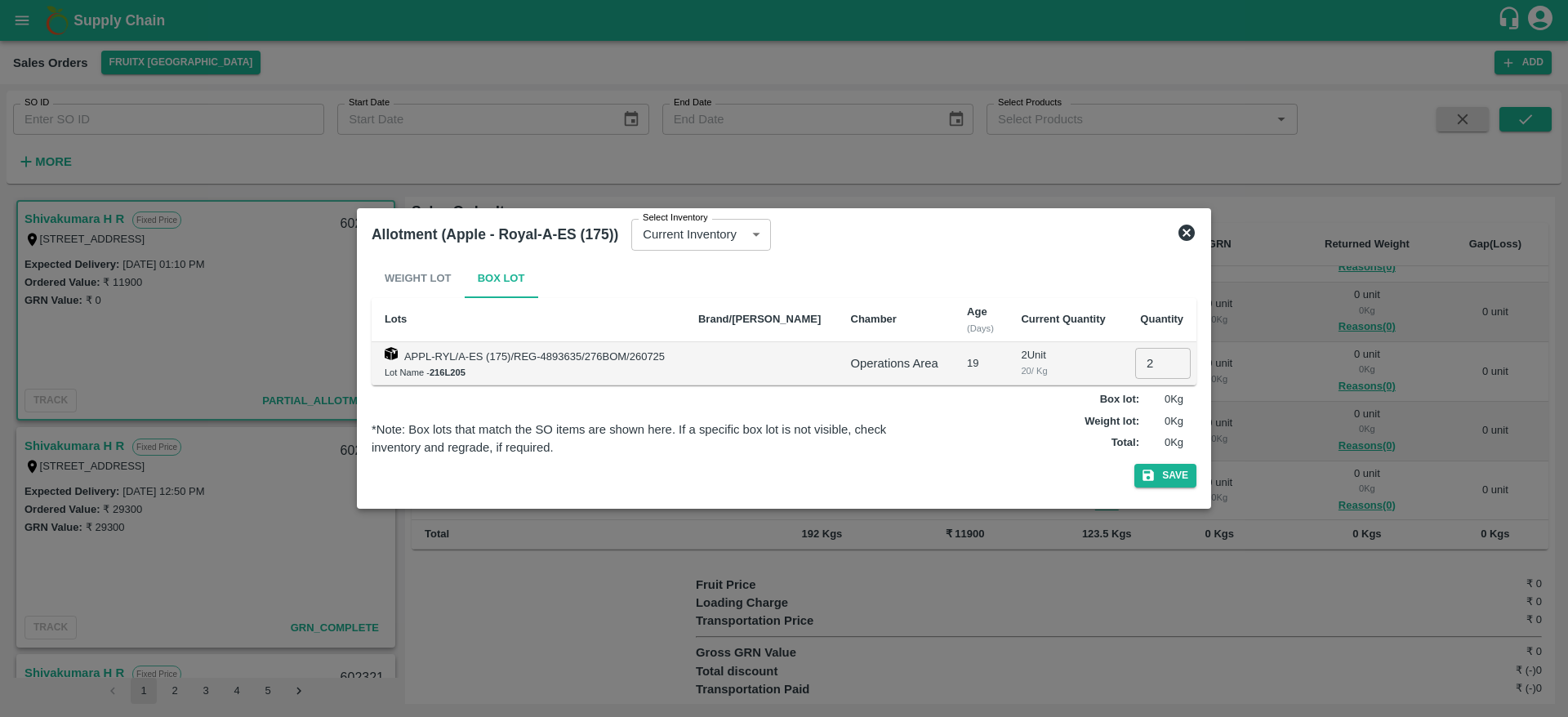
click at [1142, 365] on input "2" at bounding box center [1163, 364] width 55 height 31
type input "2"
click at [1134, 464] on button "Save" at bounding box center [1165, 475] width 62 height 23
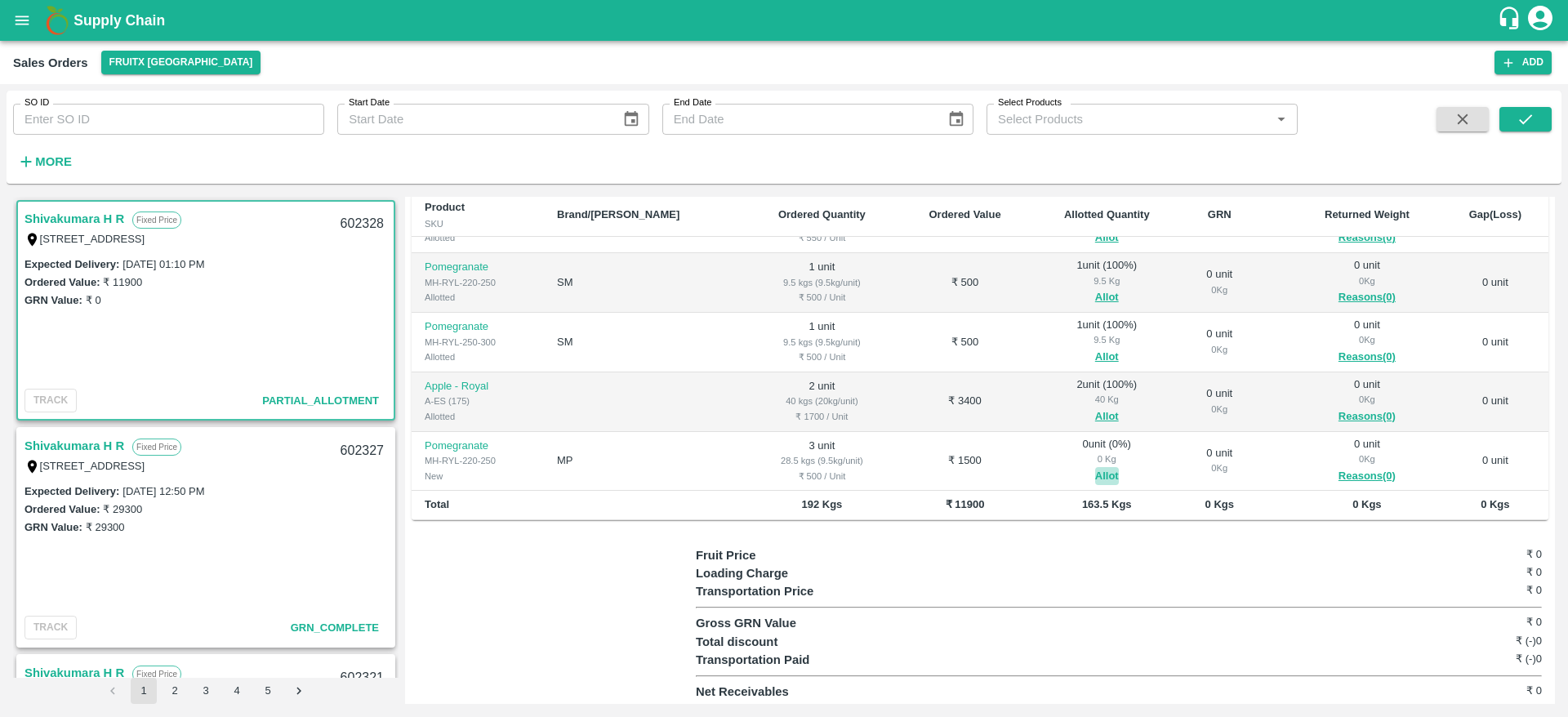
click at [1095, 472] on button "Allot" at bounding box center [1106, 476] width 23 height 19
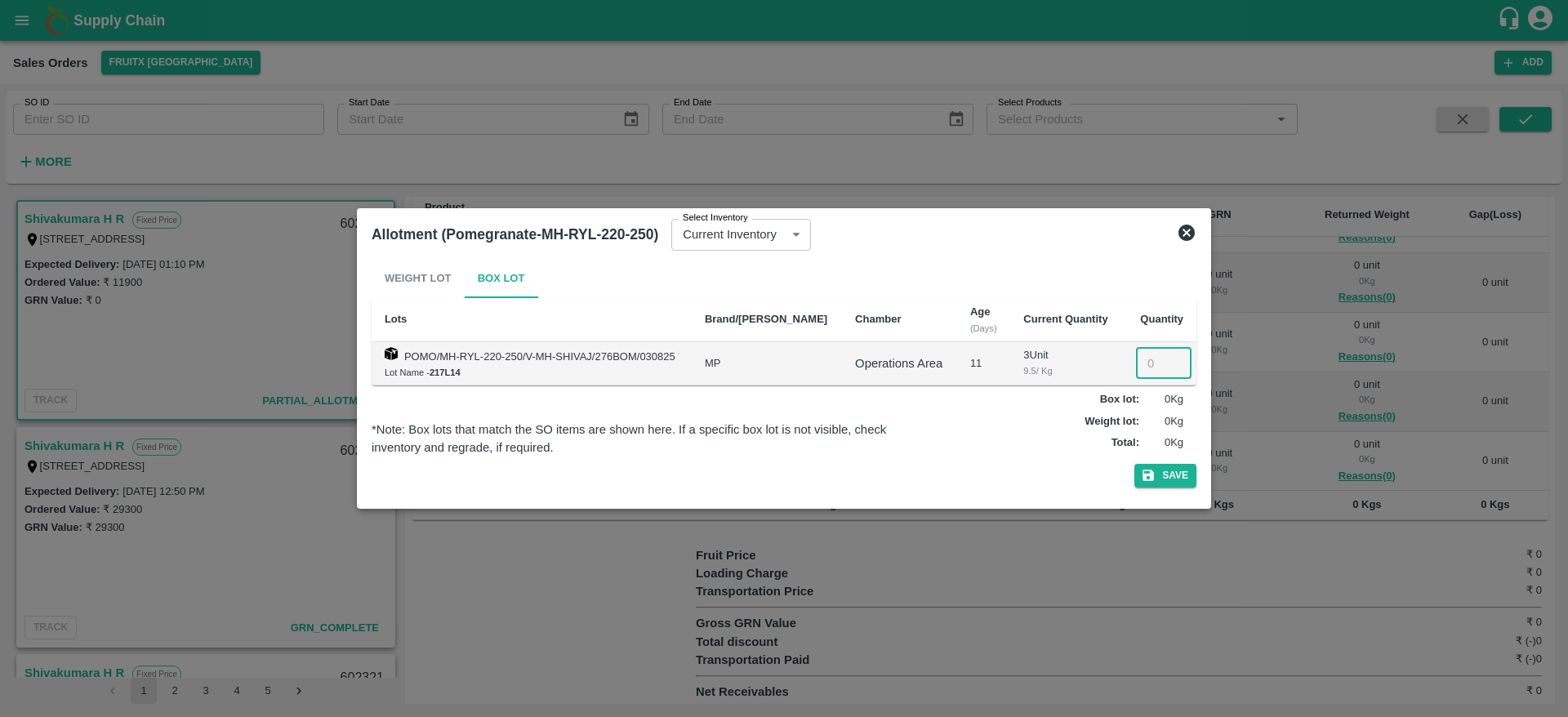
click at [1141, 354] on input "number" at bounding box center [1163, 364] width 55 height 31
type input "3"
click at [1134, 464] on button "Save" at bounding box center [1165, 475] width 62 height 23
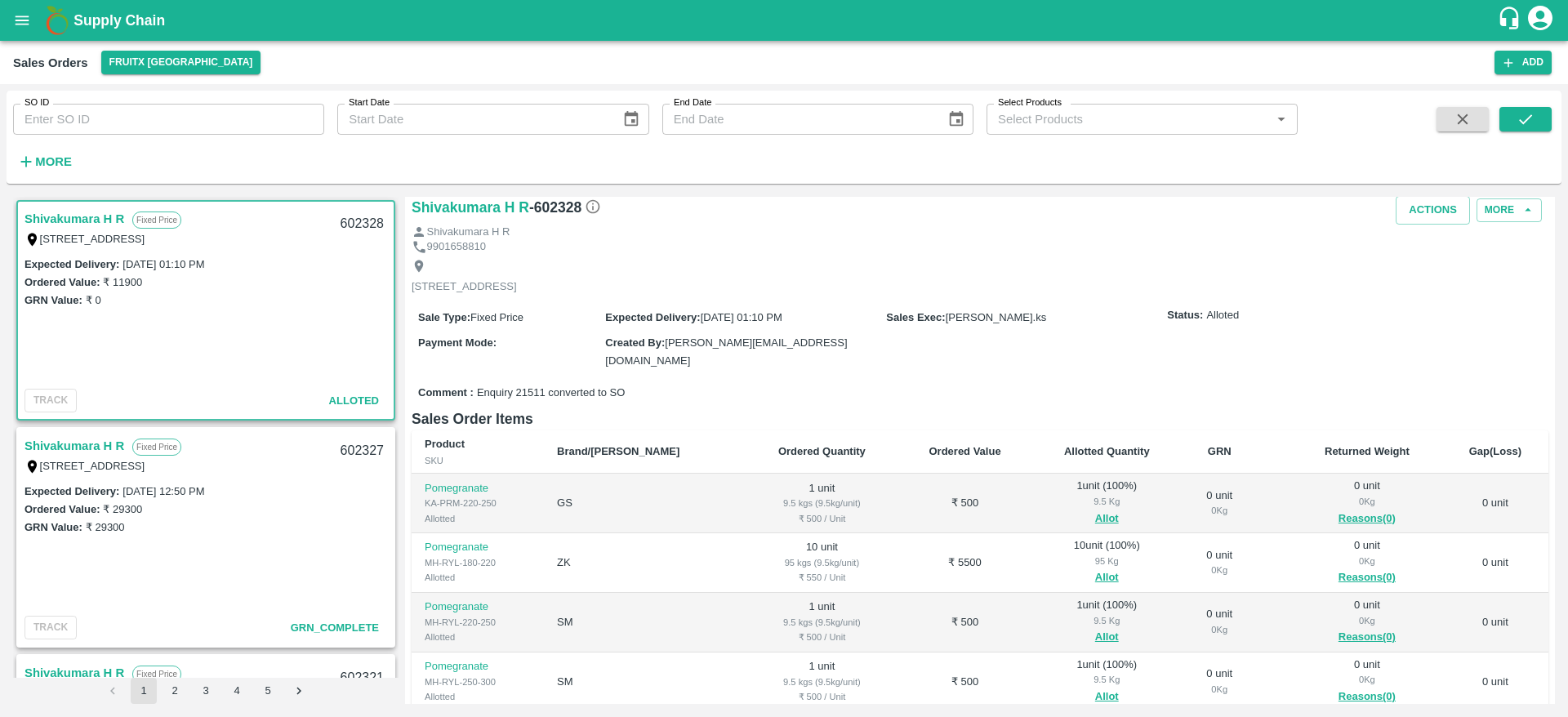
scroll to position [0, 0]
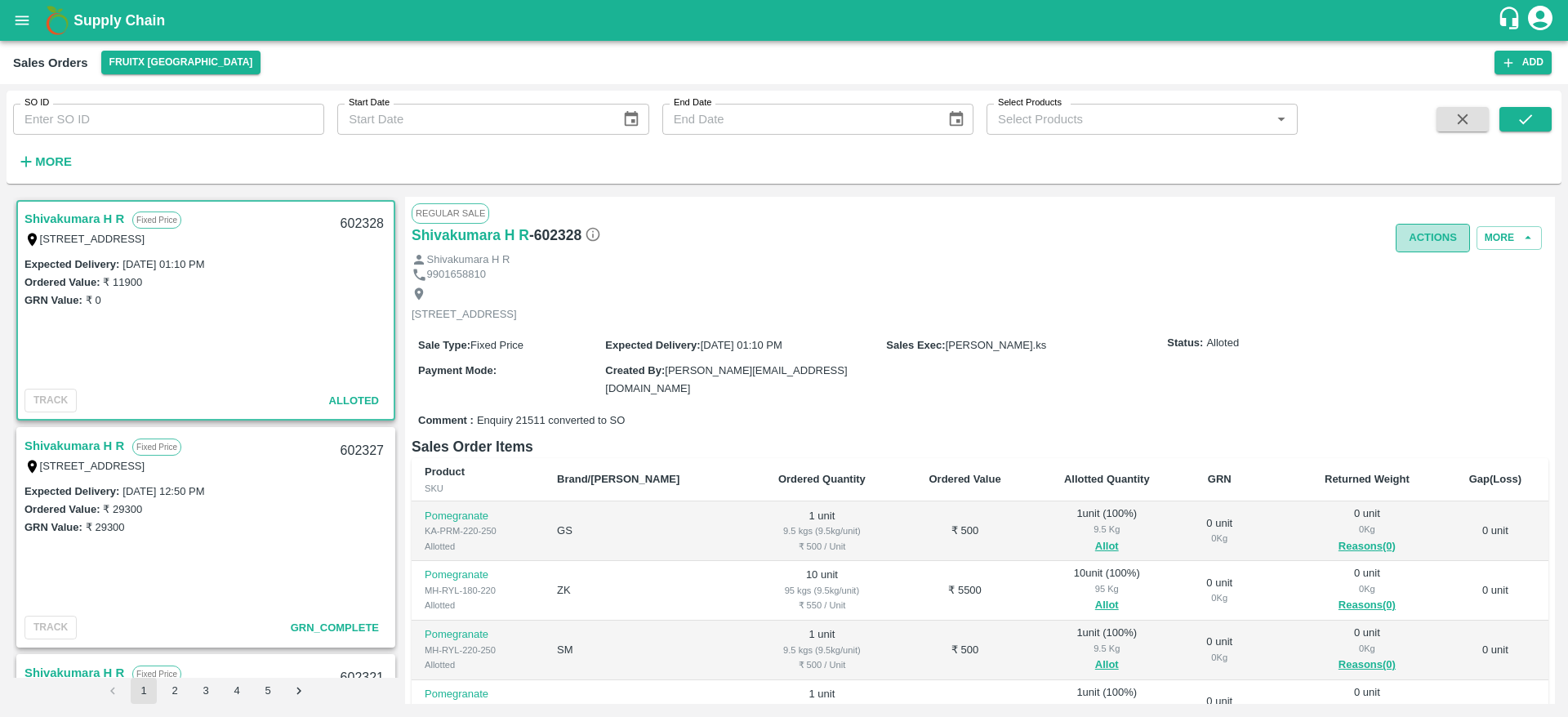
click at [1431, 226] on button "Actions" at bounding box center [1433, 238] width 74 height 29
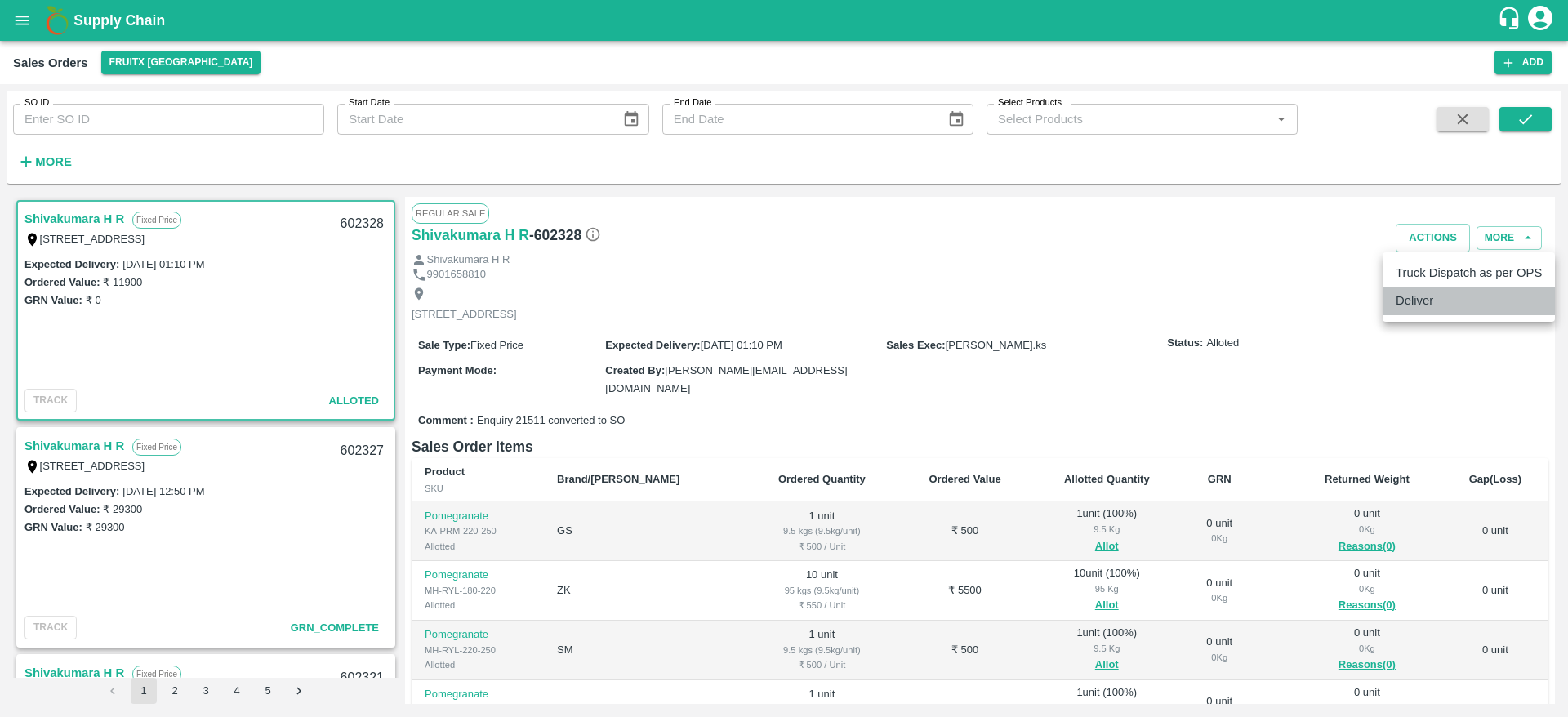
click at [1426, 311] on li "Deliver" at bounding box center [1469, 301] width 172 height 28
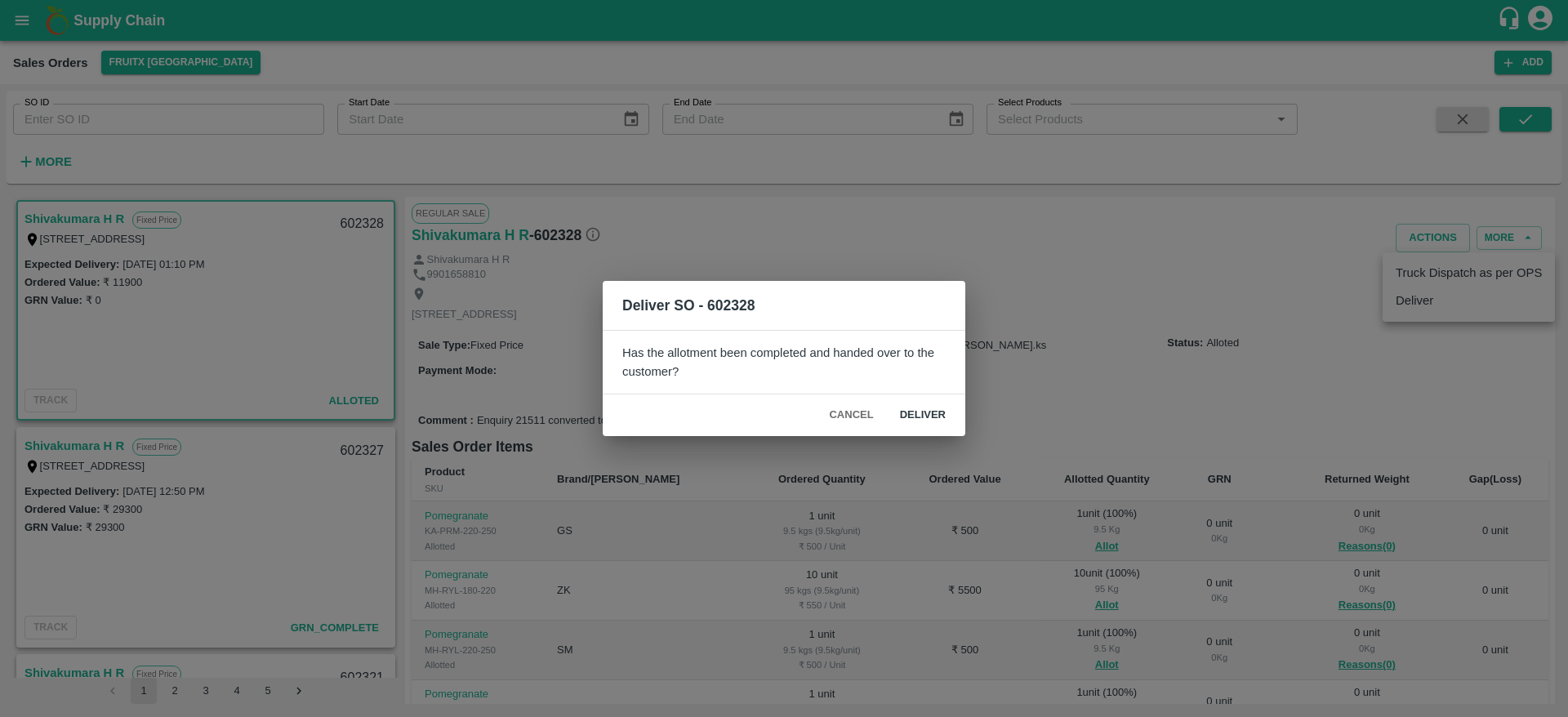
click at [935, 397] on div "Cancel Deliver" at bounding box center [784, 415] width 363 height 41
click at [926, 420] on button "Deliver" at bounding box center [922, 415] width 72 height 29
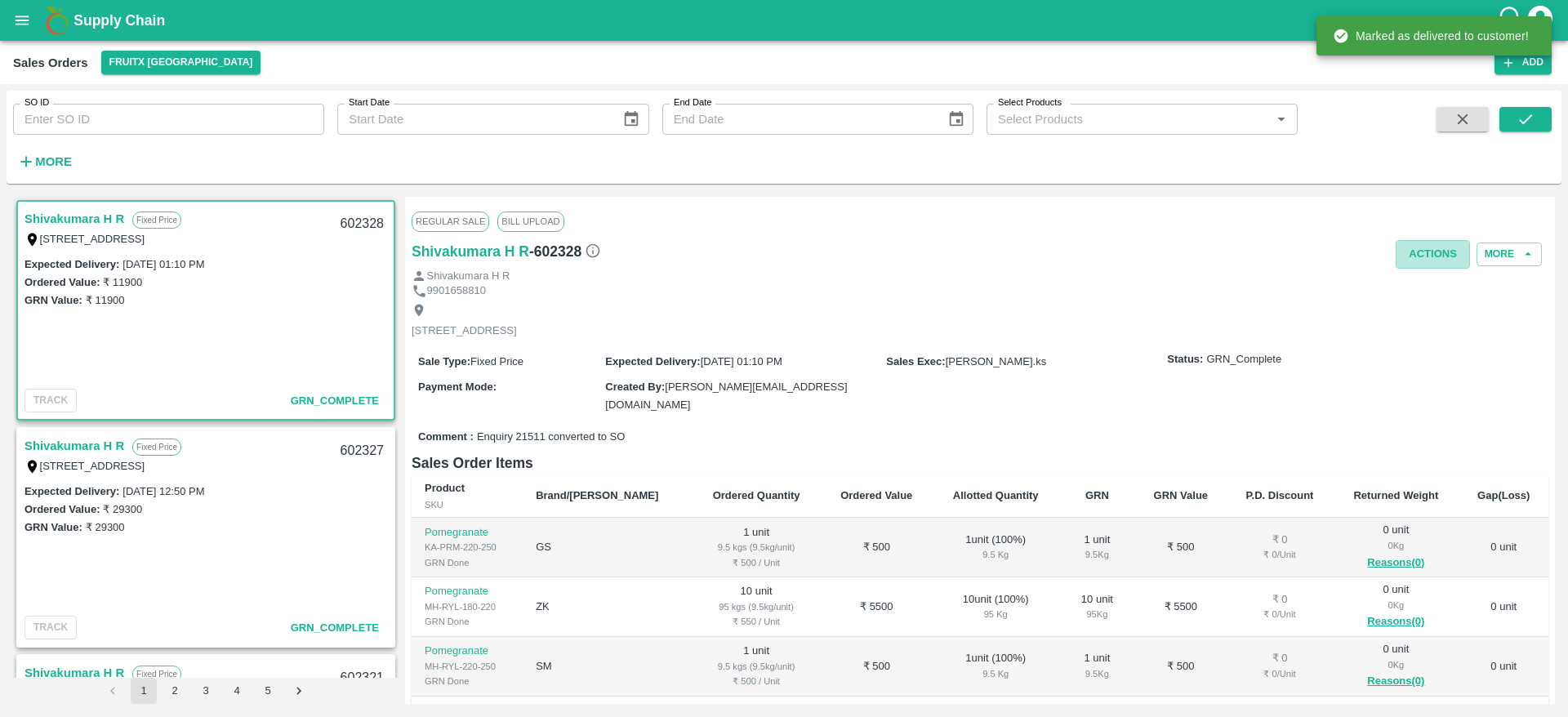
click at [1428, 259] on button "Actions" at bounding box center [1433, 254] width 74 height 29
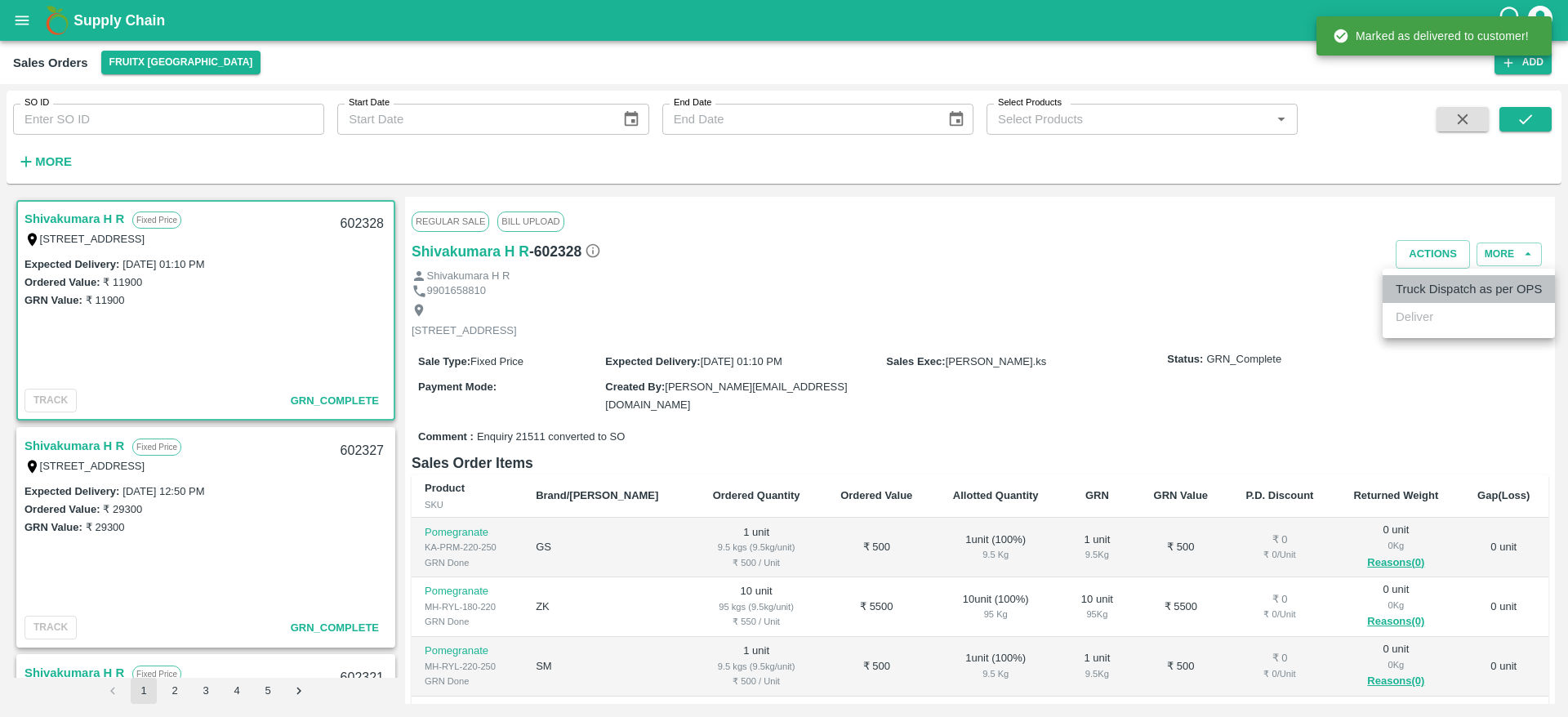
click at [1415, 279] on li "Truck Dispatch as per OPS" at bounding box center [1469, 289] width 172 height 28
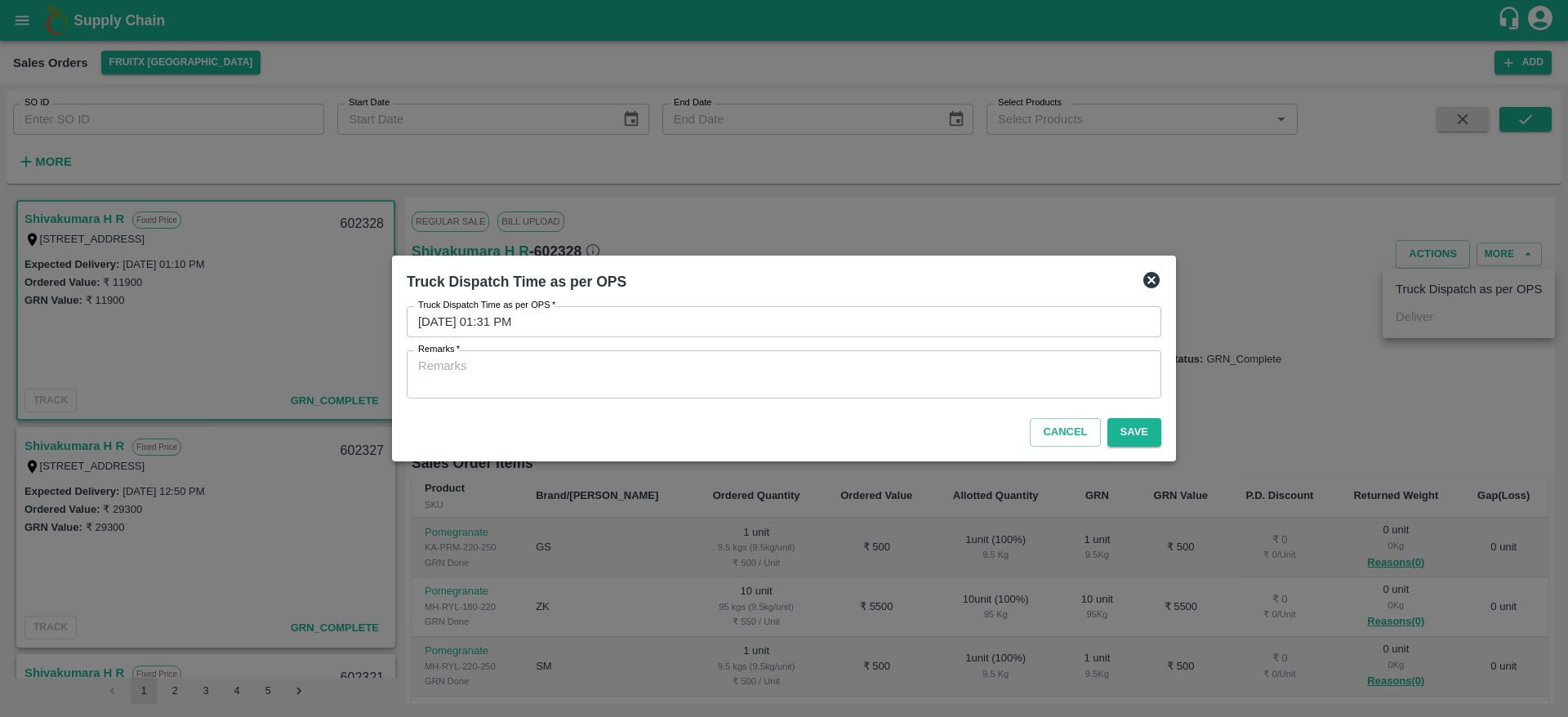
click at [991, 379] on textarea "Remarks   *" at bounding box center [784, 375] width 732 height 35
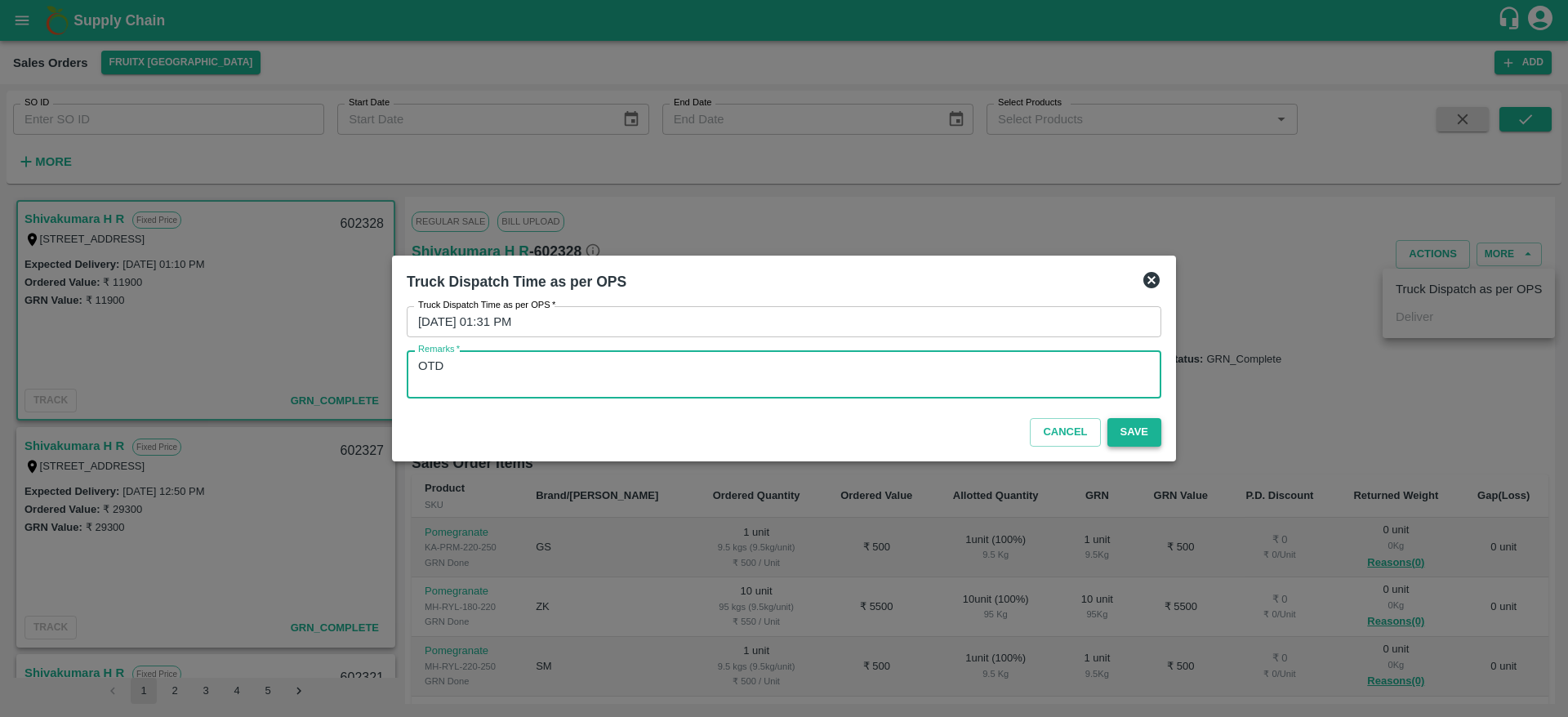
type textarea "OTD"
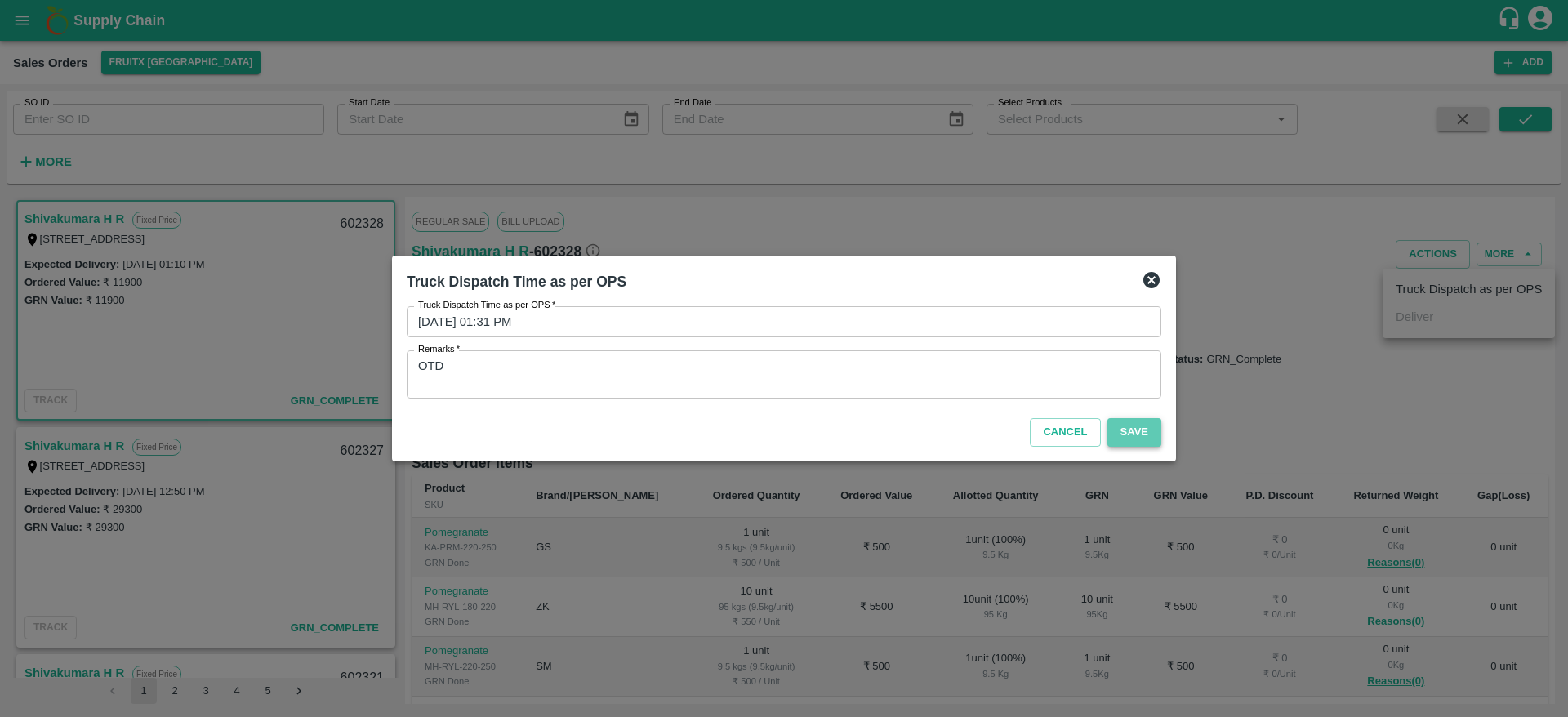
click at [1134, 431] on button "Save" at bounding box center [1134, 432] width 54 height 29
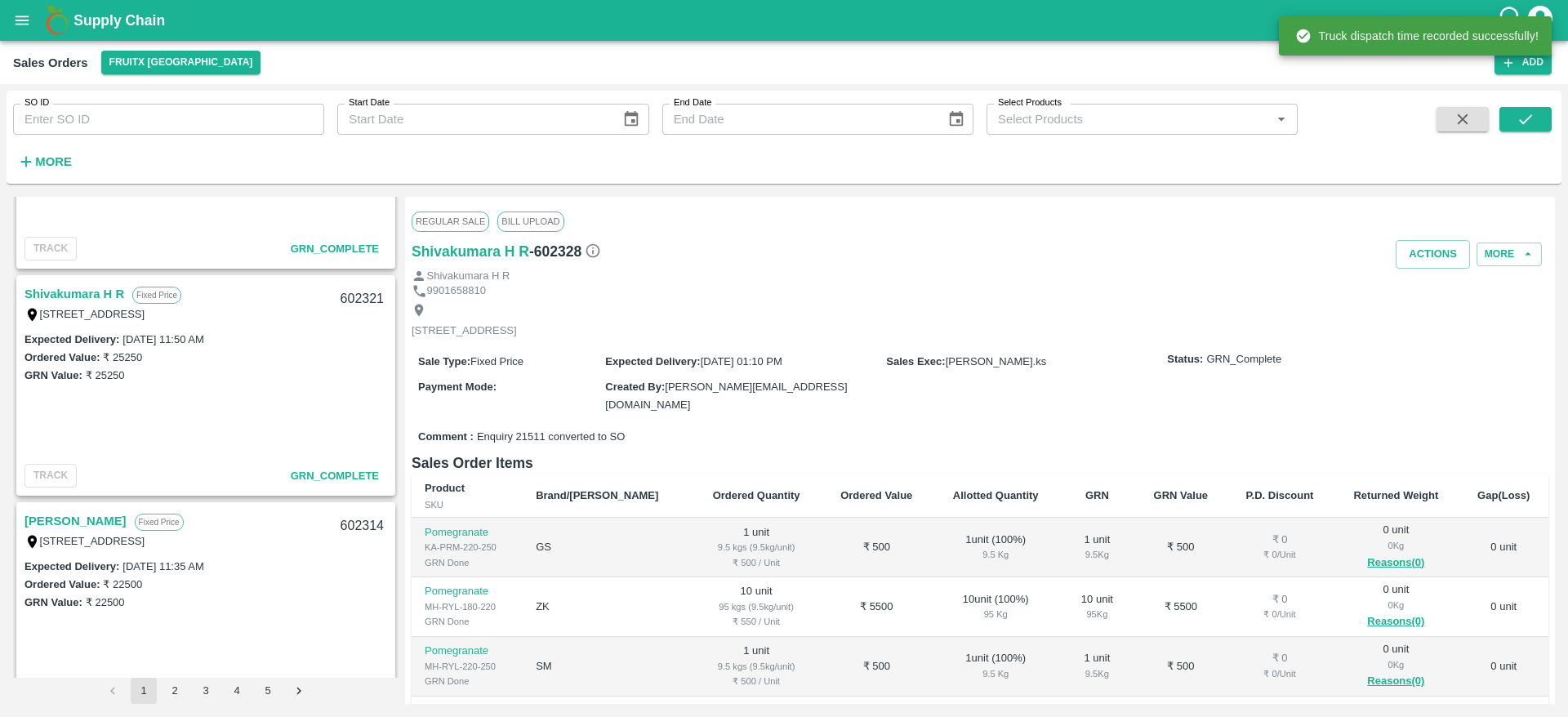
scroll to position [409, 0]
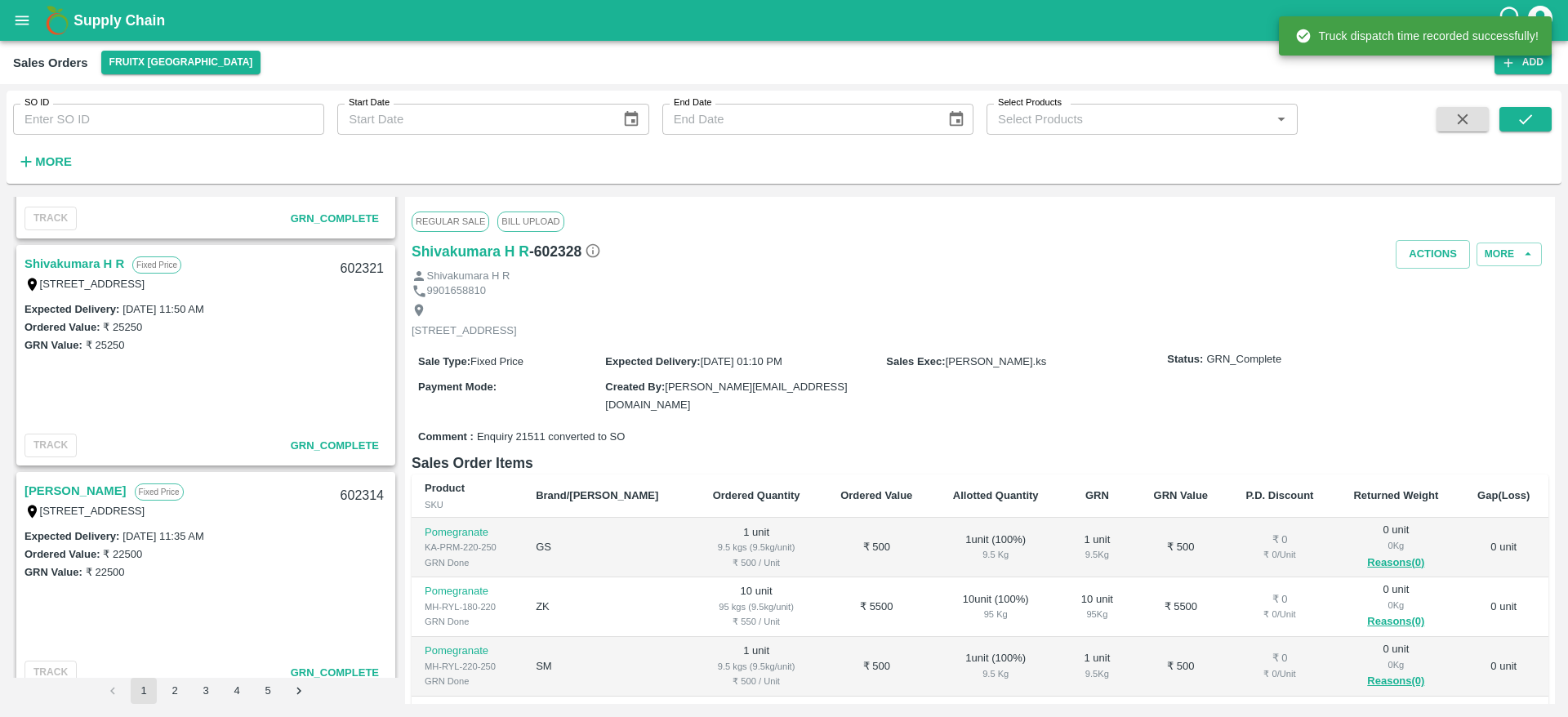
click at [79, 492] on link "[PERSON_NAME]" at bounding box center [75, 491] width 102 height 22
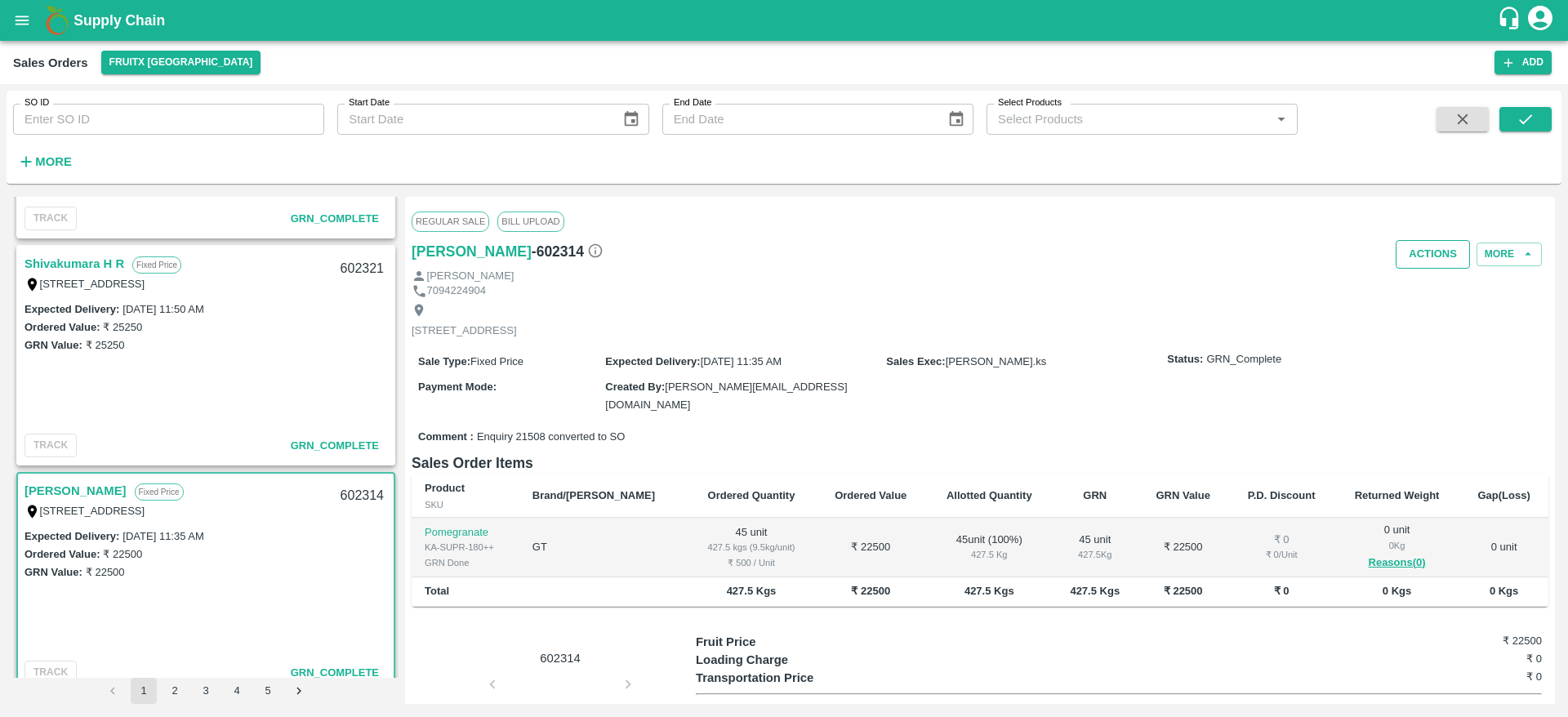
click at [1411, 257] on button "Actions" at bounding box center [1433, 254] width 74 height 29
click at [1151, 339] on div at bounding box center [784, 358] width 1568 height 717
click at [365, 492] on div "602314" at bounding box center [362, 496] width 63 height 38
copy div "602314"
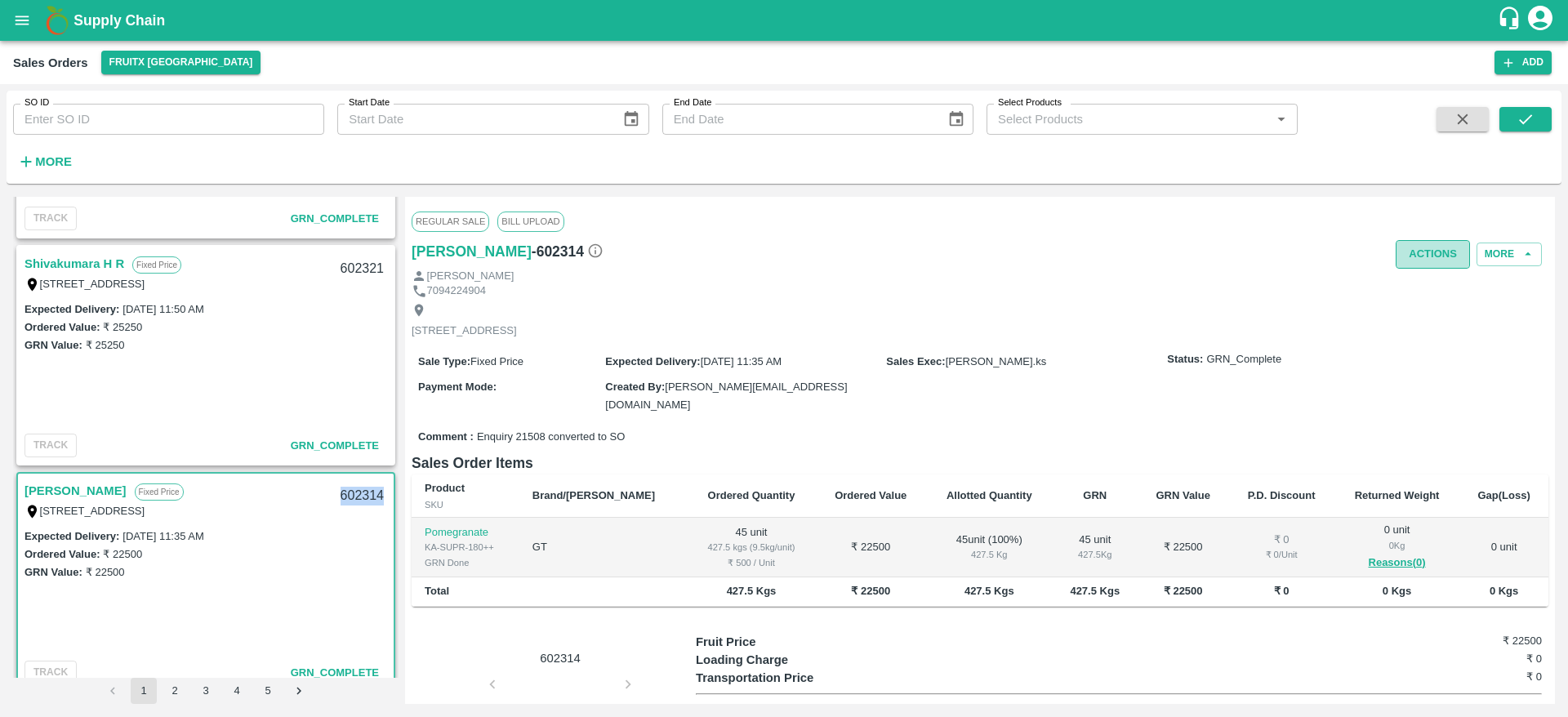
click at [1425, 251] on button "Actions" at bounding box center [1433, 254] width 74 height 29
